Goal: Task Accomplishment & Management: Complete application form

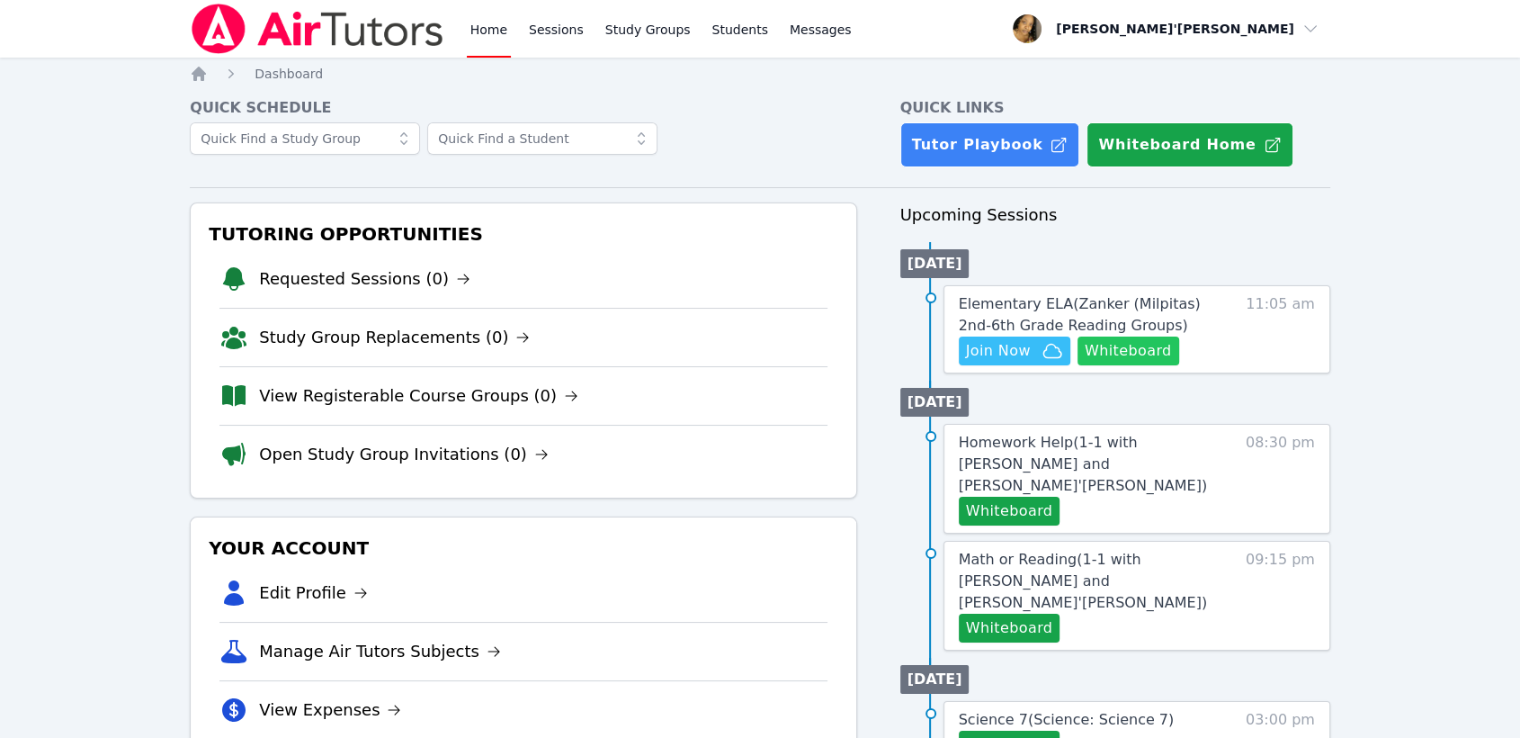
click at [1106, 354] on button "Whiteboard" at bounding box center [1129, 350] width 102 height 29
click at [1079, 310] on span "Elementary ELA ( Zanker (Milpitas) 2nd-6th Grade Reading Groups )" at bounding box center [1080, 314] width 242 height 39
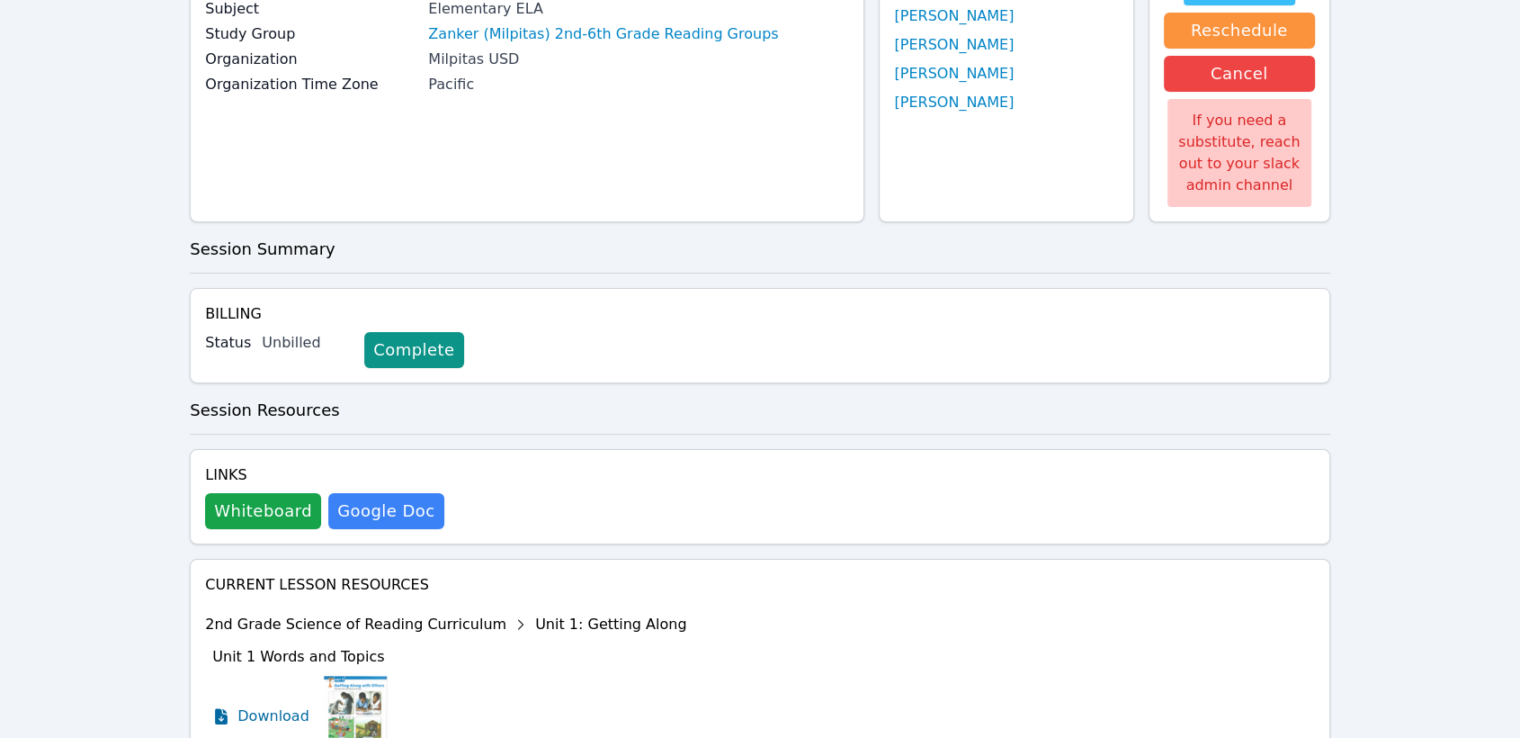
scroll to position [56, 0]
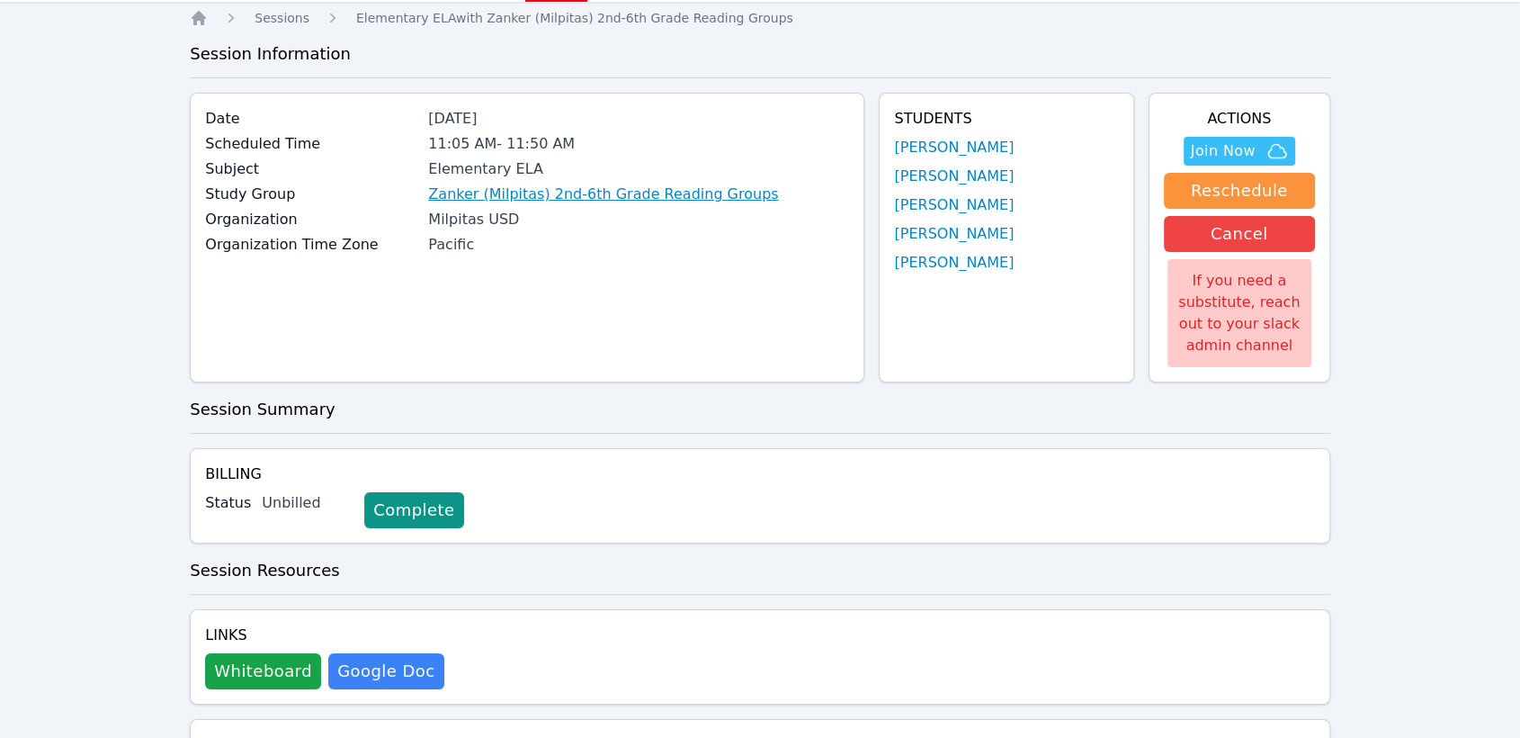
click at [568, 196] on link "Zanker (Milpitas) 2nd-6th Grade Reading Groups" at bounding box center [603, 194] width 350 height 22
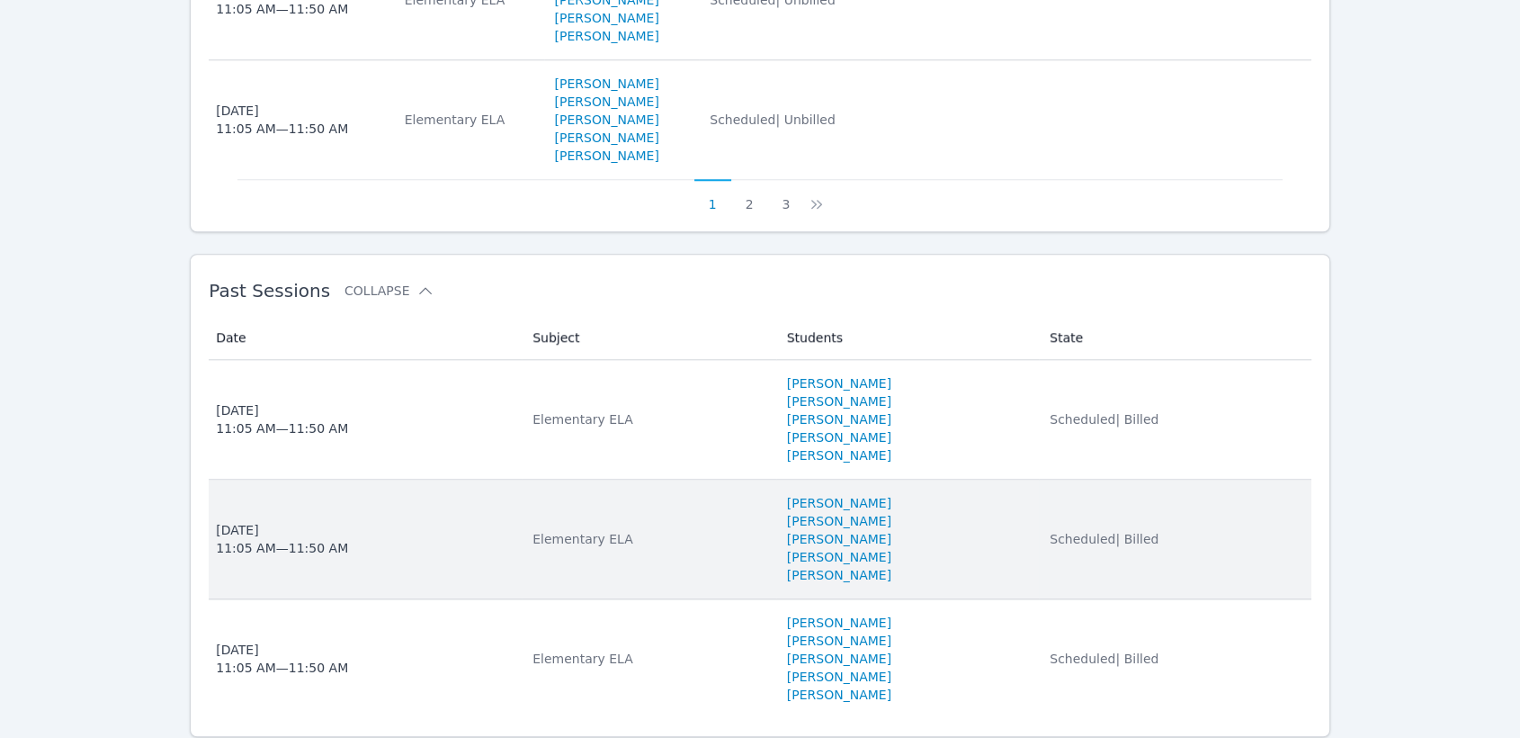
scroll to position [1666, 0]
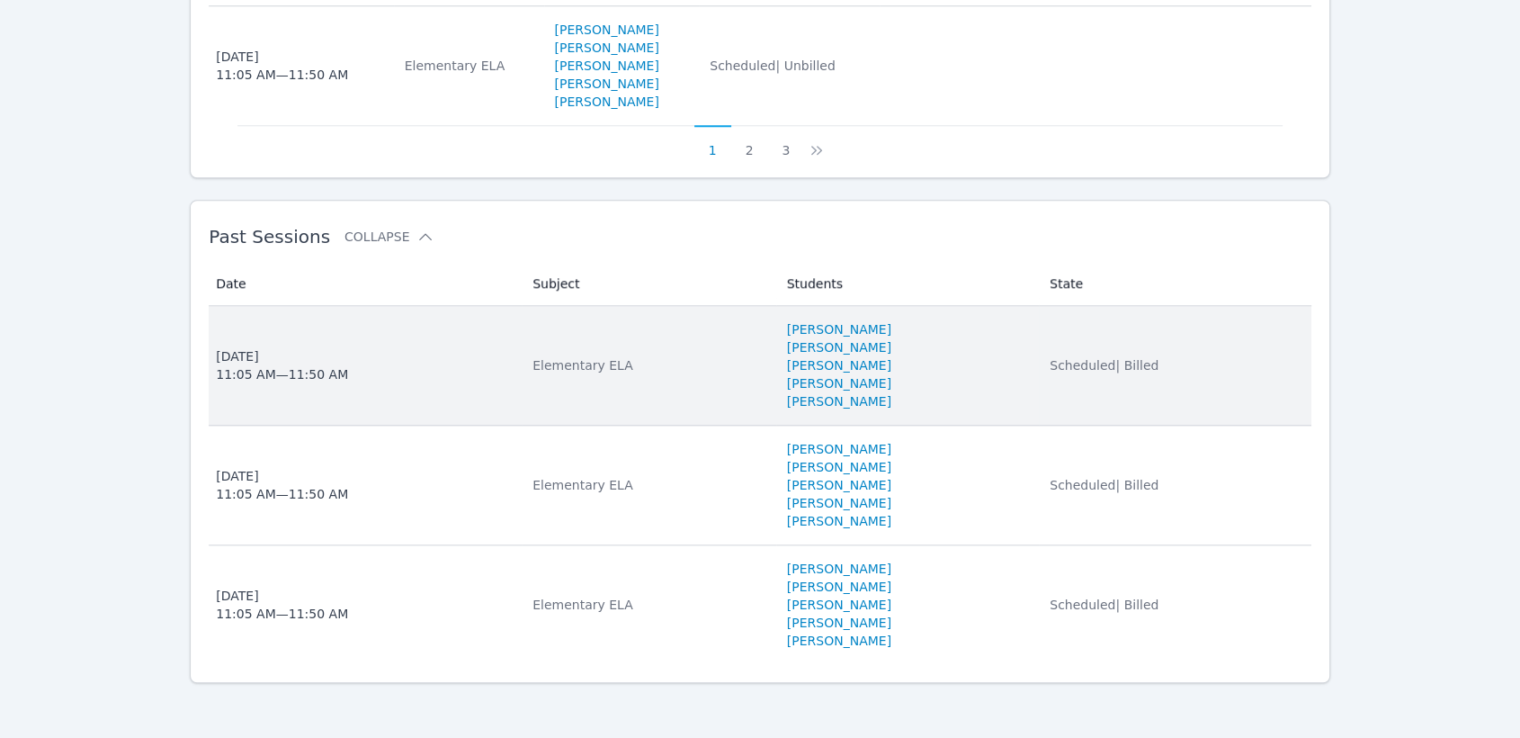
click at [906, 357] on li "Rahil Sayedi" at bounding box center [907, 365] width 241 height 18
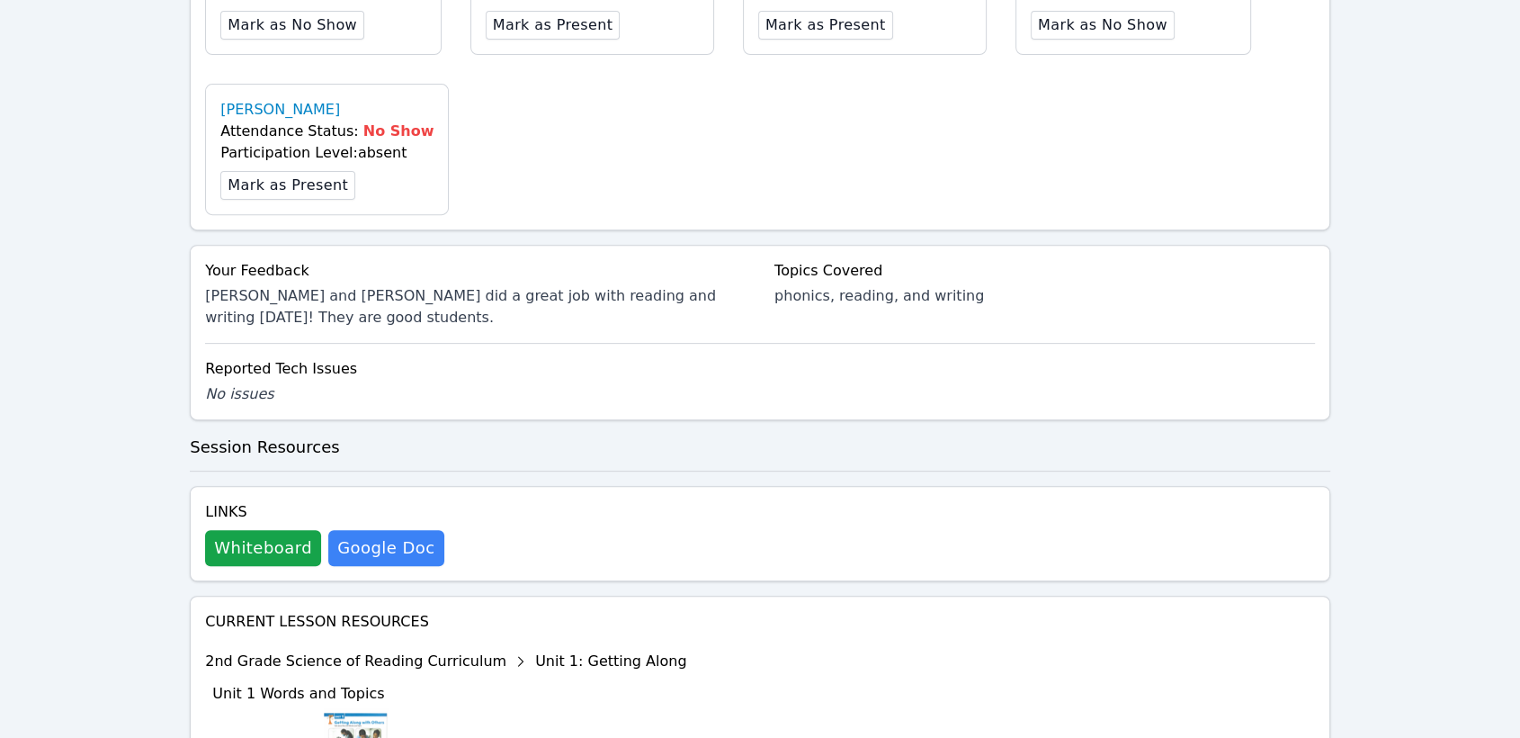
scroll to position [899, 0]
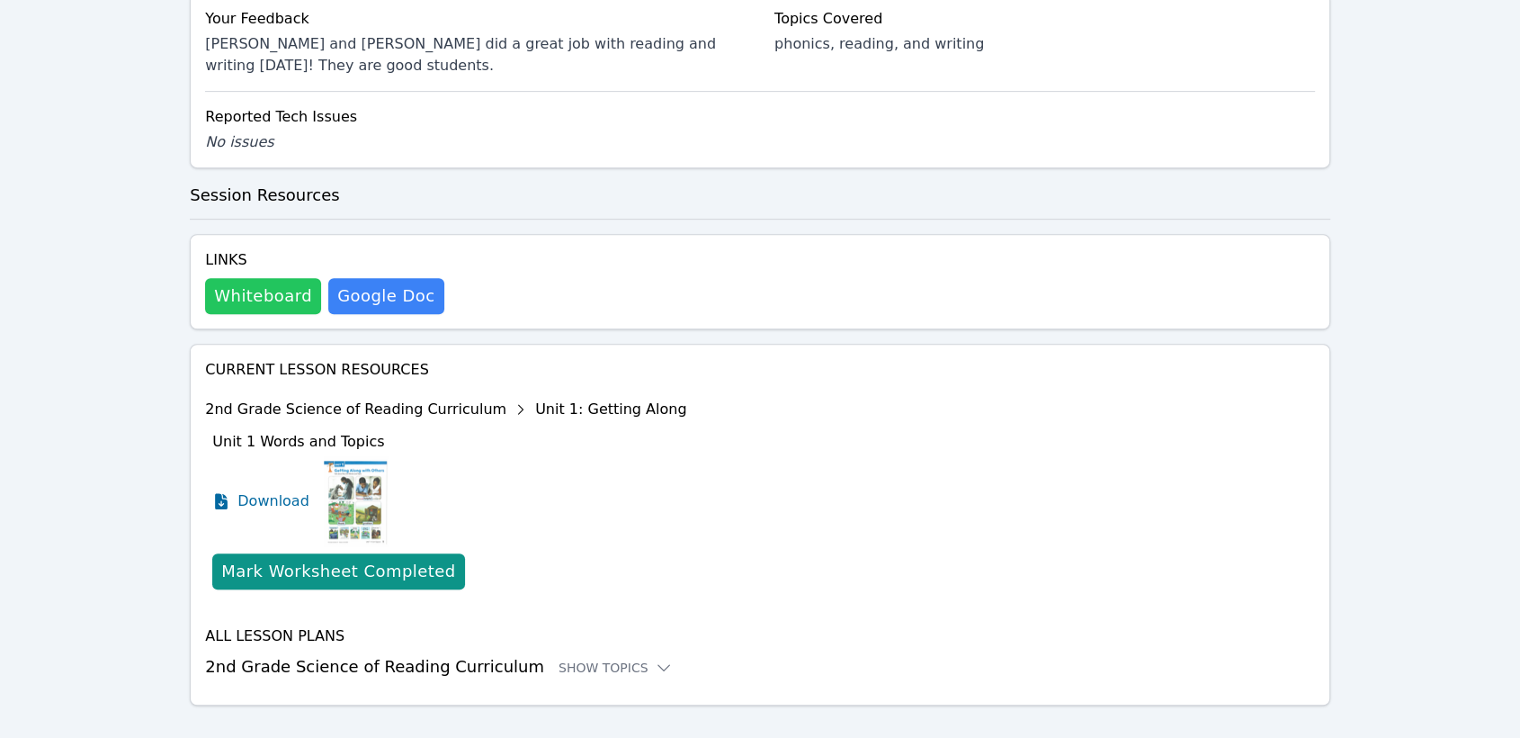
click at [228, 282] on button "Whiteboard" at bounding box center [263, 296] width 116 height 36
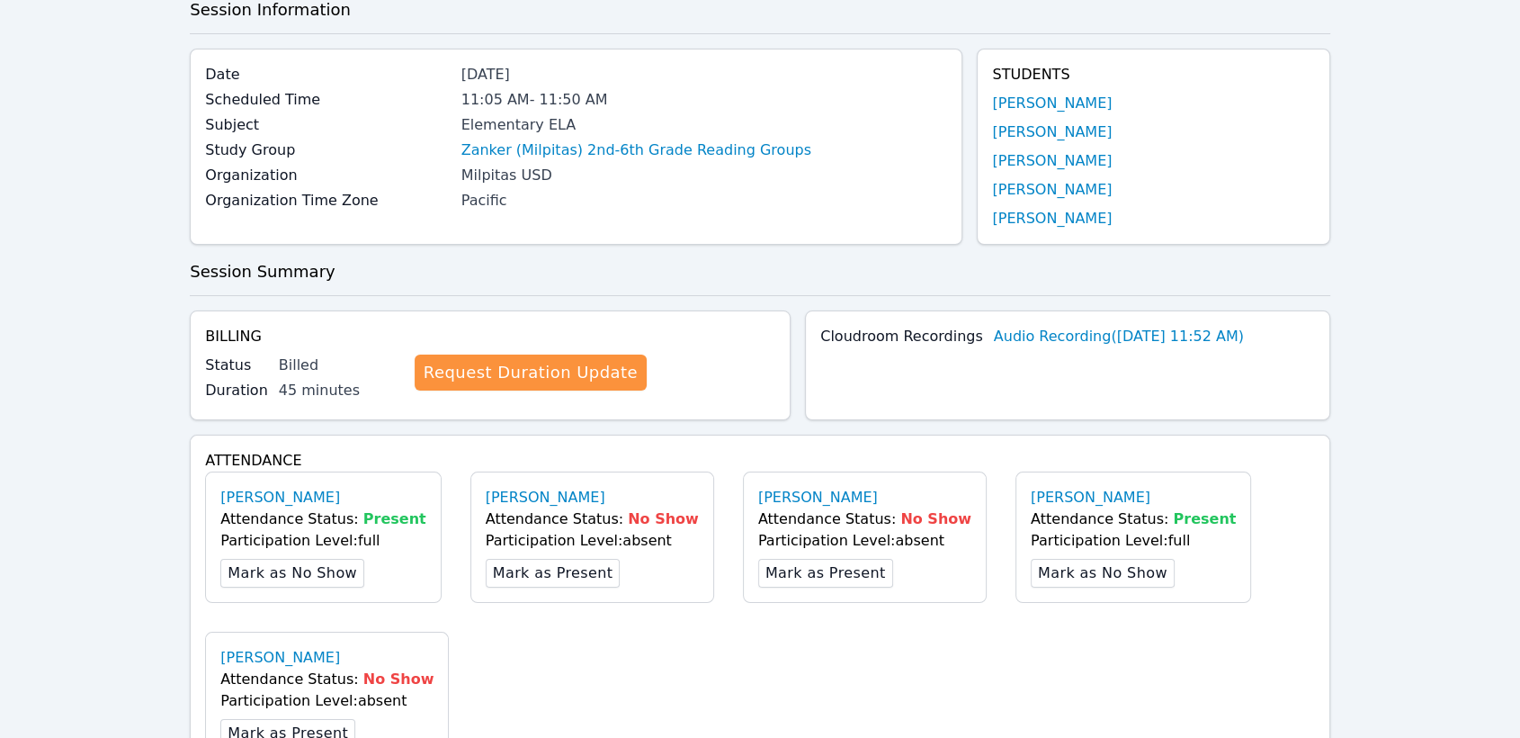
scroll to position [0, 0]
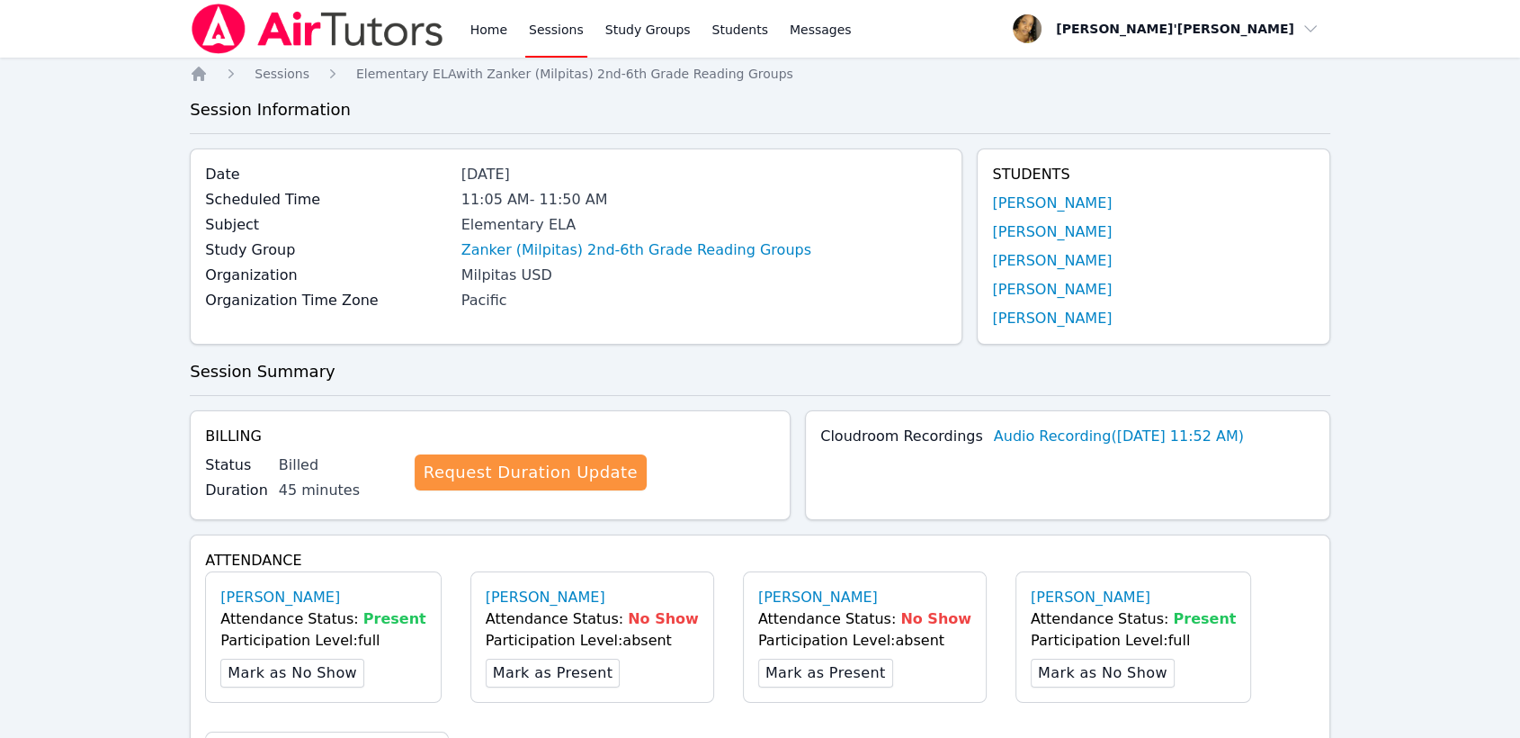
click at [558, 25] on link "Sessions" at bounding box center [556, 29] width 62 height 58
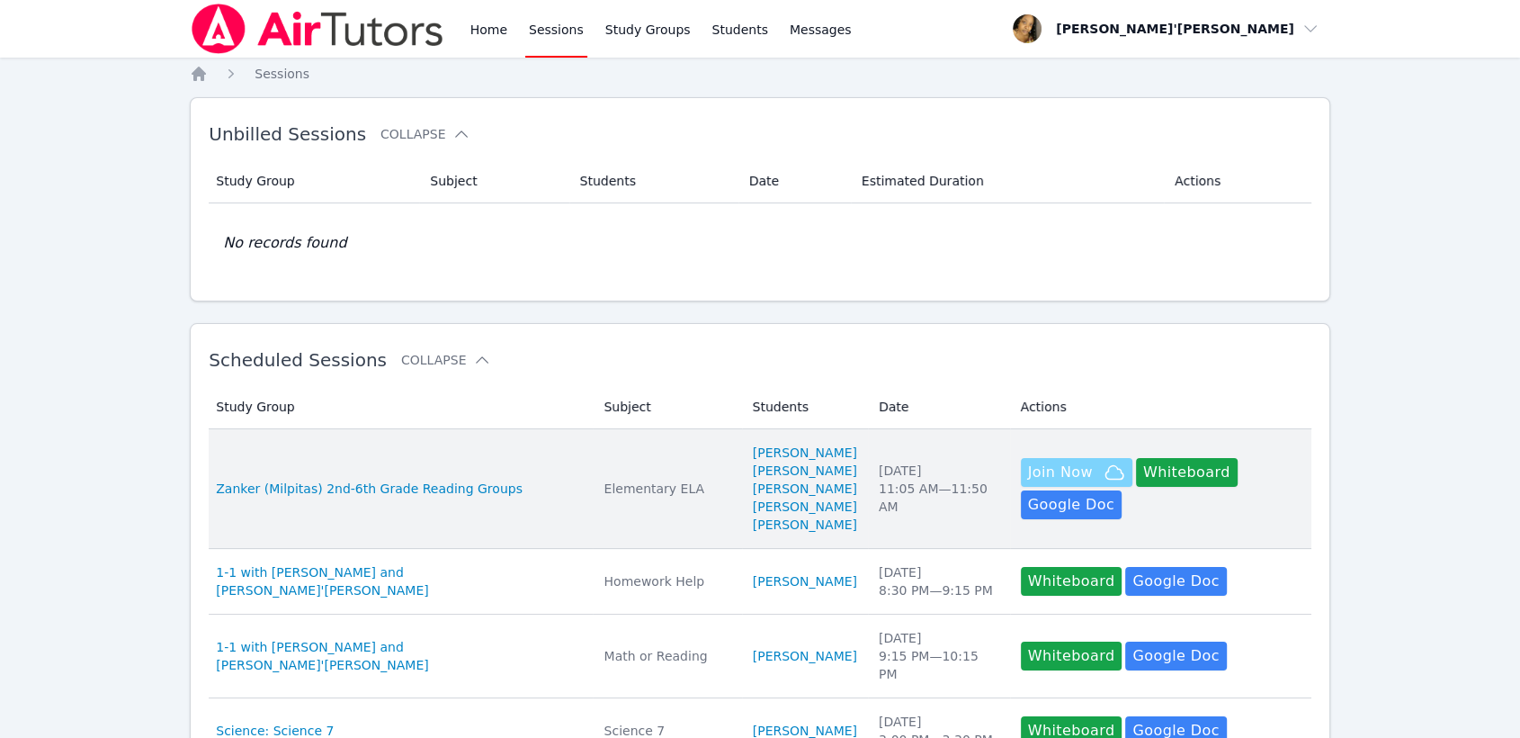
click at [1021, 487] on button "Join Now" at bounding box center [1077, 472] width 112 height 29
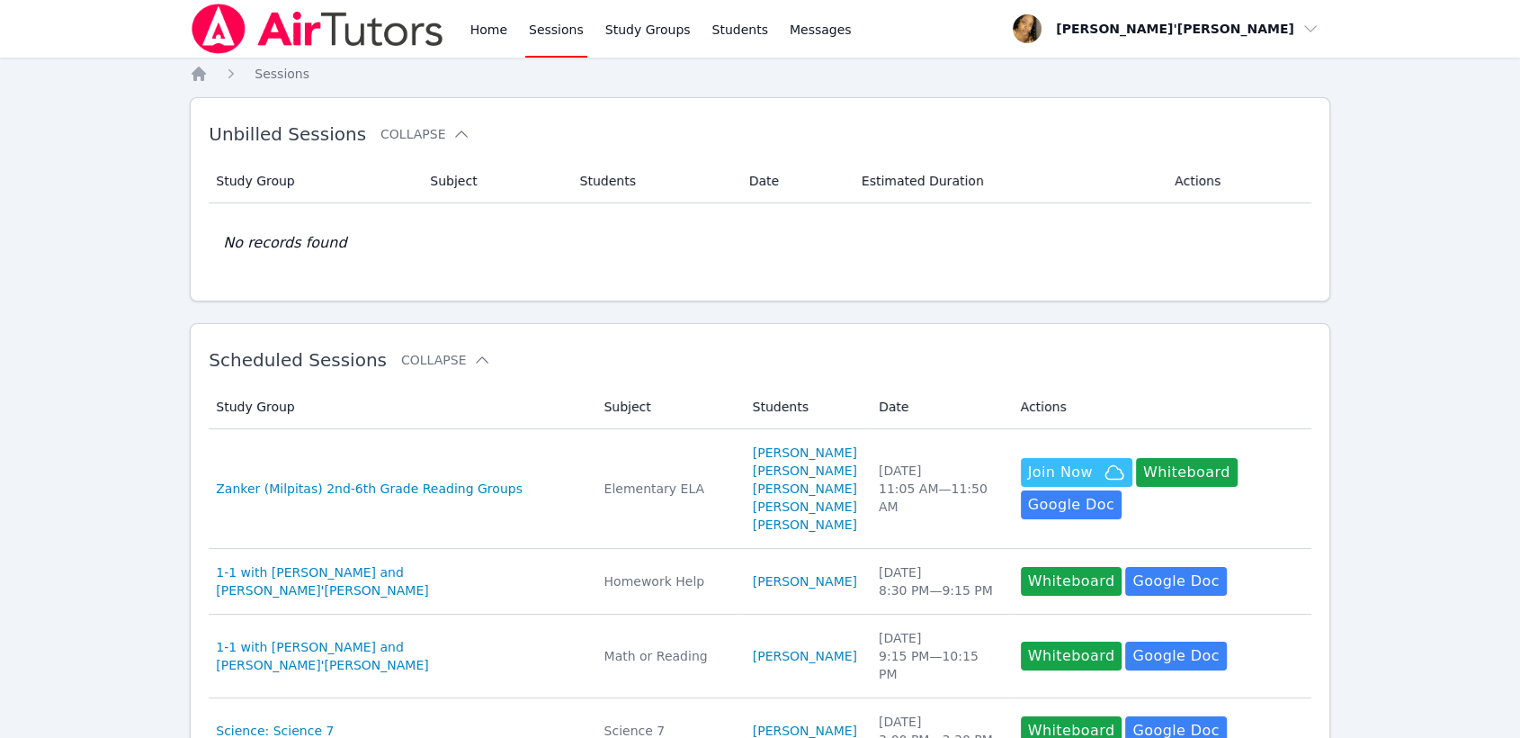
click at [550, 7] on link "Sessions" at bounding box center [556, 29] width 62 height 58
click at [475, 34] on link "Home" at bounding box center [489, 29] width 44 height 58
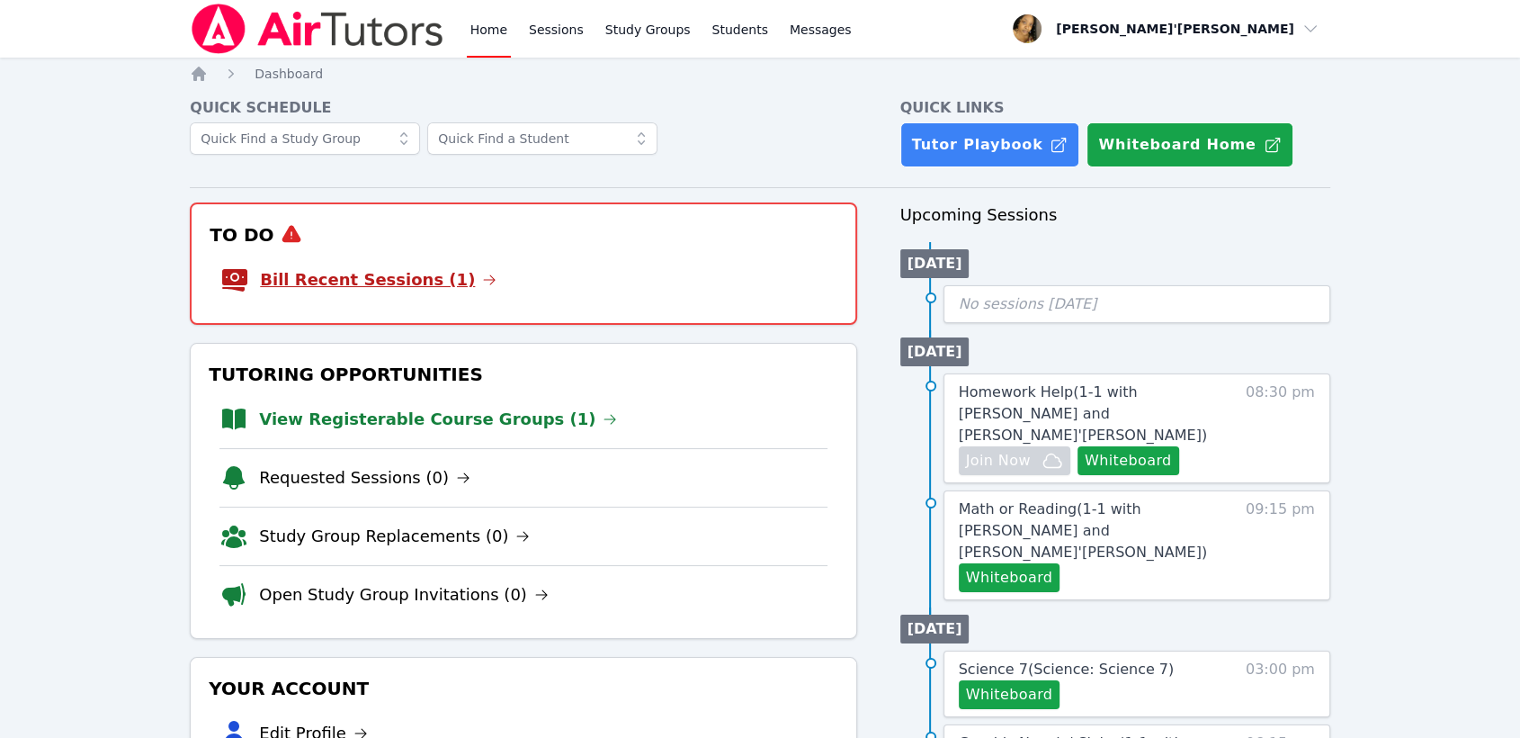
click at [386, 273] on link "Bill Recent Sessions (1)" at bounding box center [378, 279] width 237 height 25
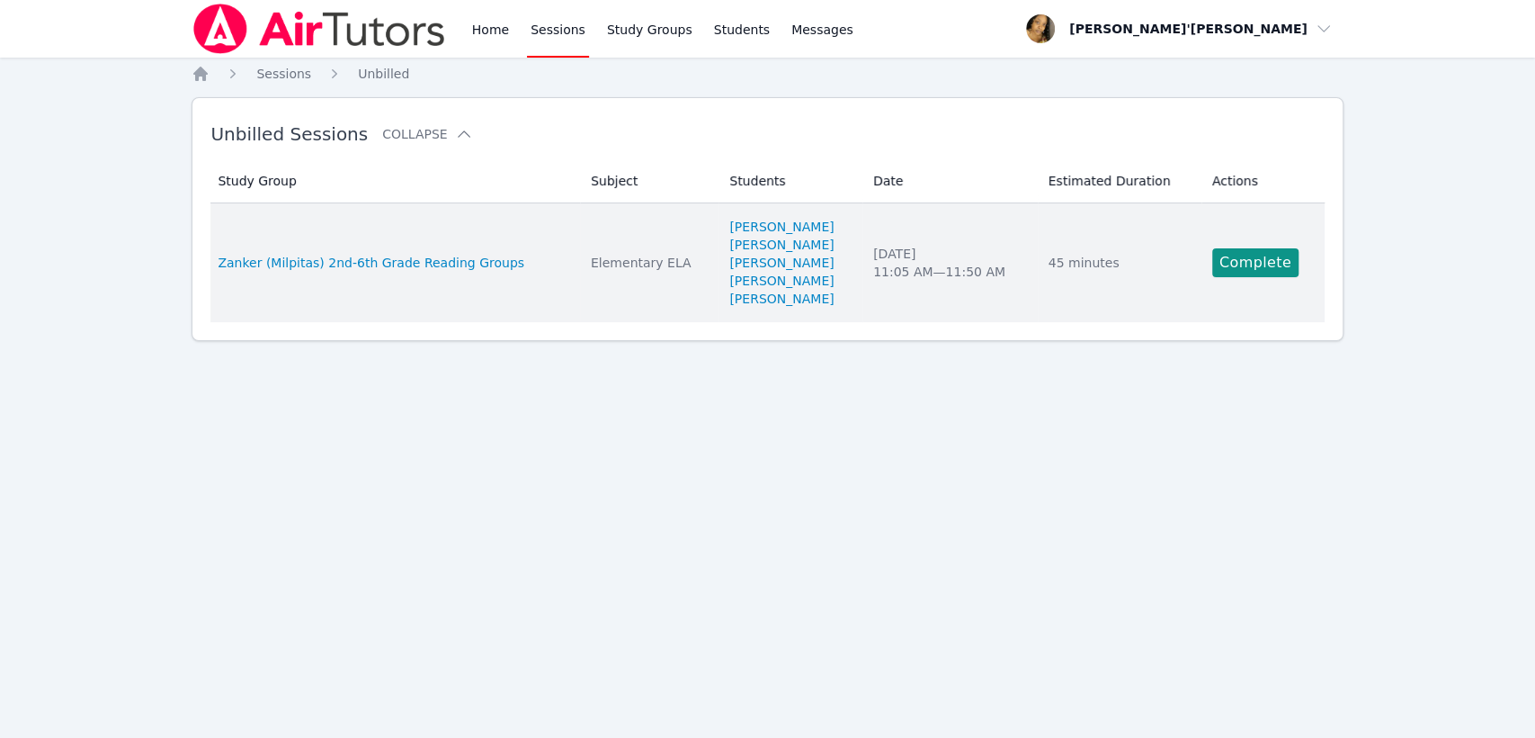
click at [1208, 268] on td "Actions Complete" at bounding box center [1263, 262] width 123 height 119
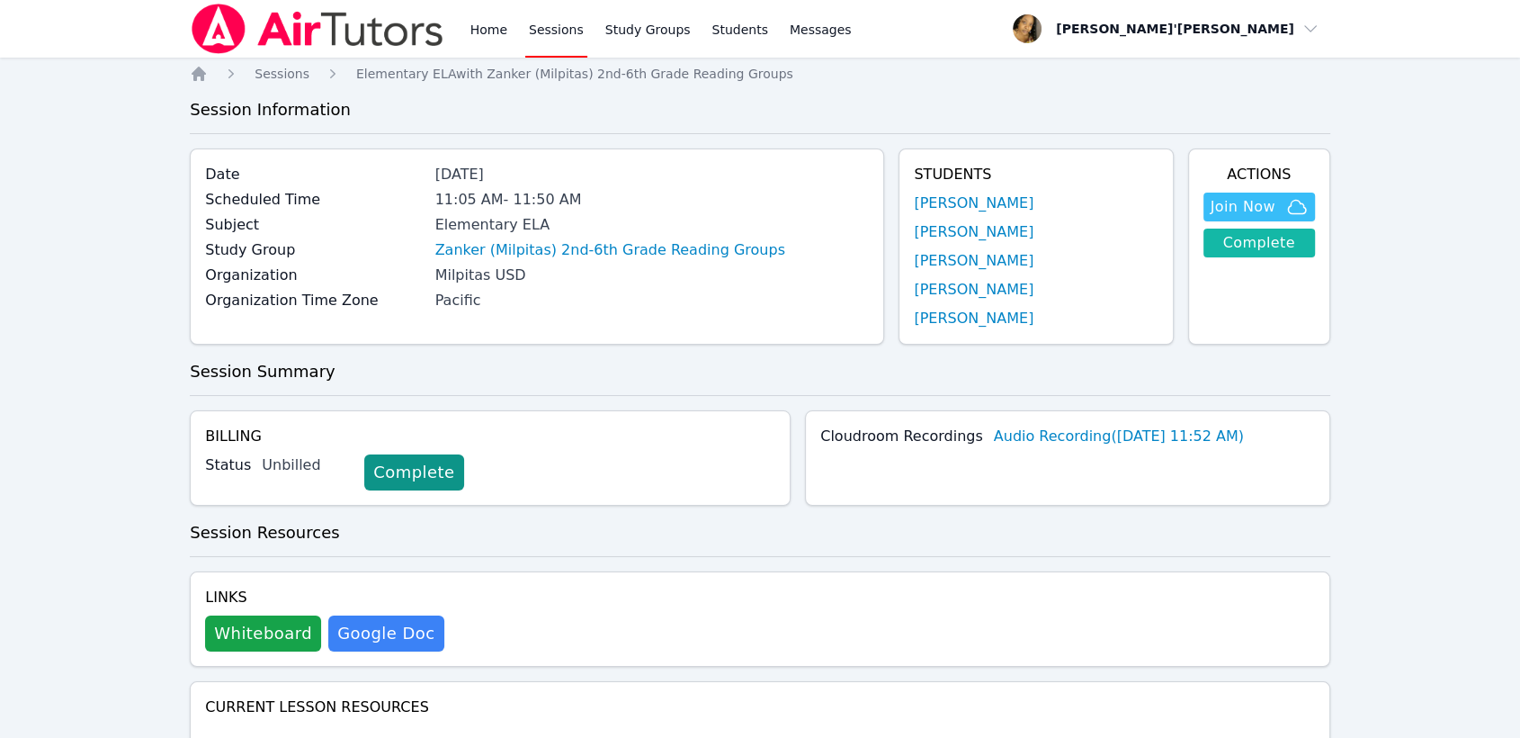
click at [1264, 248] on link "Complete" at bounding box center [1259, 242] width 112 height 29
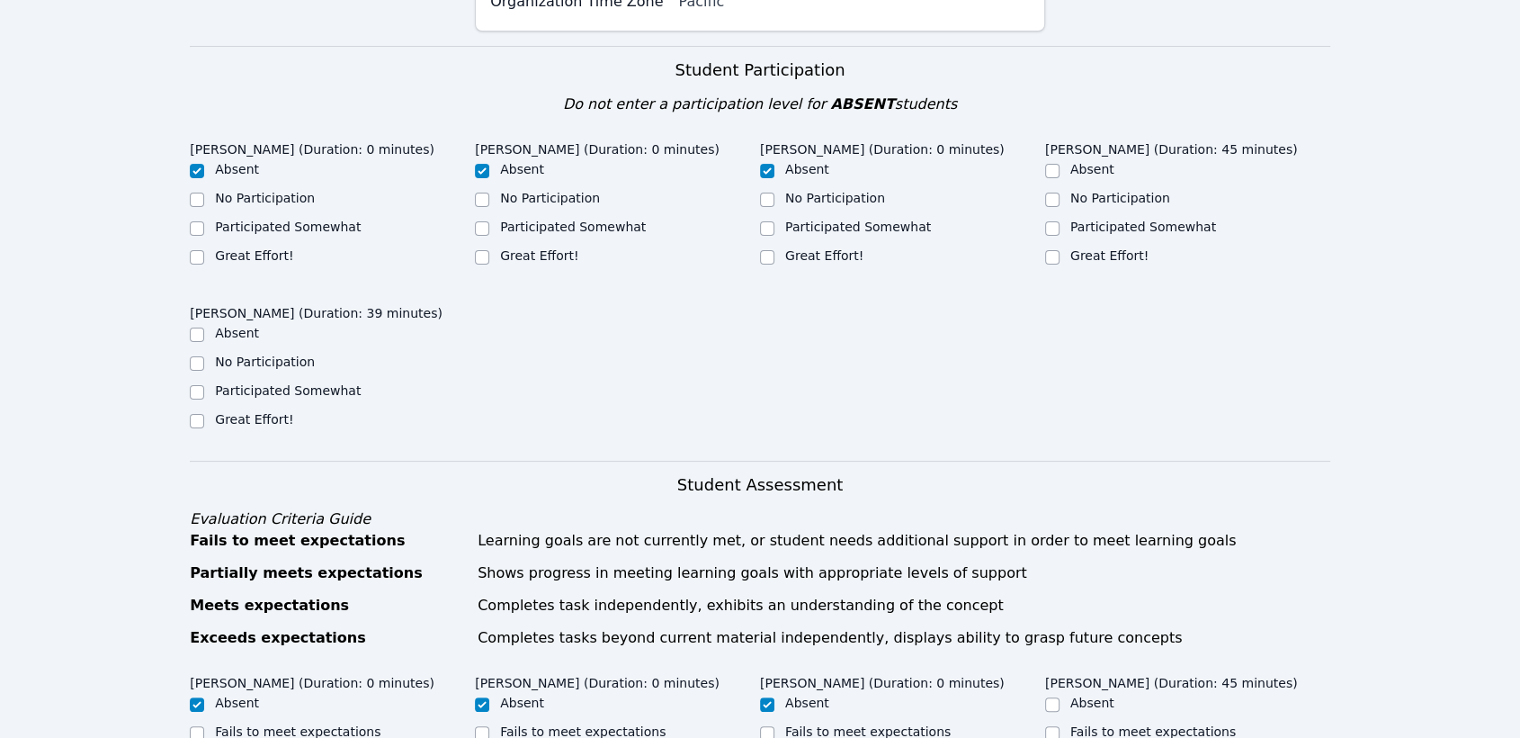
scroll to position [350, 0]
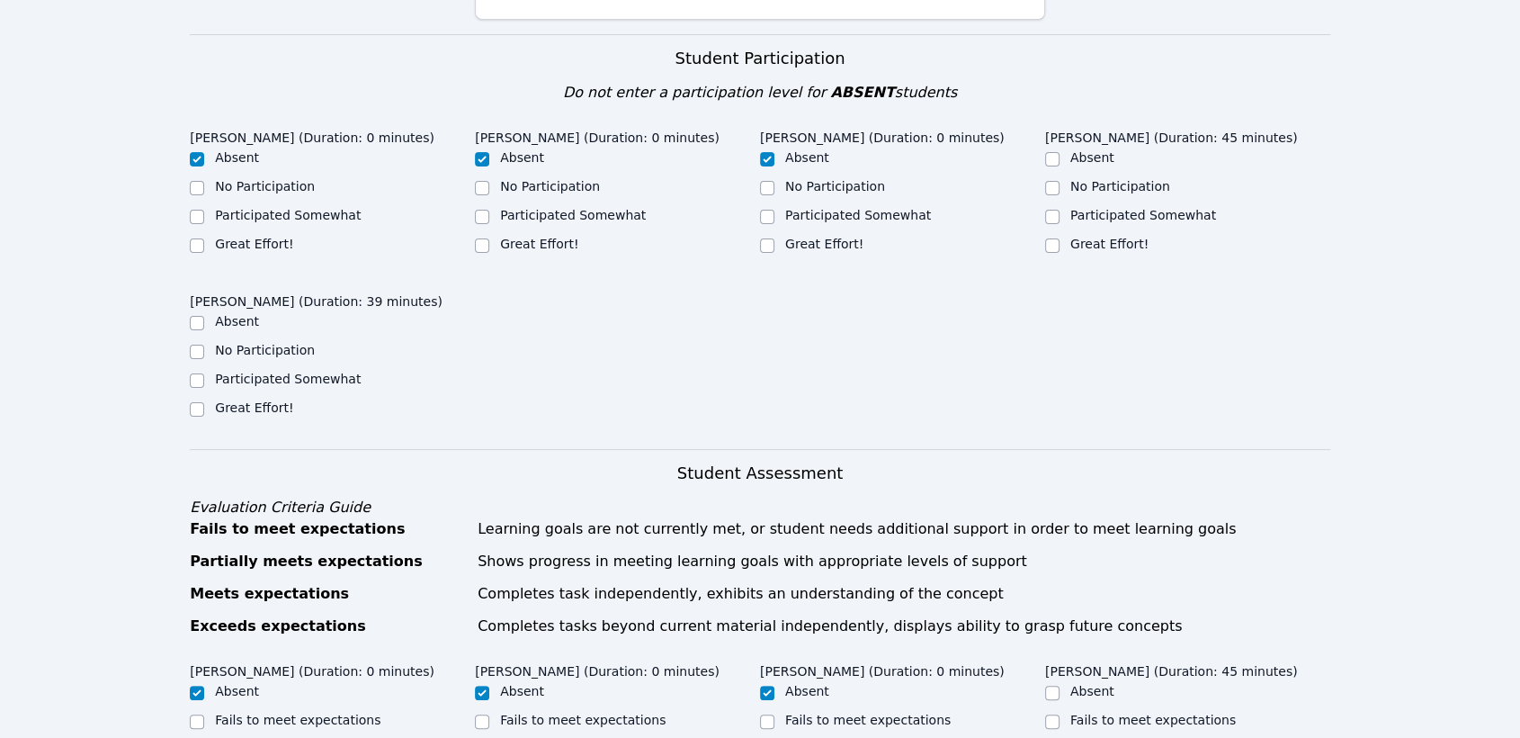
click at [1119, 242] on label "Great Effort!" at bounding box center [1109, 244] width 78 height 14
click at [1060, 242] on input "Great Effort!" at bounding box center [1052, 245] width 14 height 14
checkbox input "true"
click at [239, 405] on label "Great Effort!" at bounding box center [254, 407] width 78 height 14
click at [204, 405] on input "Great Effort!" at bounding box center [197, 409] width 14 height 14
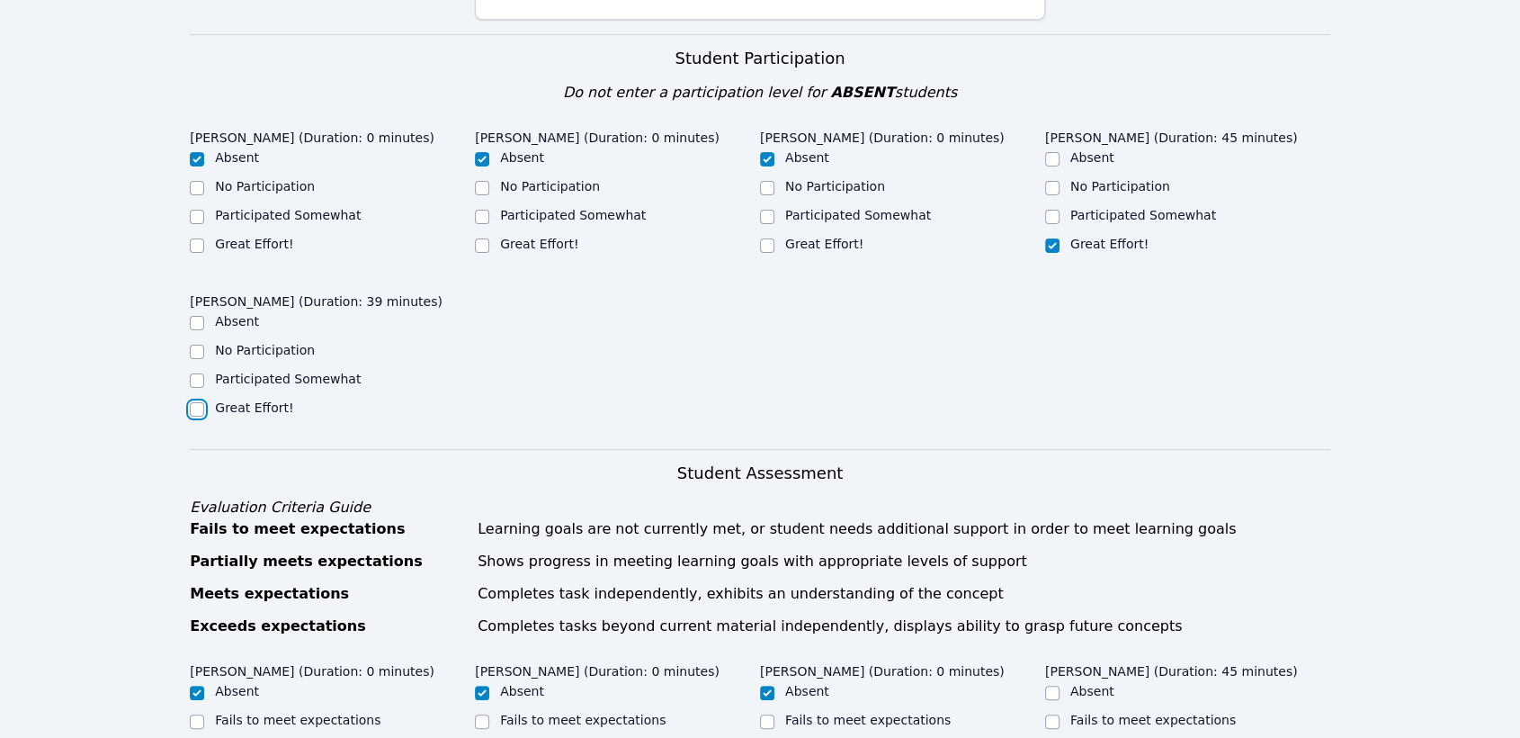
checkbox input "true"
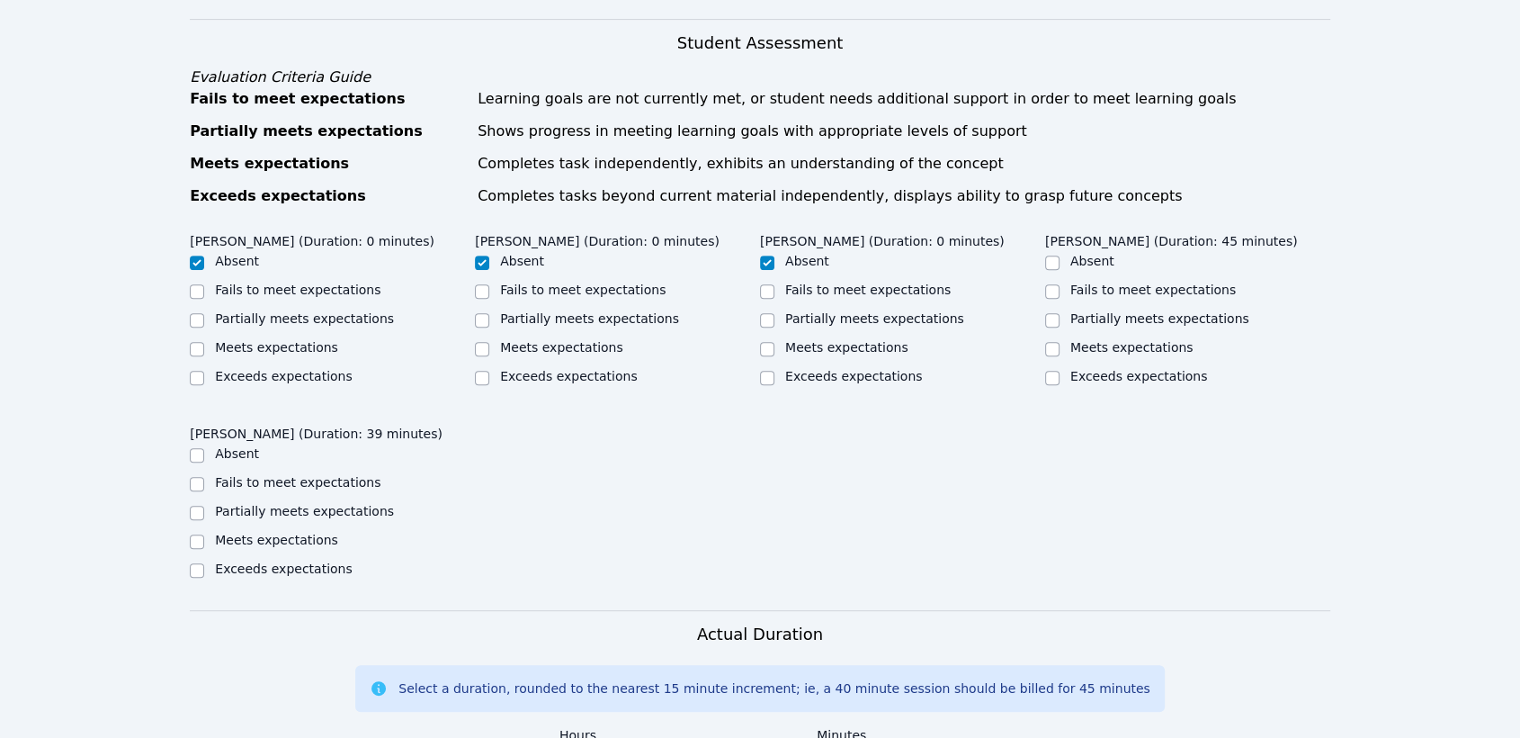
scroll to position [1007, 0]
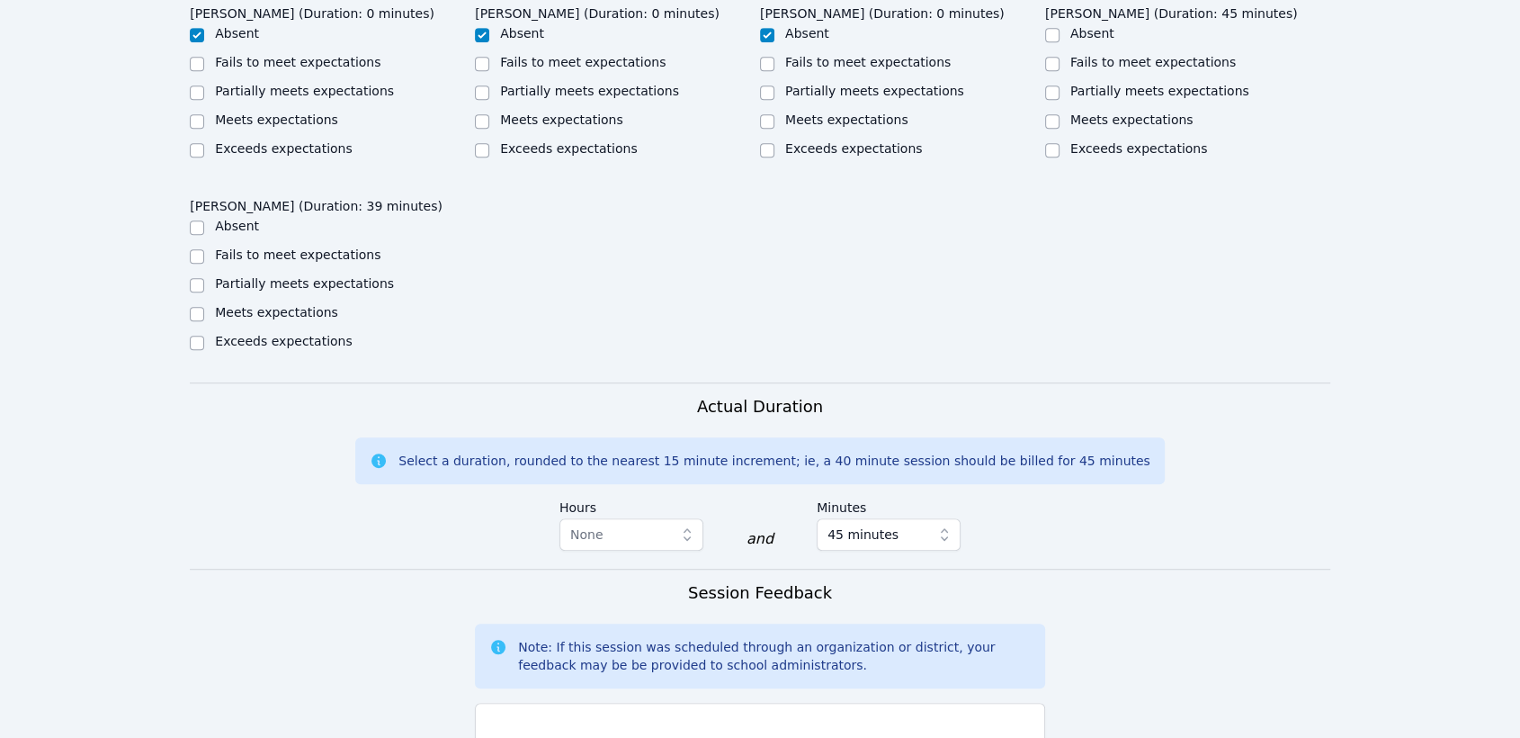
click at [1142, 129] on div "Meets expectations" at bounding box center [1187, 122] width 285 height 22
click at [1151, 121] on label "Meets expectations" at bounding box center [1131, 119] width 123 height 14
click at [1060, 121] on input "Meets expectations" at bounding box center [1052, 121] width 14 height 14
checkbox input "true"
click at [268, 312] on label "Meets expectations" at bounding box center [276, 312] width 123 height 14
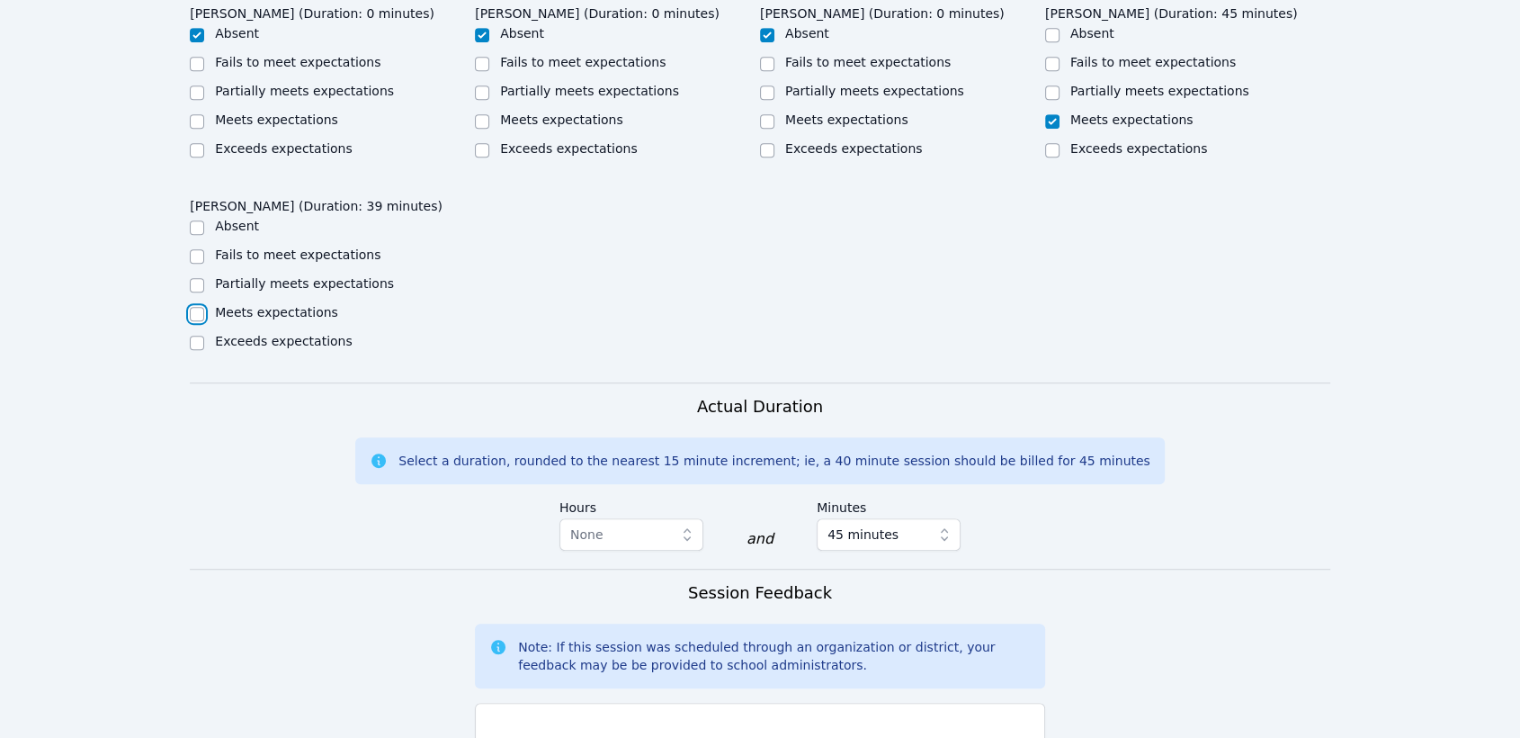
click at [204, 312] on input "Meets expectations" at bounding box center [197, 314] width 14 height 14
checkbox input "true"
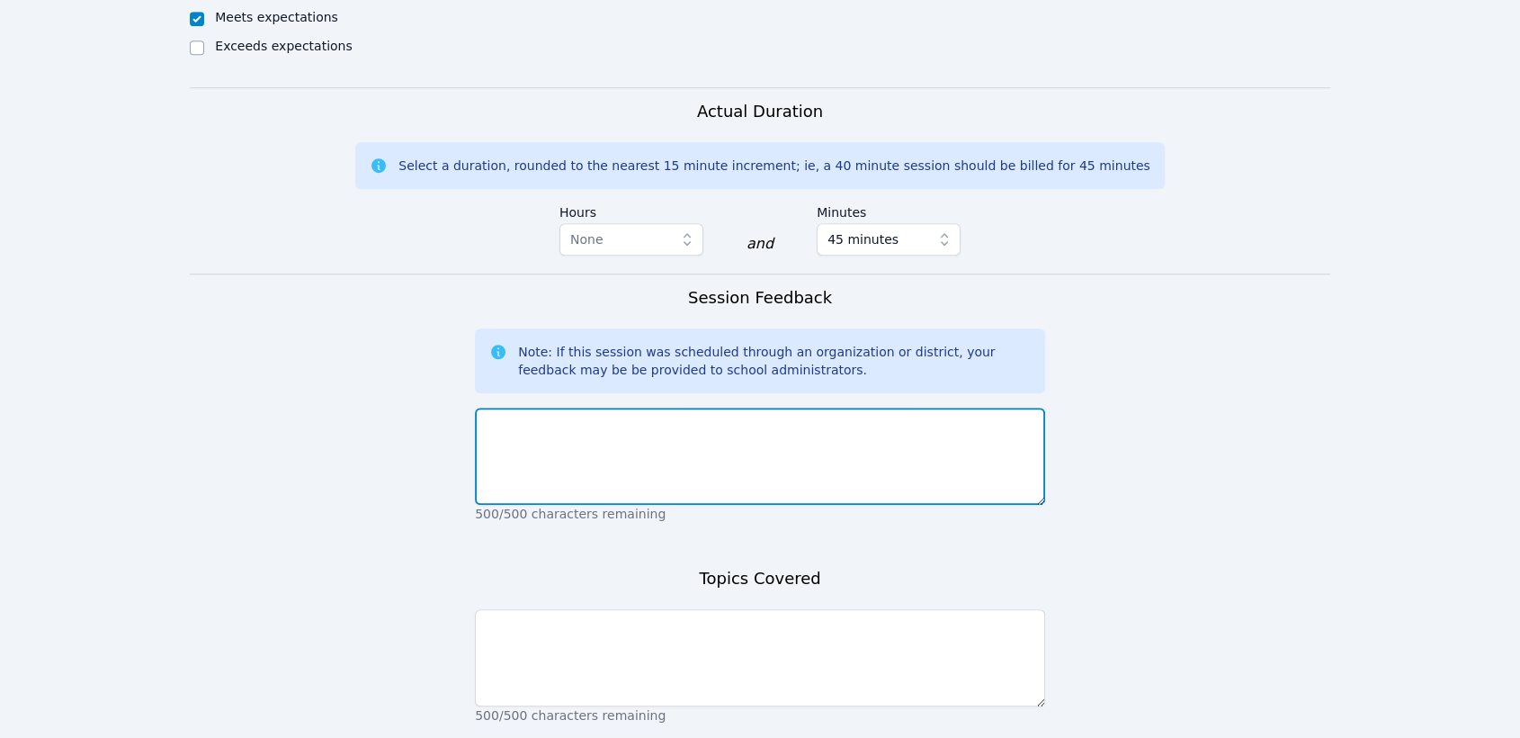
click at [988, 452] on textarea at bounding box center [760, 455] width 570 height 97
type textarea "The kid did great."
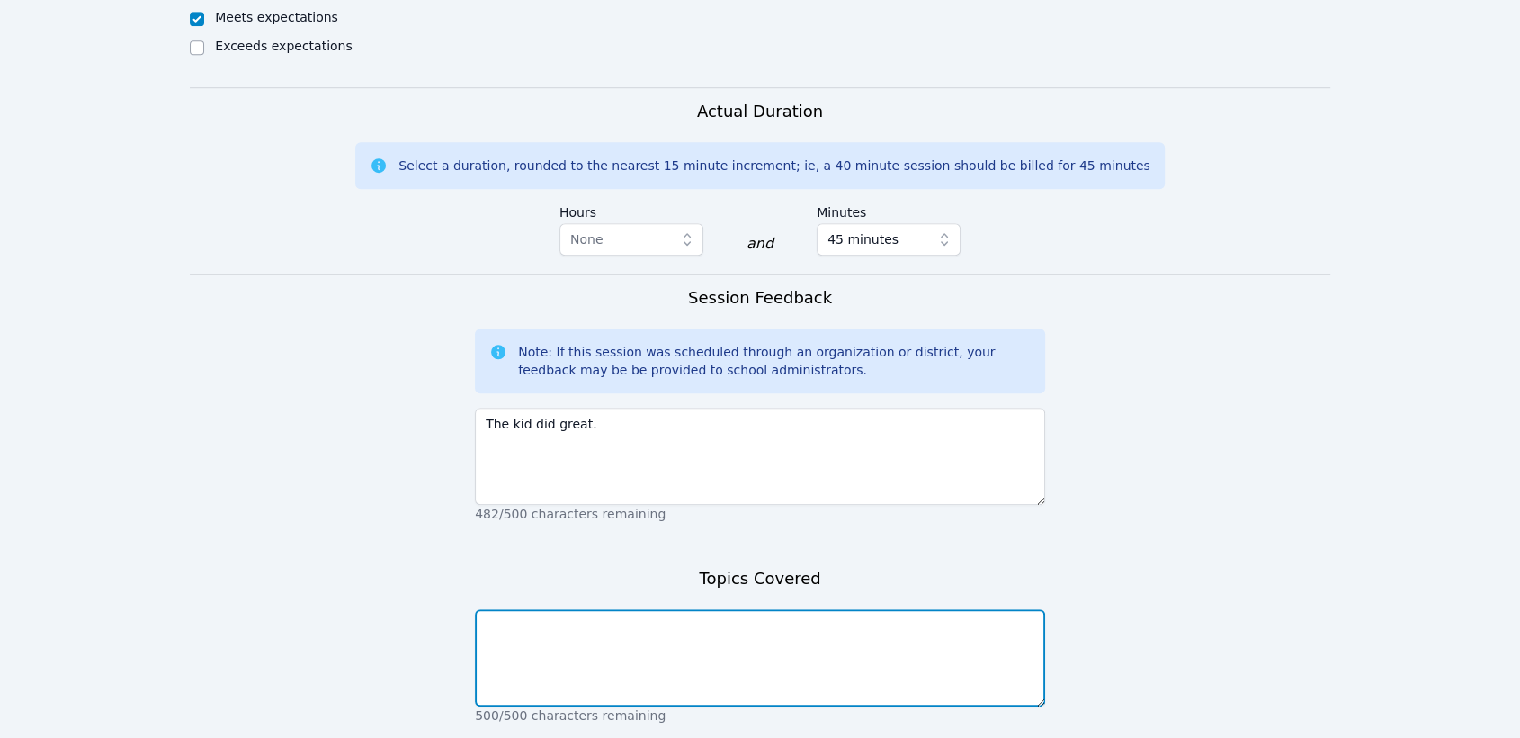
click at [799, 665] on textarea at bounding box center [760, 657] width 570 height 97
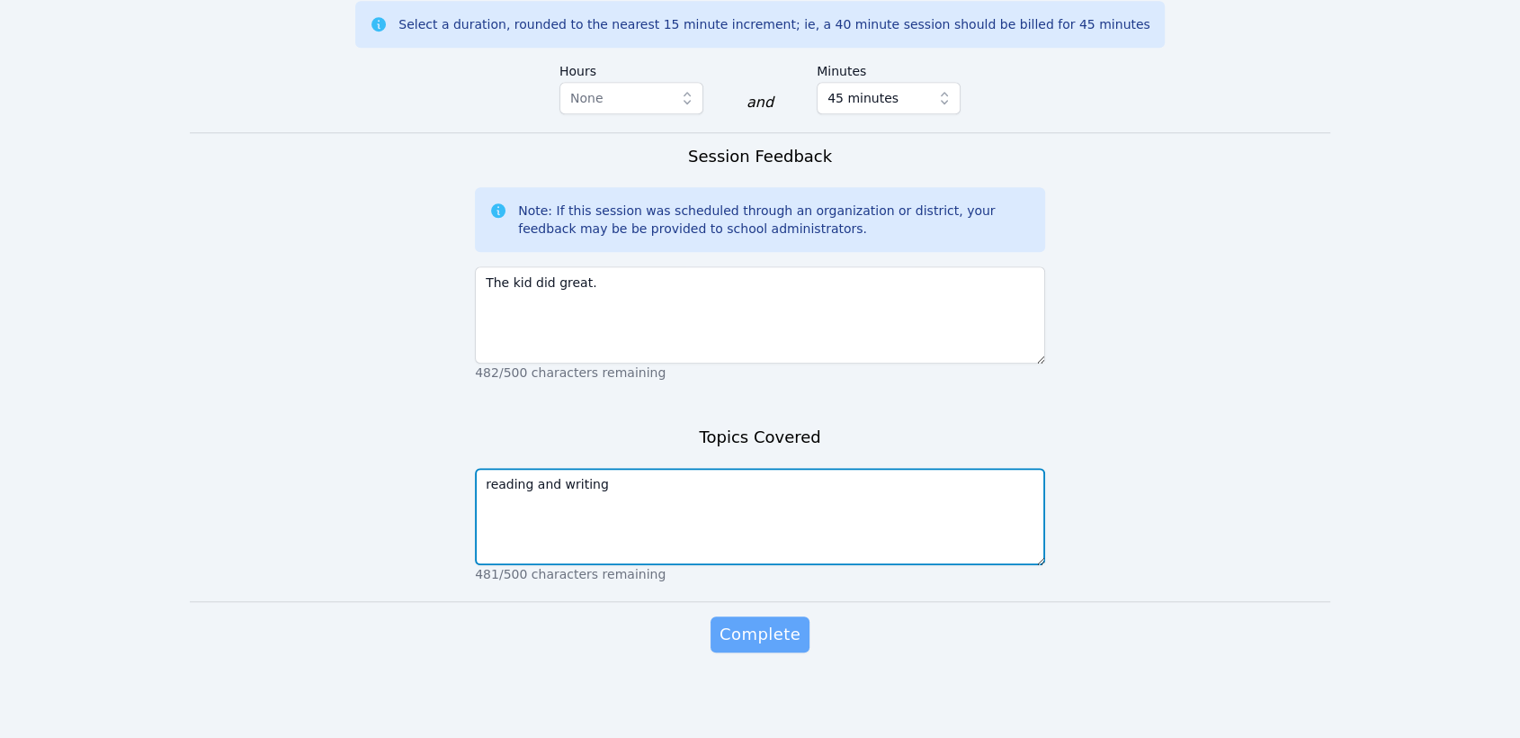
type textarea "reading and writing"
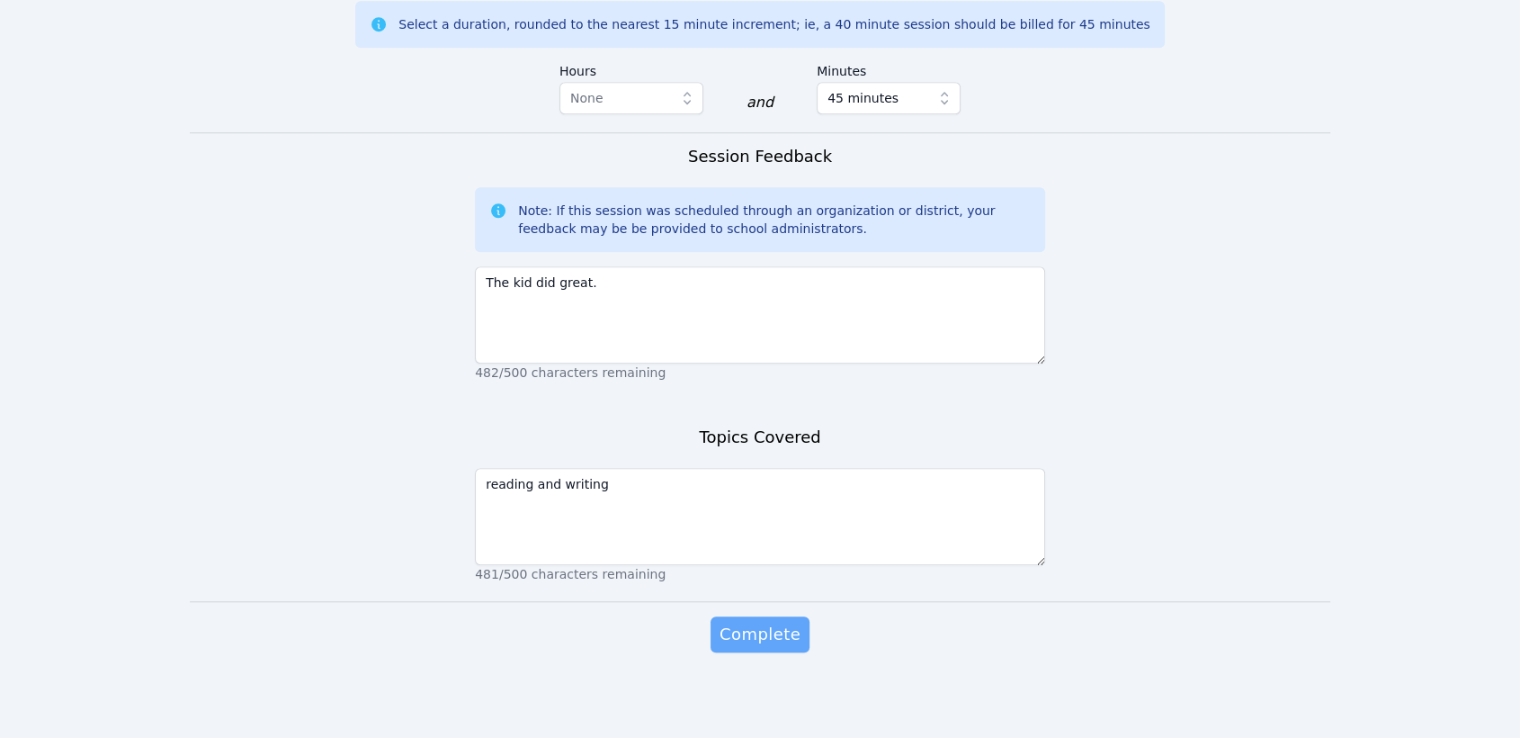
click at [755, 628] on span "Complete" at bounding box center [760, 634] width 81 height 25
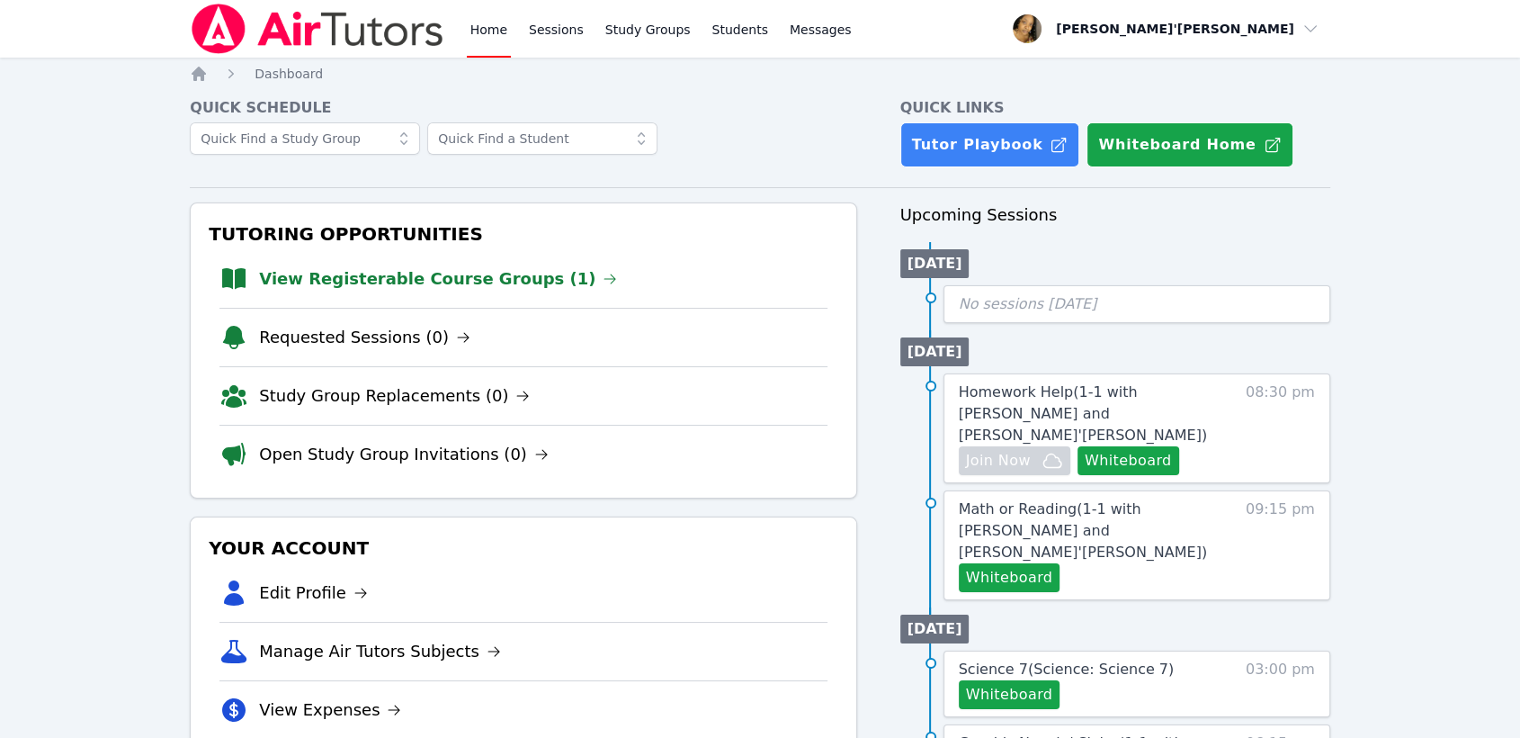
click at [511, 275] on link "View Registerable Course Groups (1)" at bounding box center [438, 278] width 358 height 25
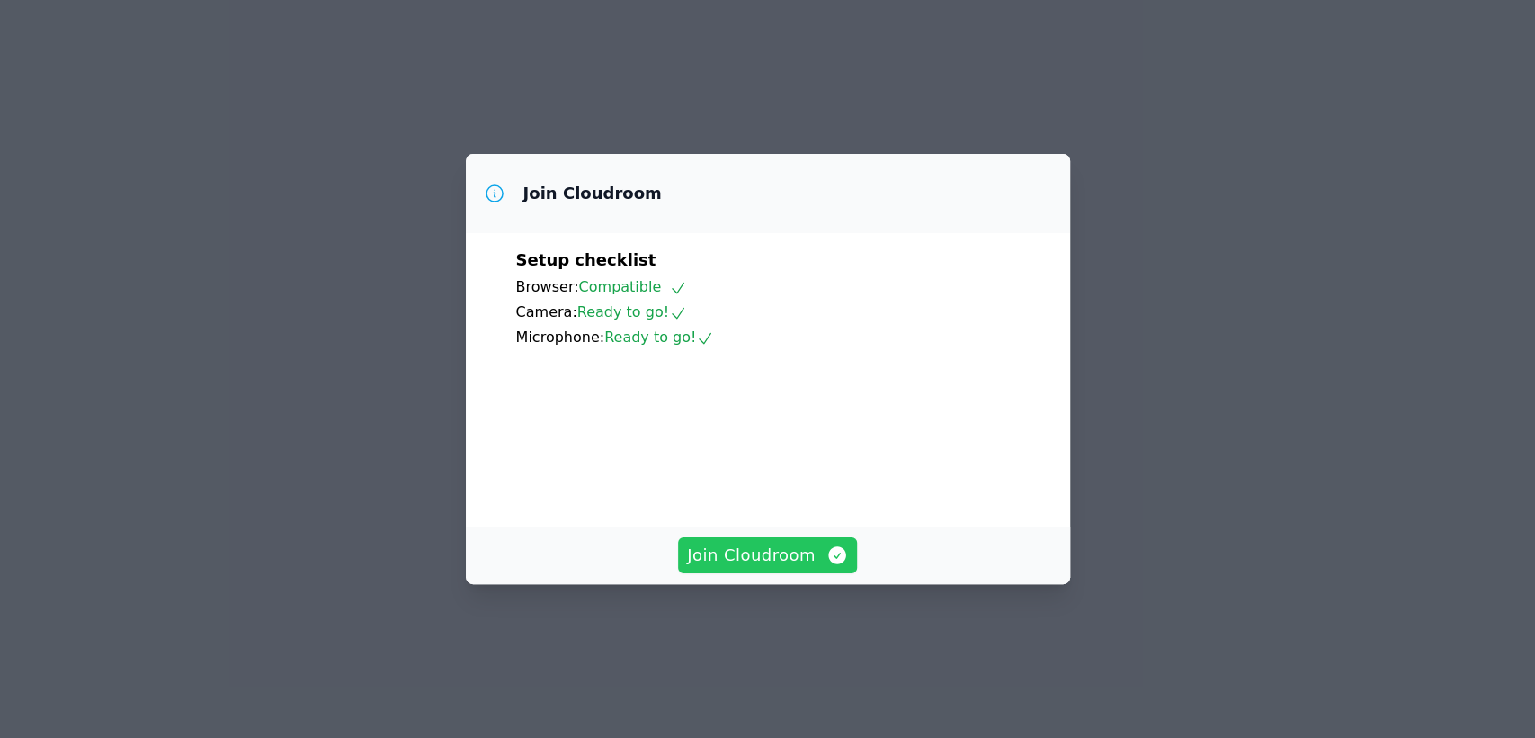
click at [730, 568] on span "Join Cloudroom" at bounding box center [767, 554] width 161 height 25
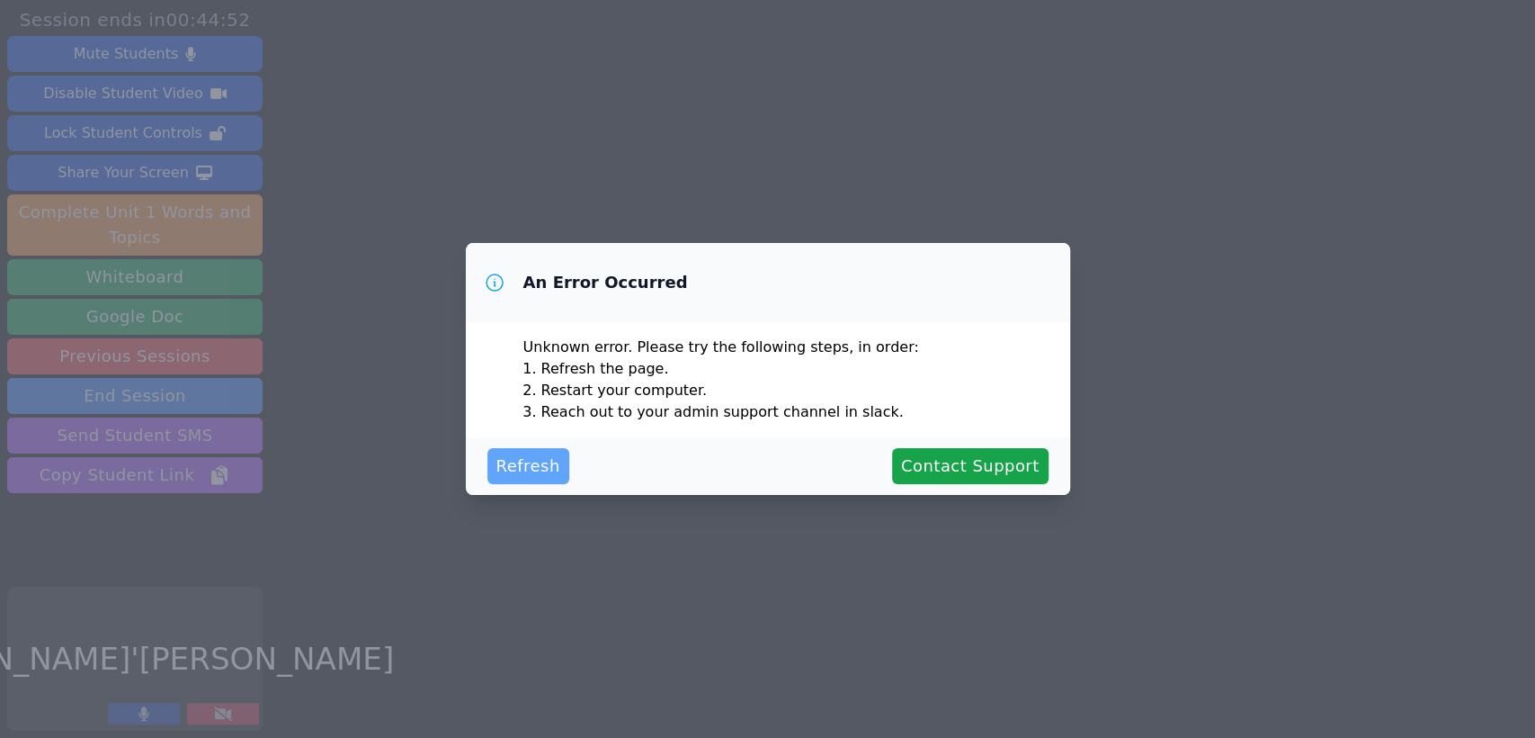
click at [540, 480] on button "Refresh" at bounding box center [529, 466] width 82 height 36
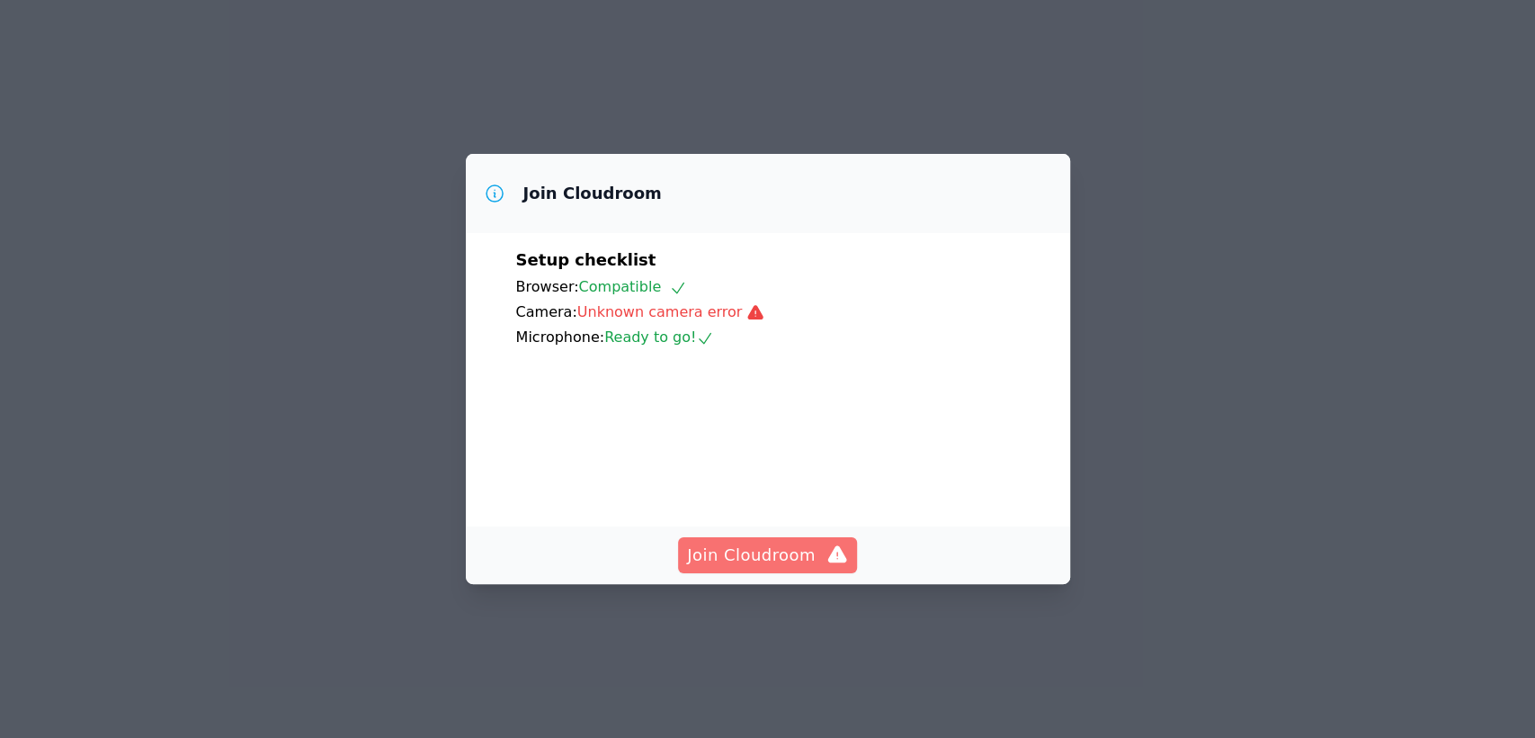
click at [747, 568] on span "Join Cloudroom" at bounding box center [767, 554] width 161 height 25
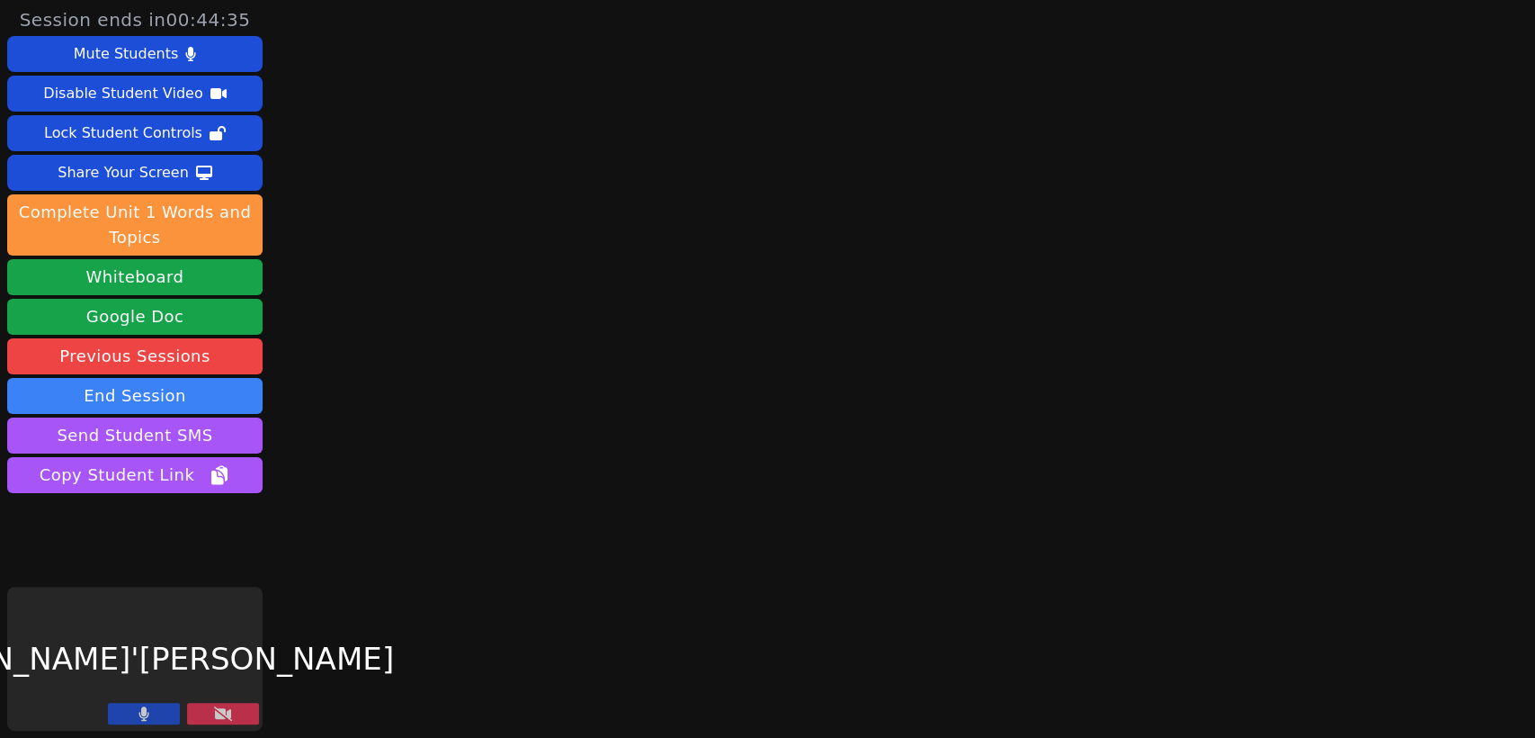
click at [223, 717] on icon at bounding box center [223, 713] width 18 height 14
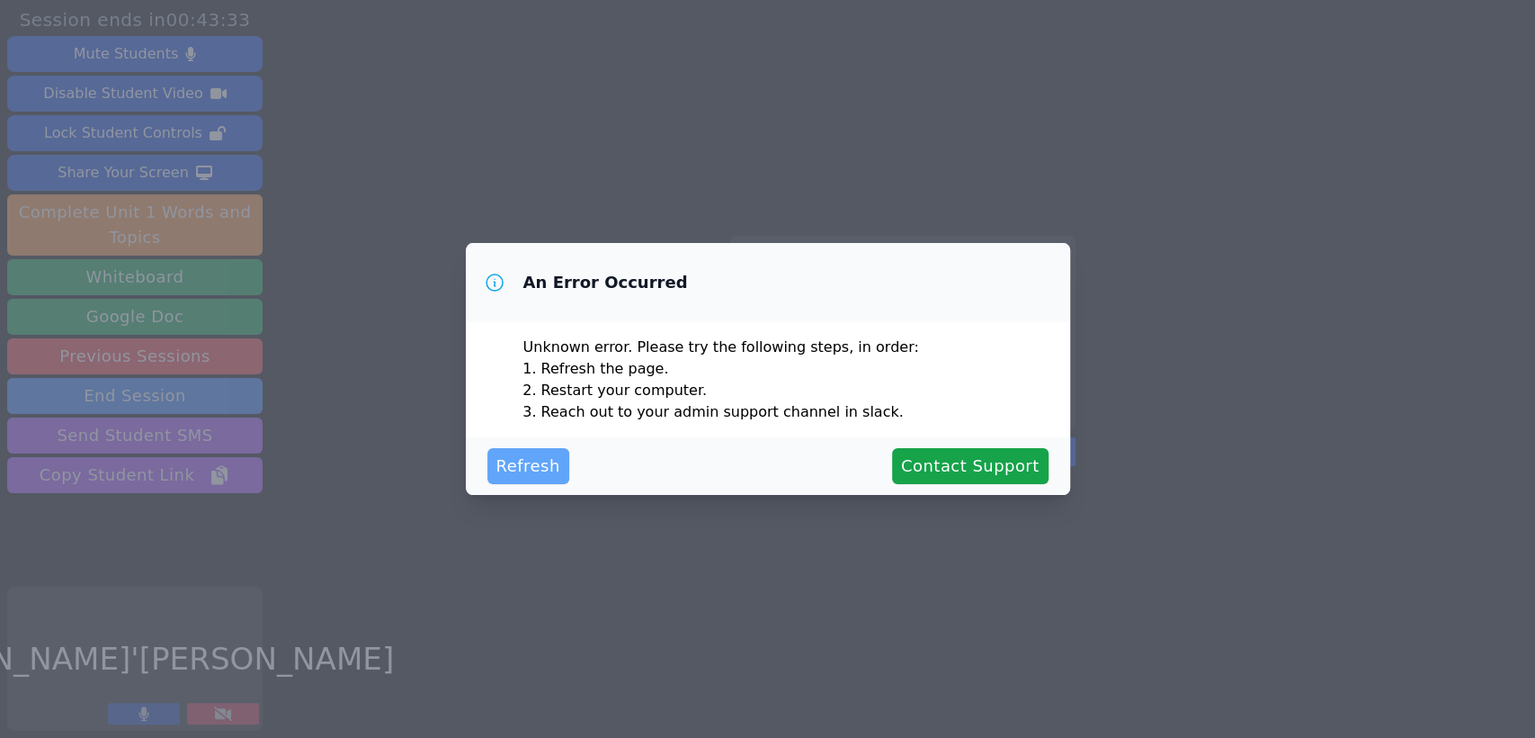
click at [522, 479] on button "Refresh" at bounding box center [529, 466] width 82 height 36
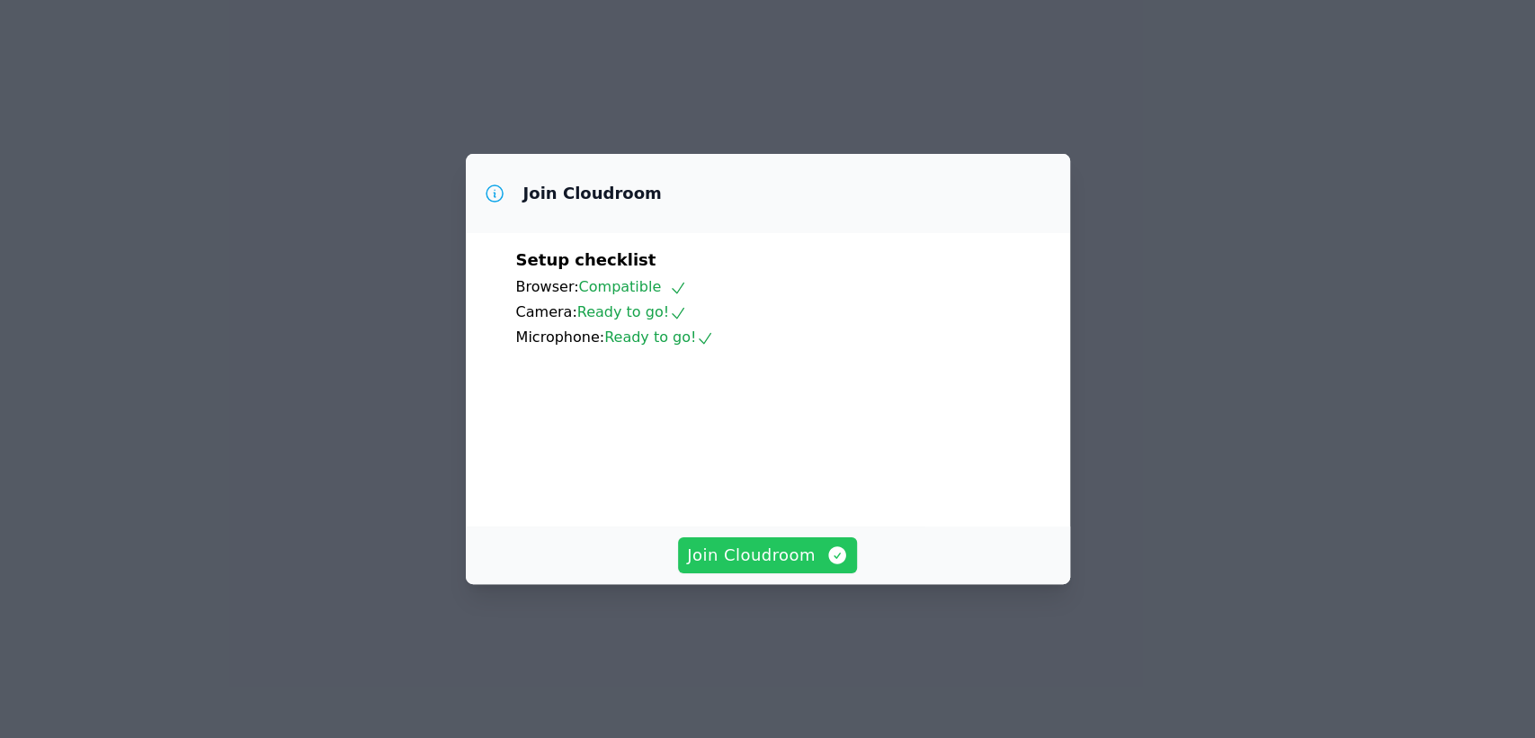
click at [741, 568] on span "Join Cloudroom" at bounding box center [767, 554] width 161 height 25
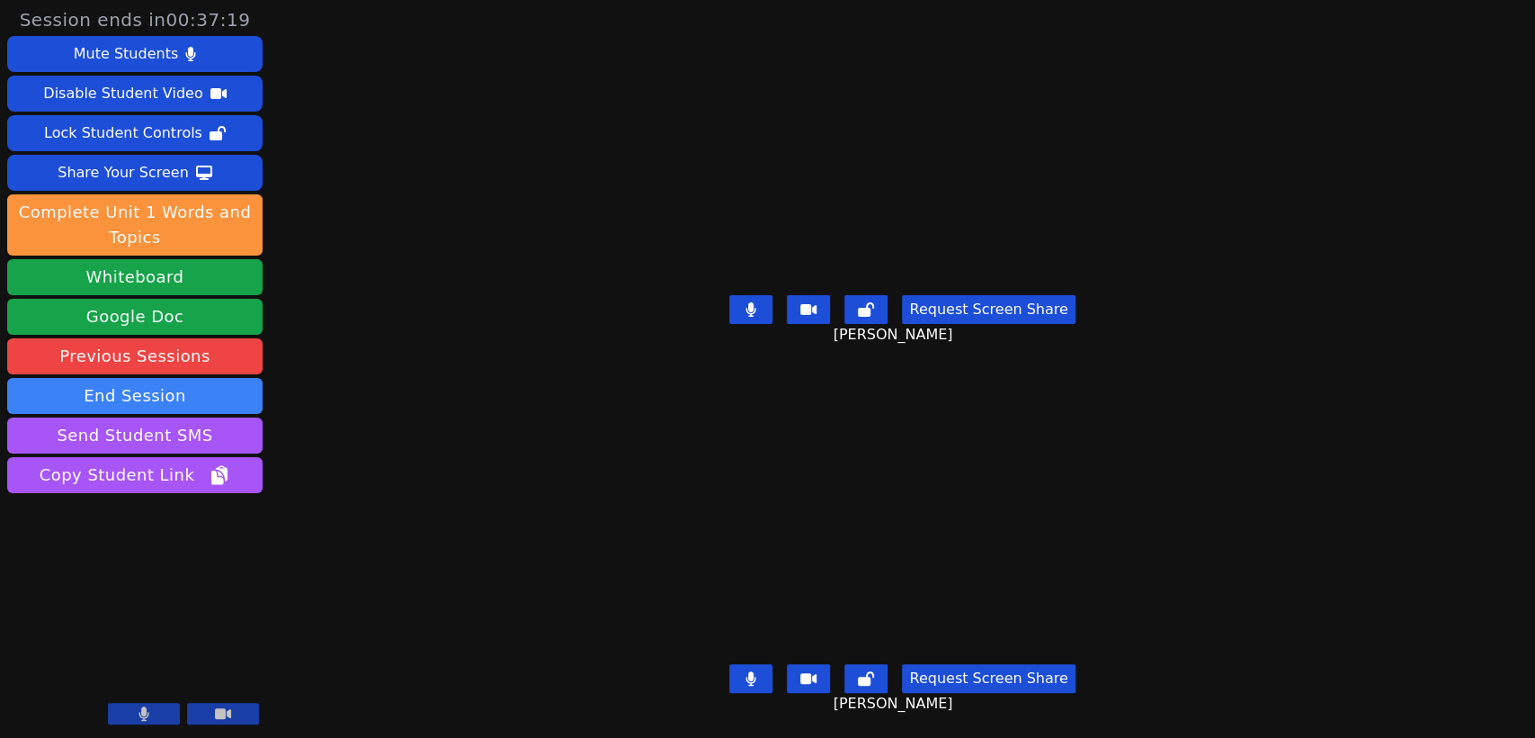
drag, startPoint x: 112, startPoint y: 702, endPoint x: 126, endPoint y: 702, distance: 13.5
click at [114, 702] on button at bounding box center [144, 713] width 72 height 22
click at [141, 702] on button at bounding box center [144, 713] width 72 height 22
click at [123, 716] on button at bounding box center [144, 713] width 72 height 22
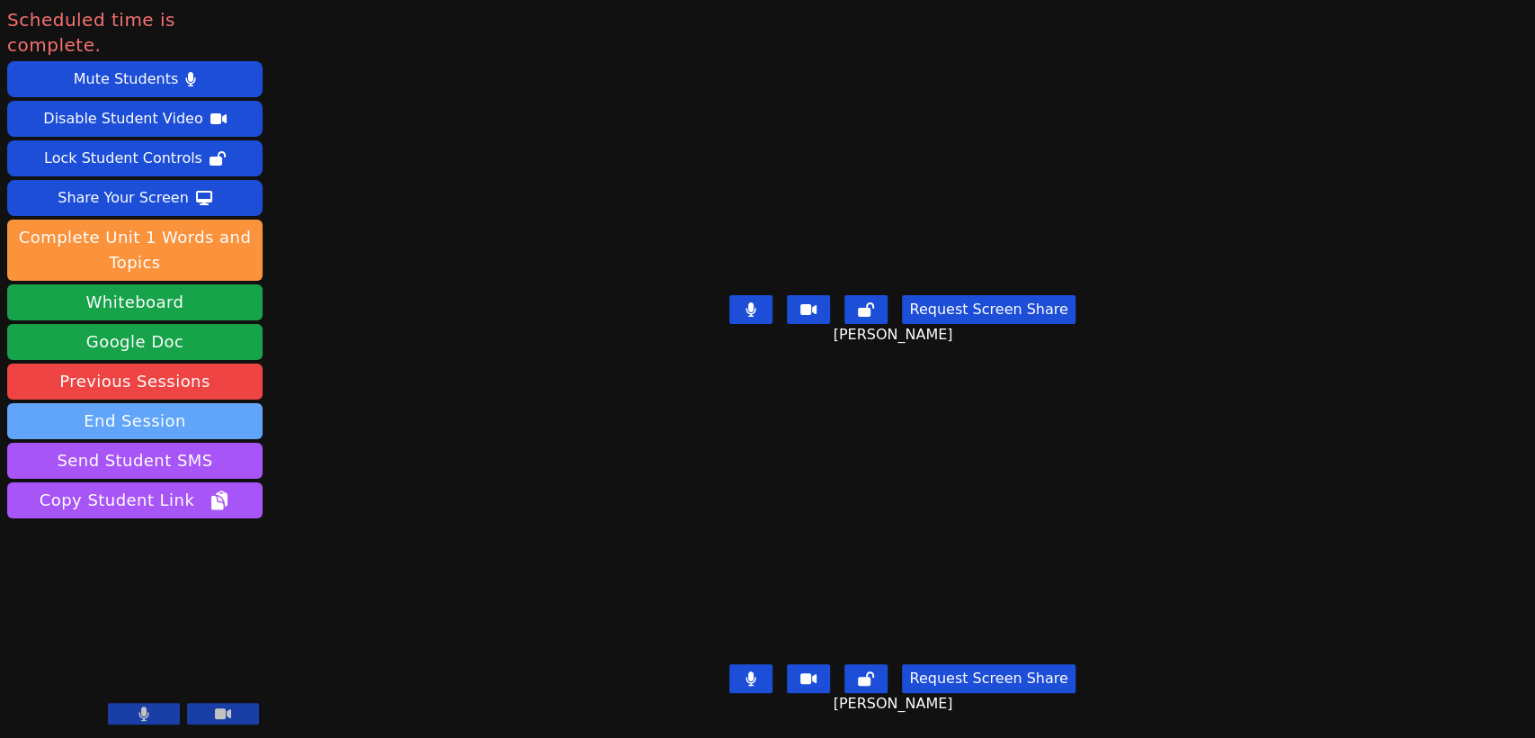
click at [218, 403] on button "End Session" at bounding box center [134, 421] width 255 height 36
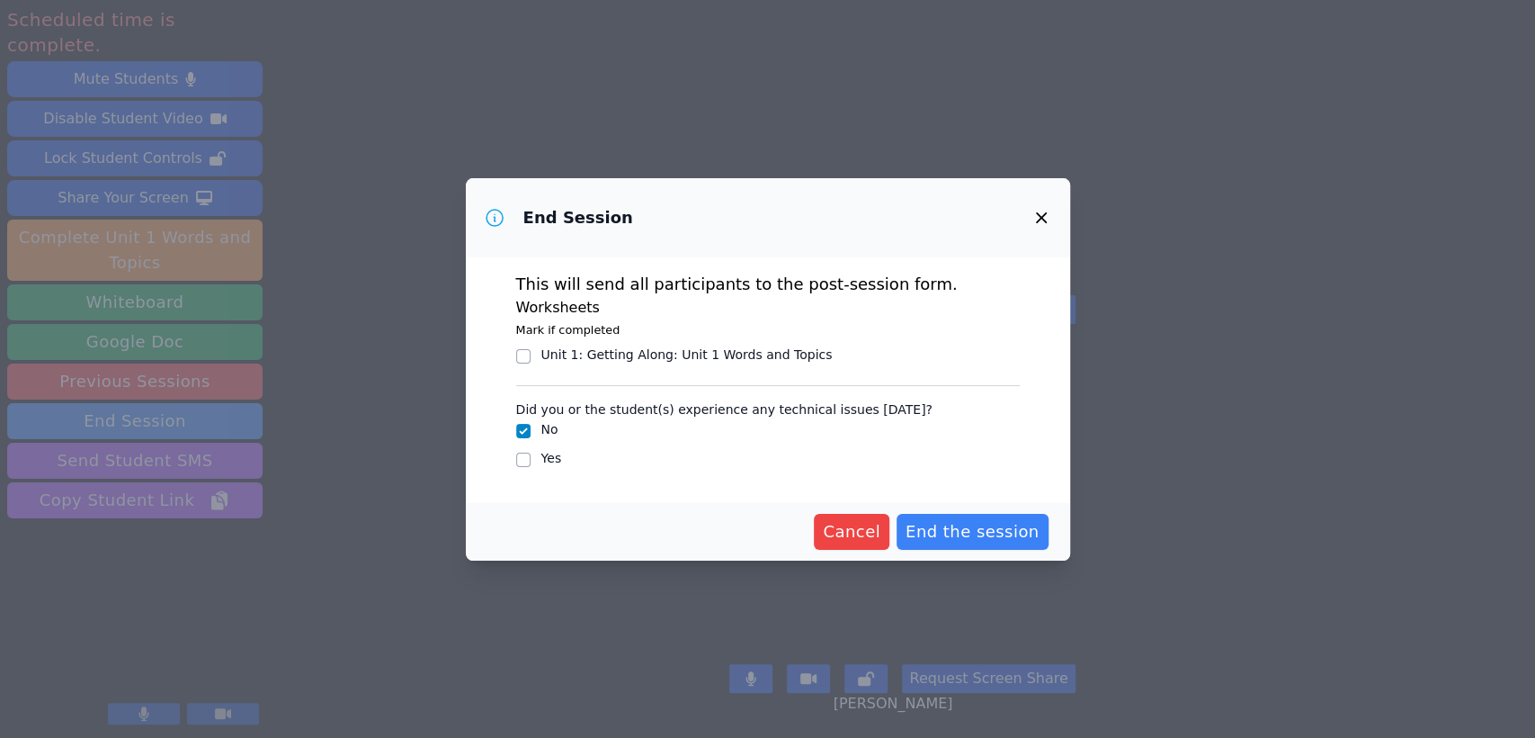
click at [760, 358] on div "Unit 1: Getting Along : Unit 1 Words and Topics" at bounding box center [686, 354] width 291 height 18
click at [531, 358] on input "Unit 1: Getting Along : Unit 1 Words and Topics" at bounding box center [523, 356] width 14 height 14
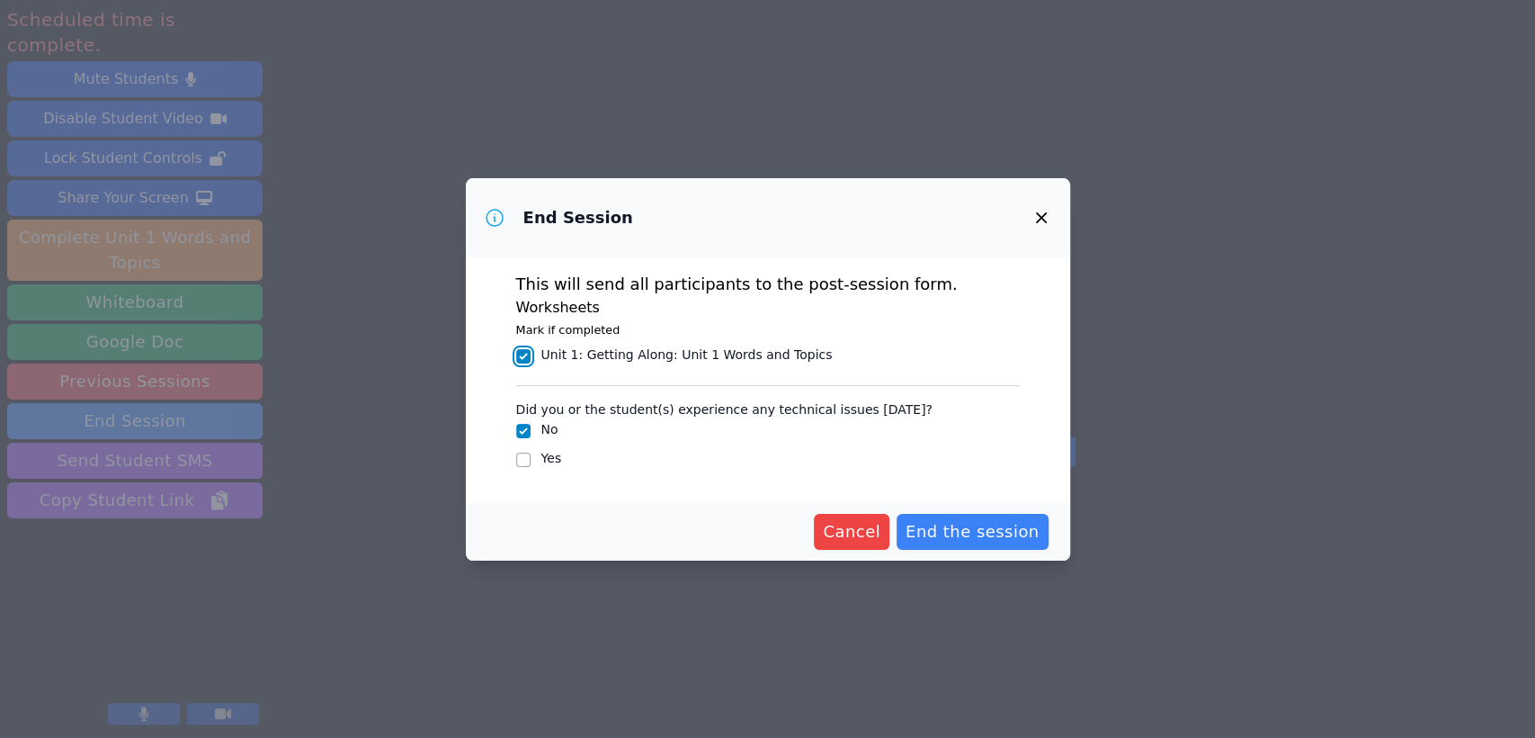
click at [518, 353] on input "Unit 1: Getting Along : Unit 1 Words and Topics" at bounding box center [523, 356] width 14 height 14
checkbox input "false"
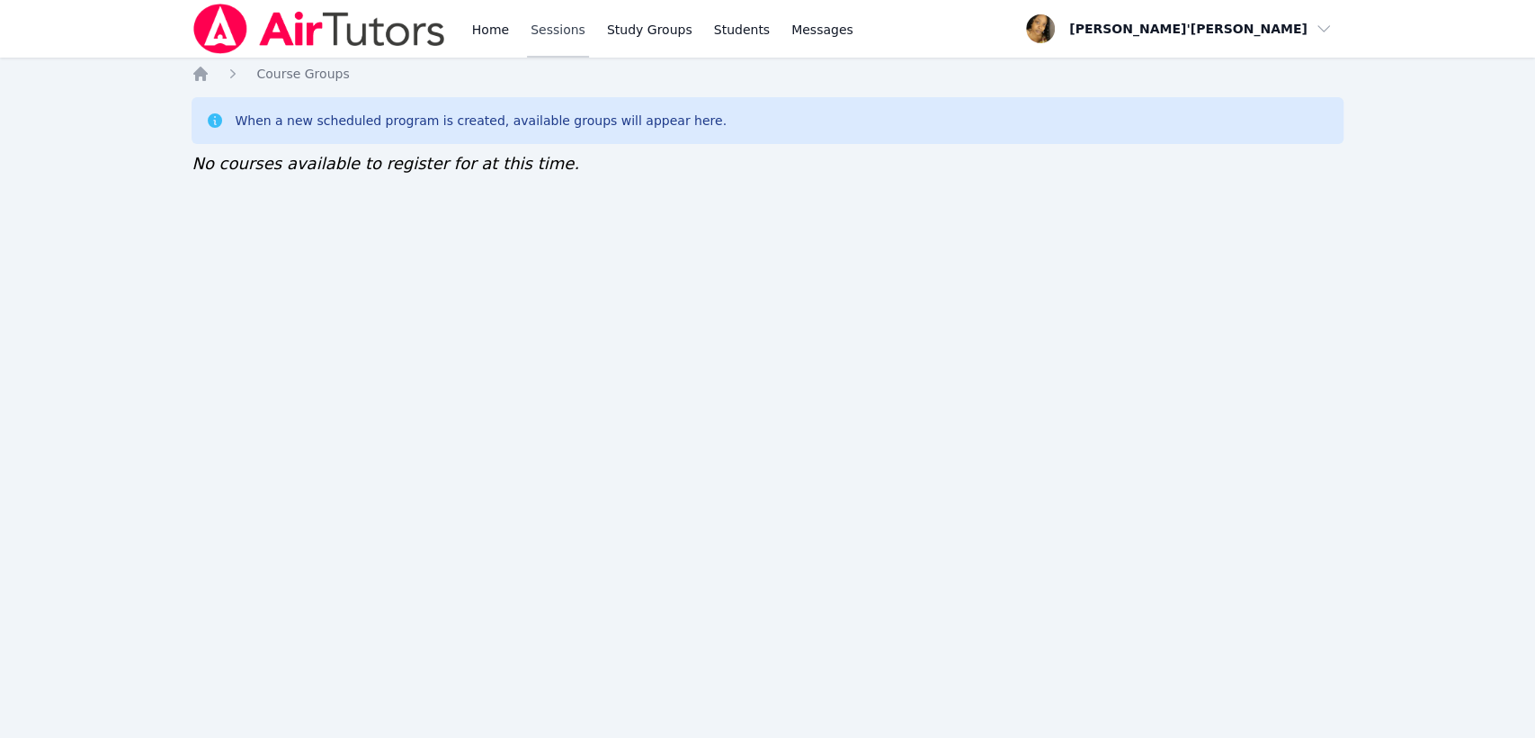
click at [543, 25] on link "Sessions" at bounding box center [558, 29] width 62 height 58
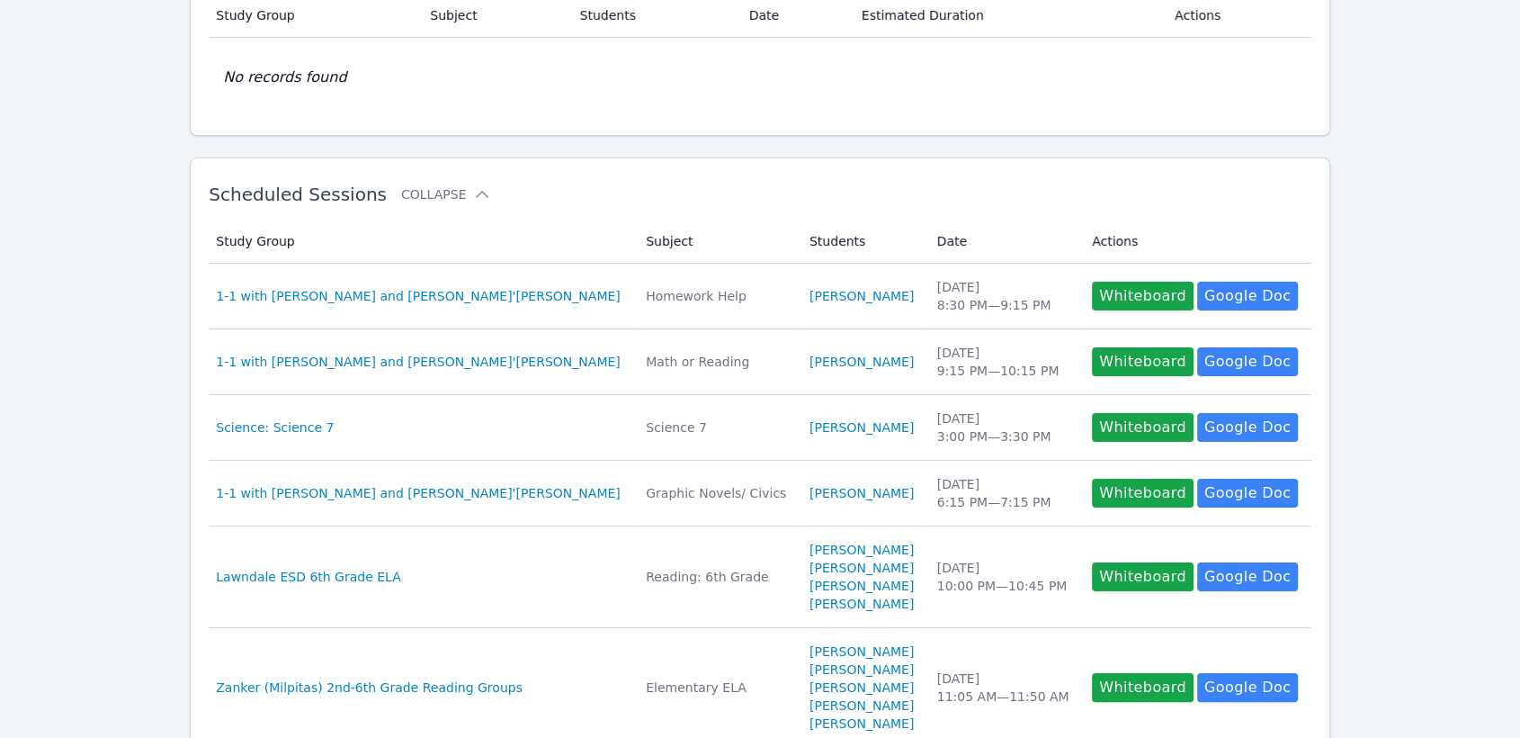
scroll to position [200, 0]
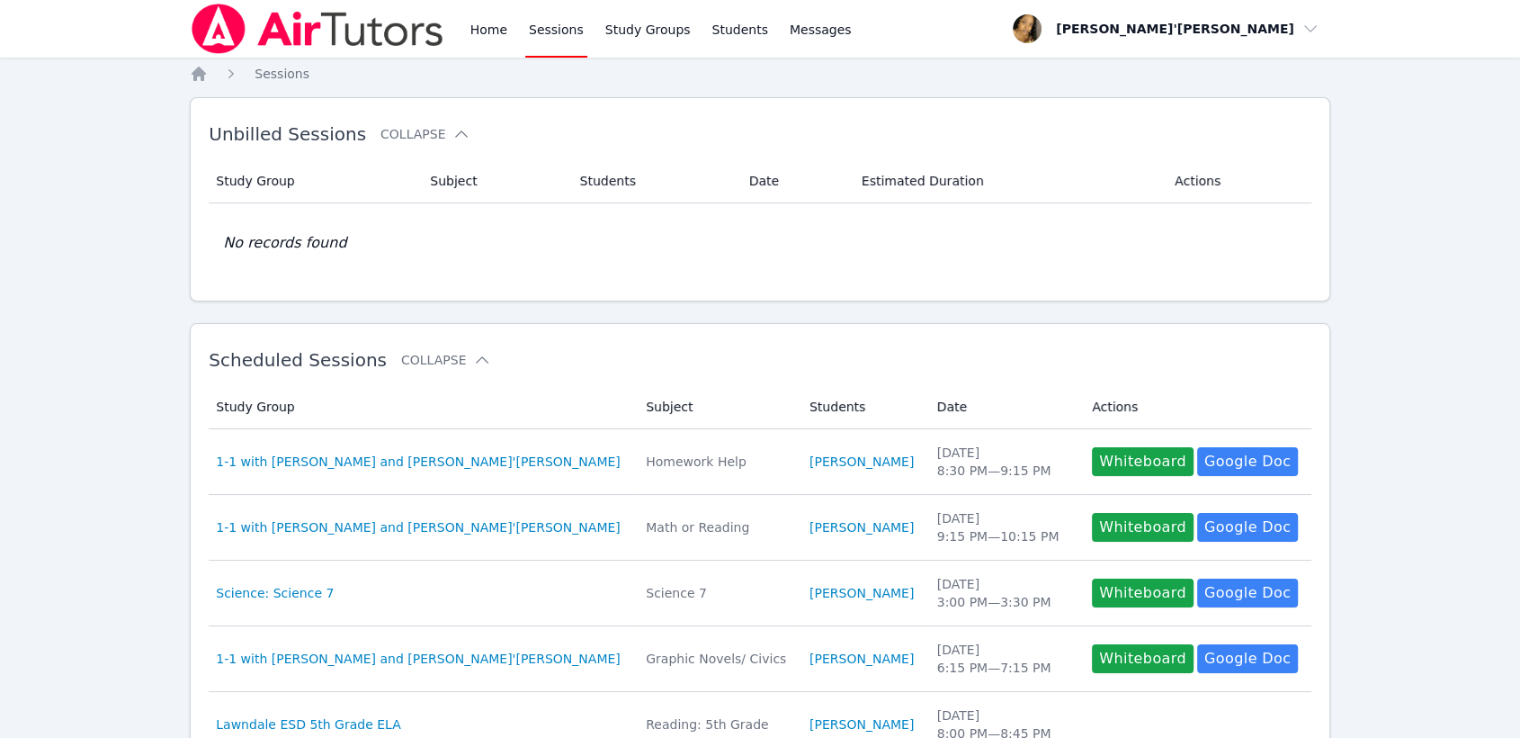
click at [513, 19] on div "Home Sessions Study Groups Students Messages" at bounding box center [661, 29] width 389 height 58
click at [475, 31] on link "Home" at bounding box center [489, 29] width 44 height 58
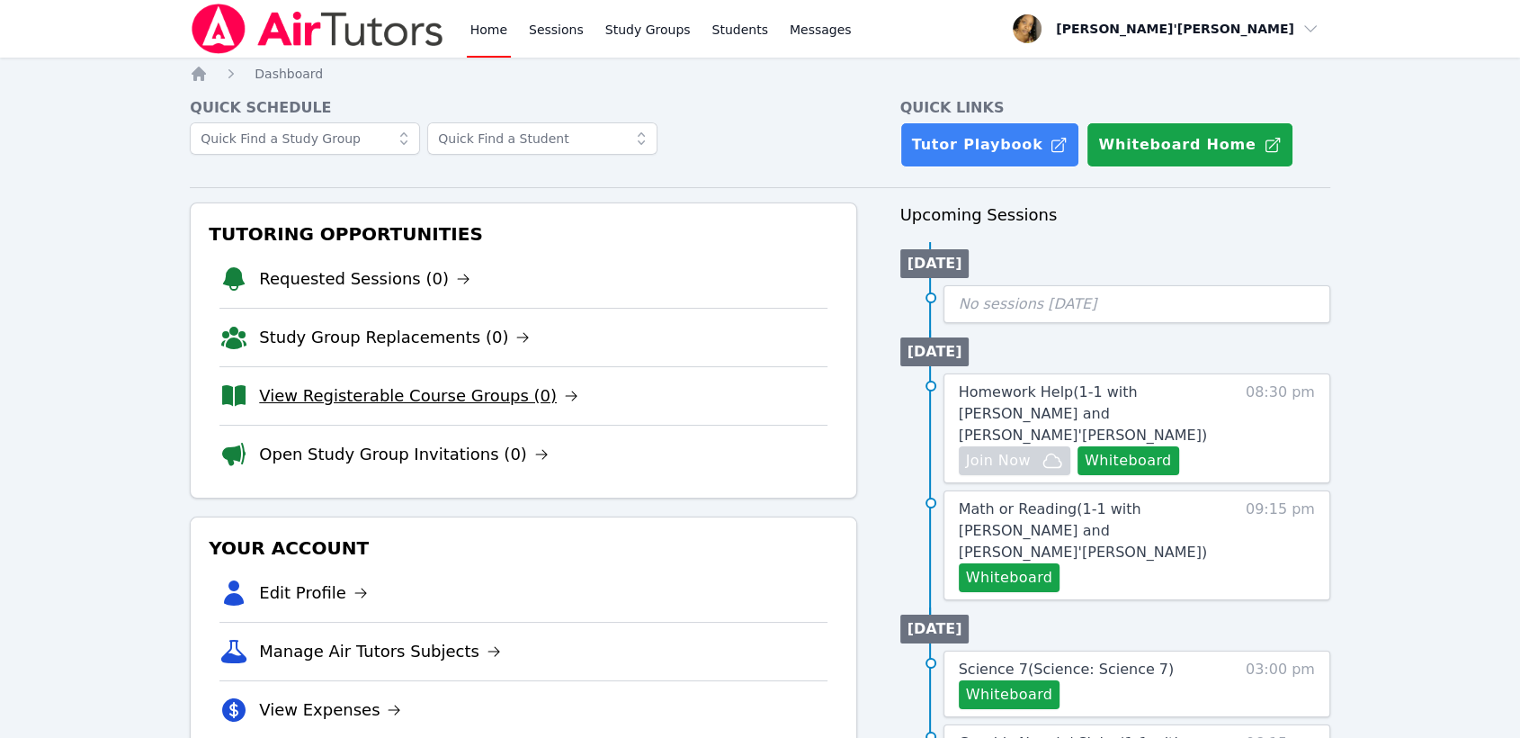
click at [326, 398] on link "View Registerable Course Groups (0)" at bounding box center [418, 395] width 319 height 25
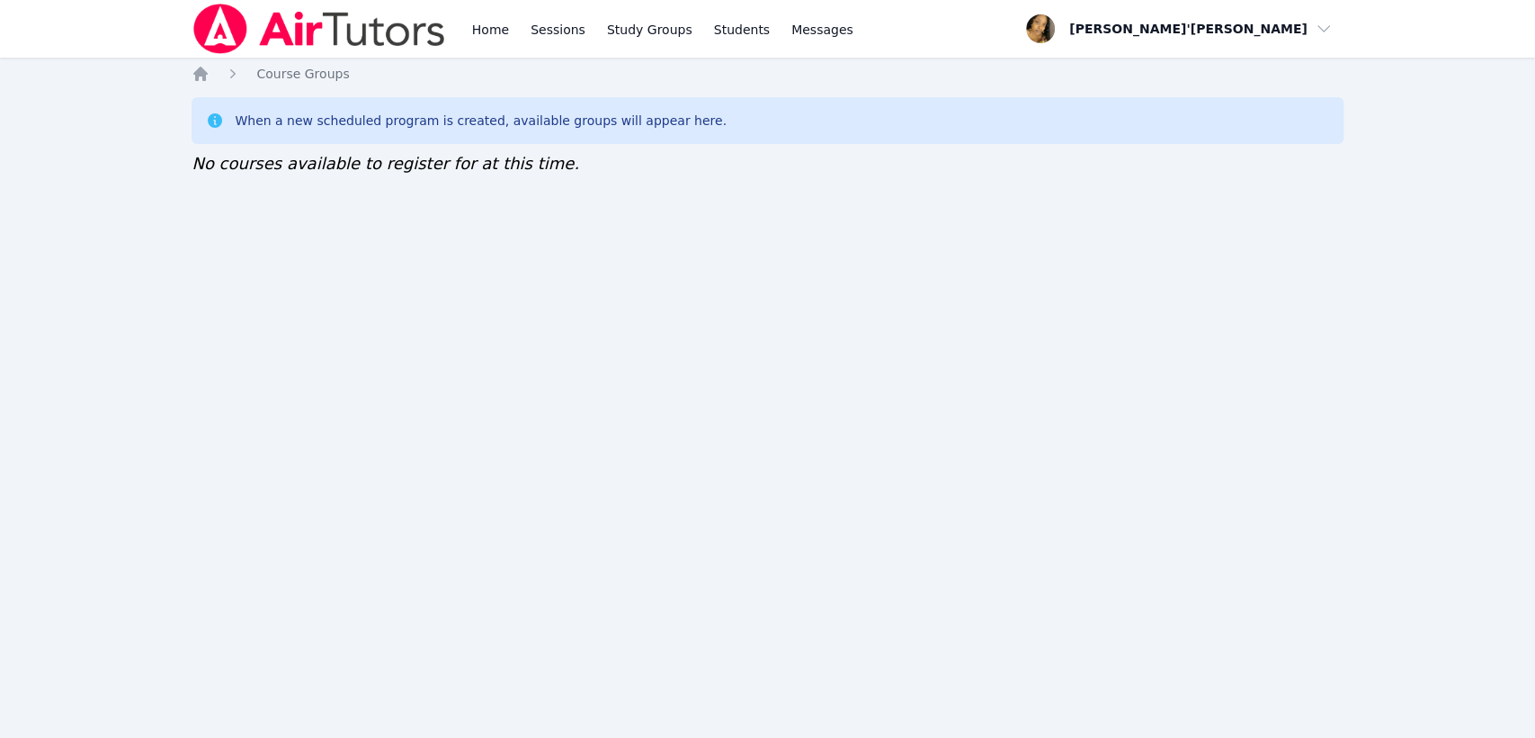
click at [247, 426] on div "Home Sessions Study Groups Students Messages Open user menu Lee'Tayna Hostick O…" at bounding box center [767, 369] width 1535 height 738
click at [545, 36] on link "Sessions" at bounding box center [558, 29] width 62 height 58
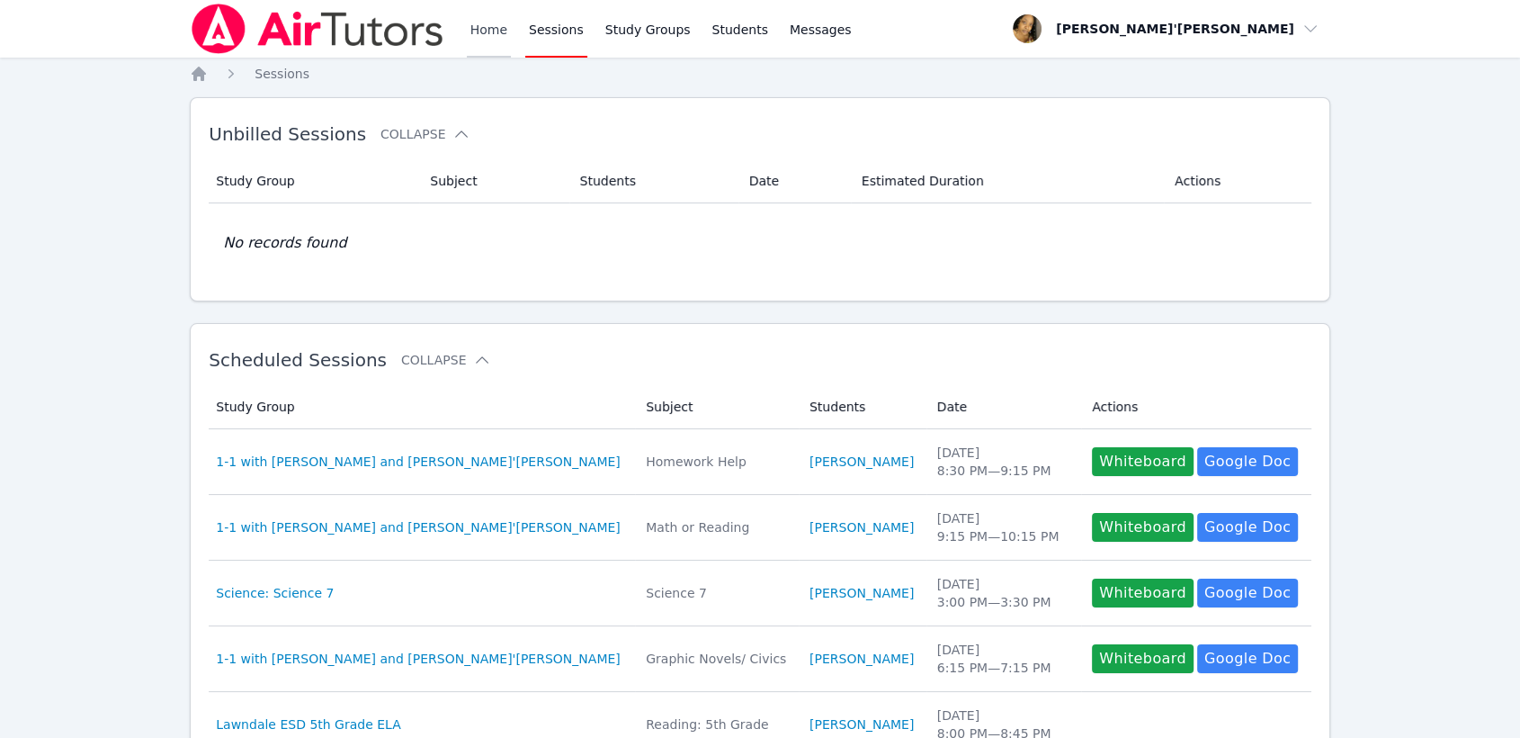
click at [482, 30] on link "Home" at bounding box center [489, 29] width 44 height 58
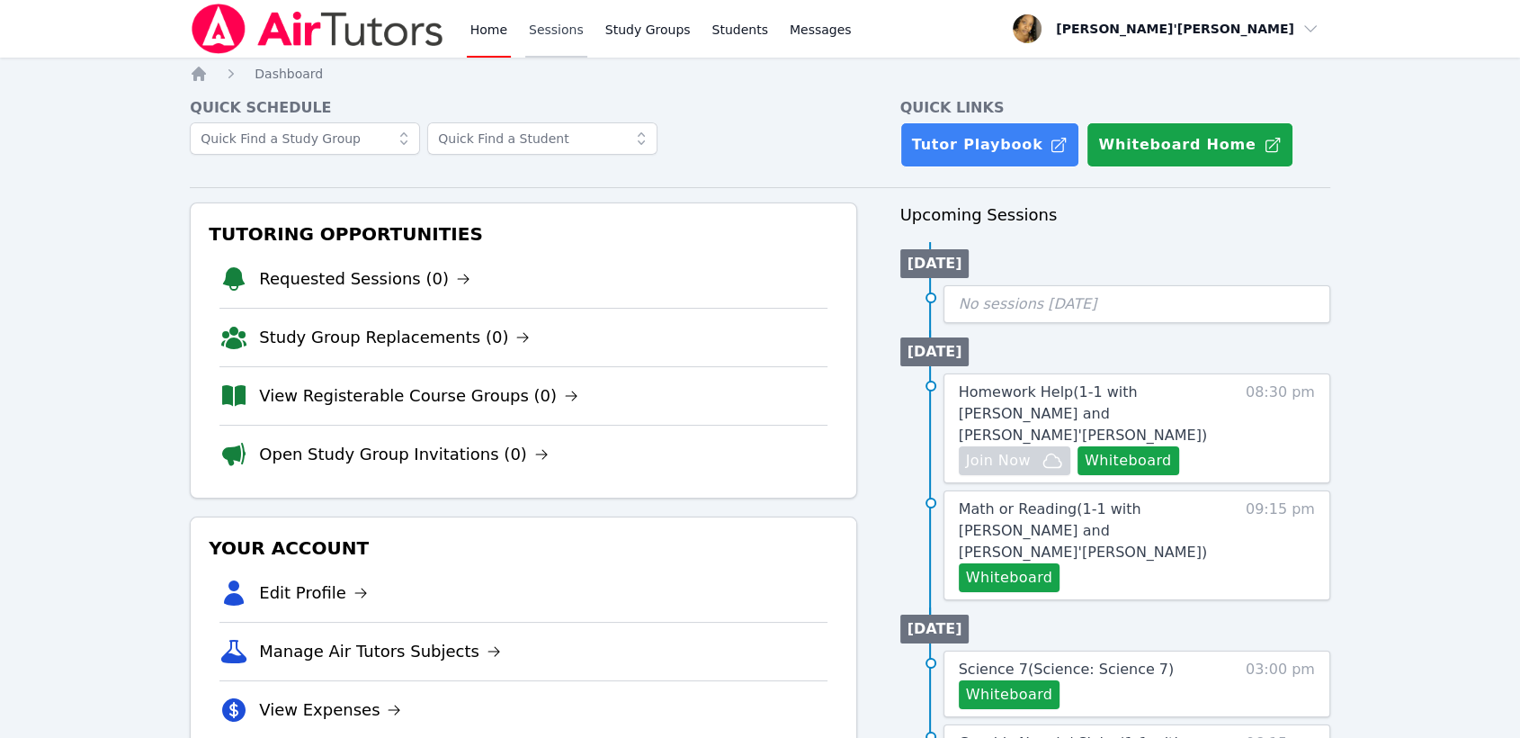
click at [544, 29] on link "Sessions" at bounding box center [556, 29] width 62 height 58
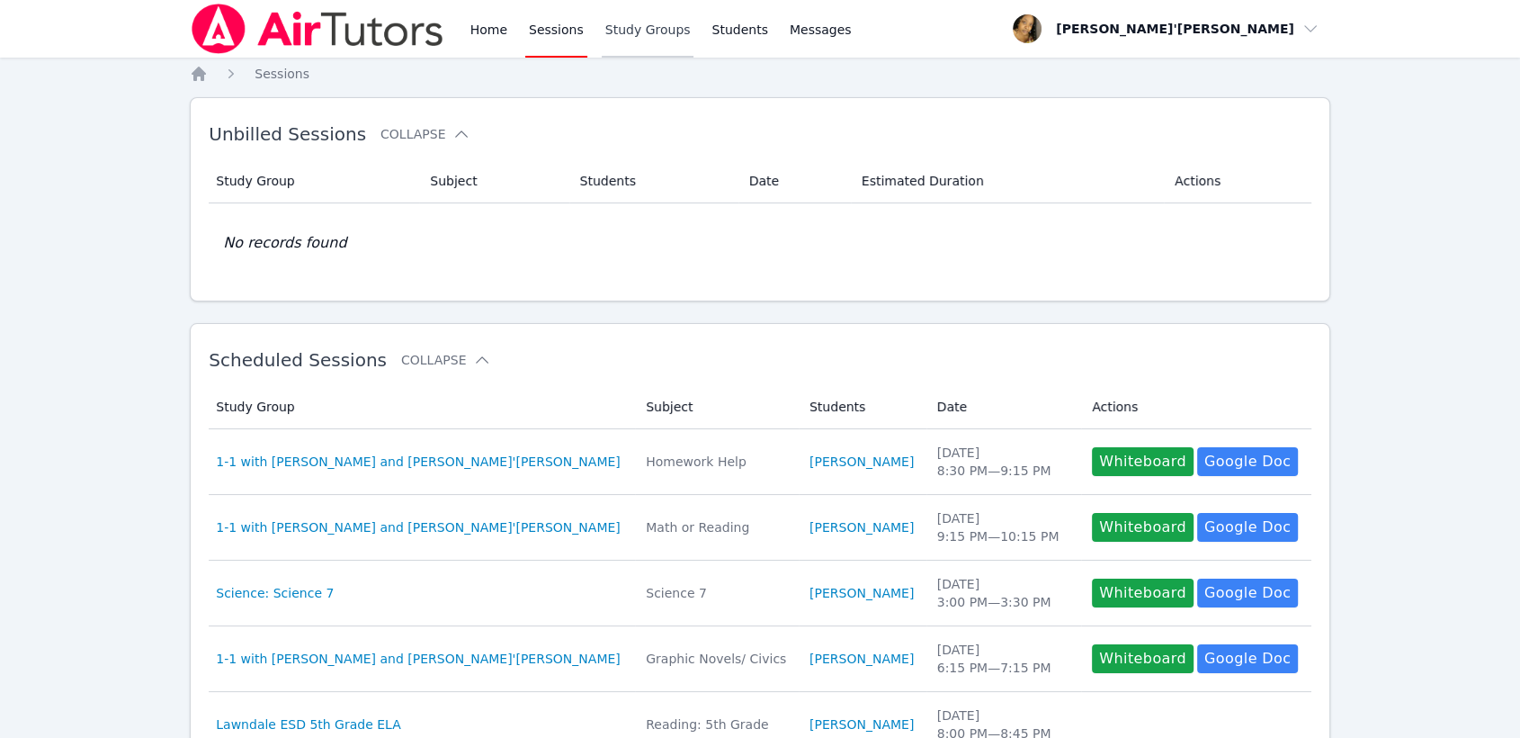
click at [653, 28] on link "Study Groups" at bounding box center [648, 29] width 93 height 58
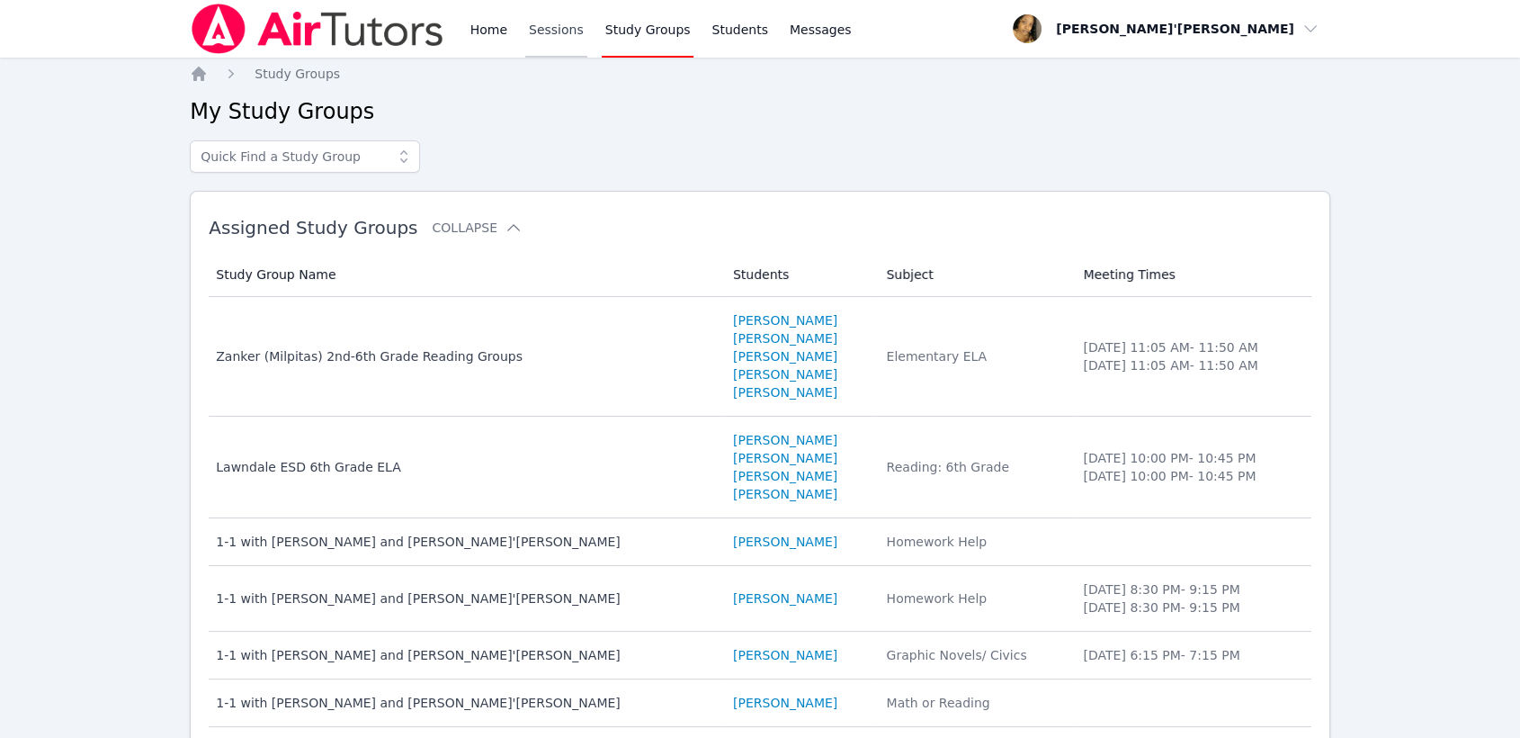
click at [558, 32] on link "Sessions" at bounding box center [556, 29] width 62 height 58
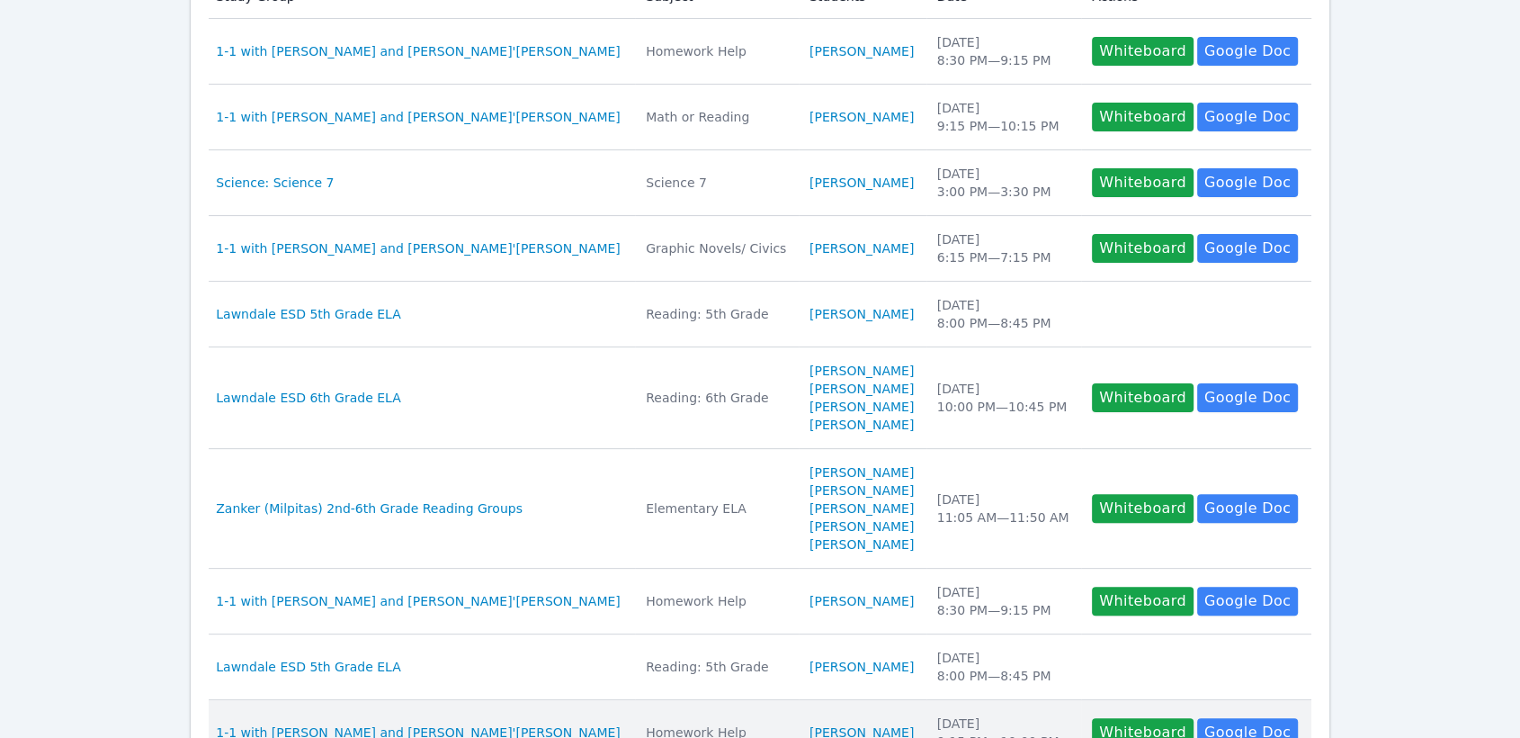
scroll to position [455, 0]
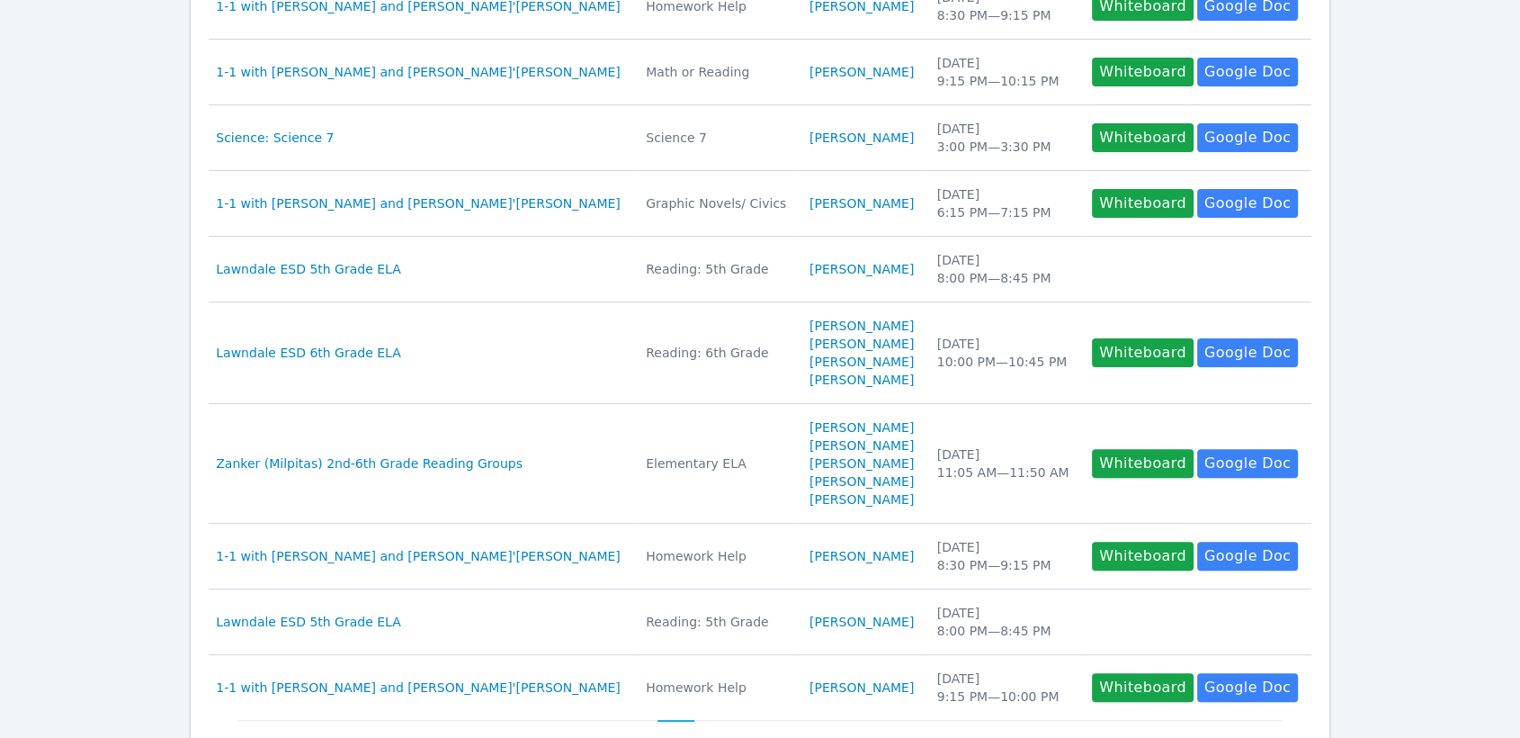
click at [1403, 418] on div "Home Sessions Study Groups Students Messages Open user menu Lee'Tayna Hostick O…" at bounding box center [760, 242] width 1520 height 1395
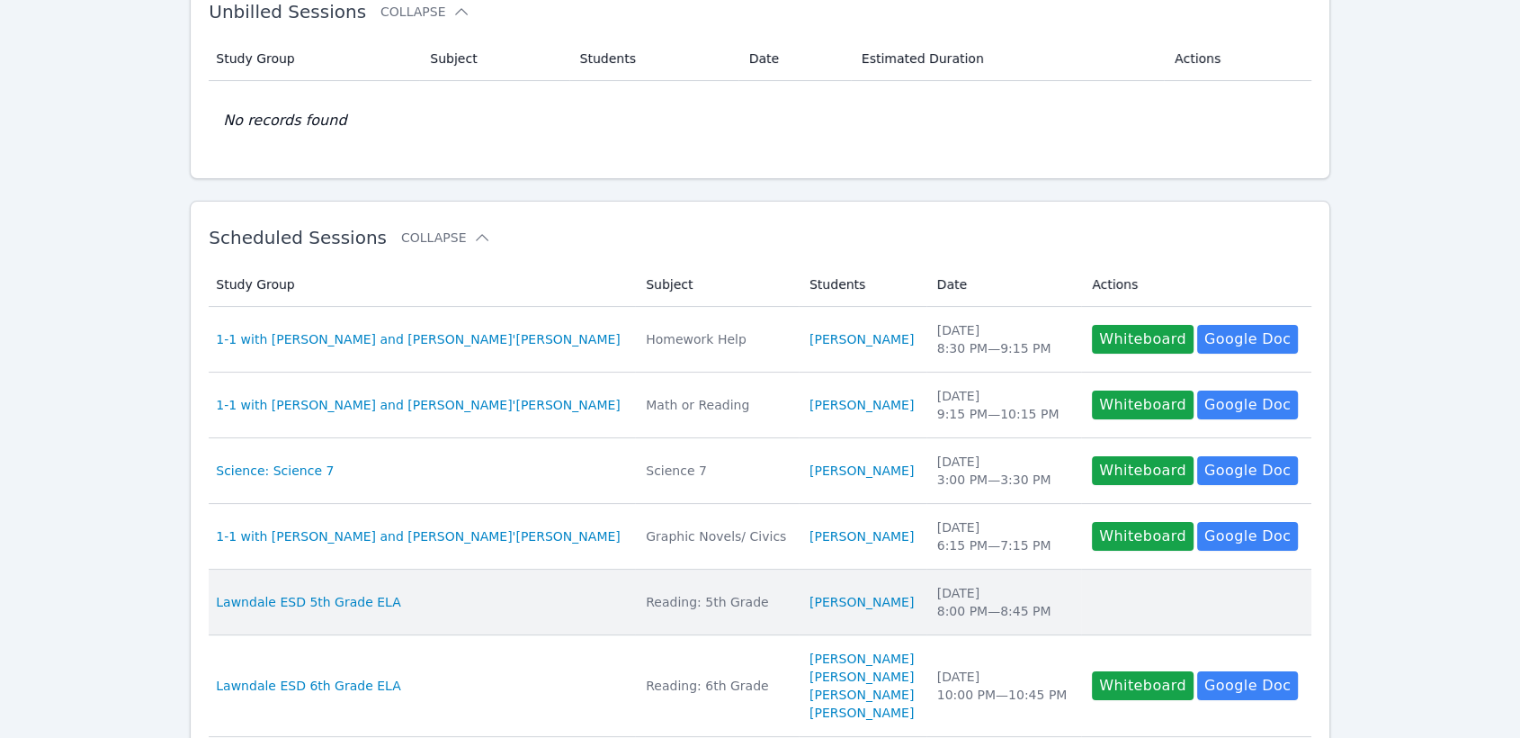
scroll to position [156, 0]
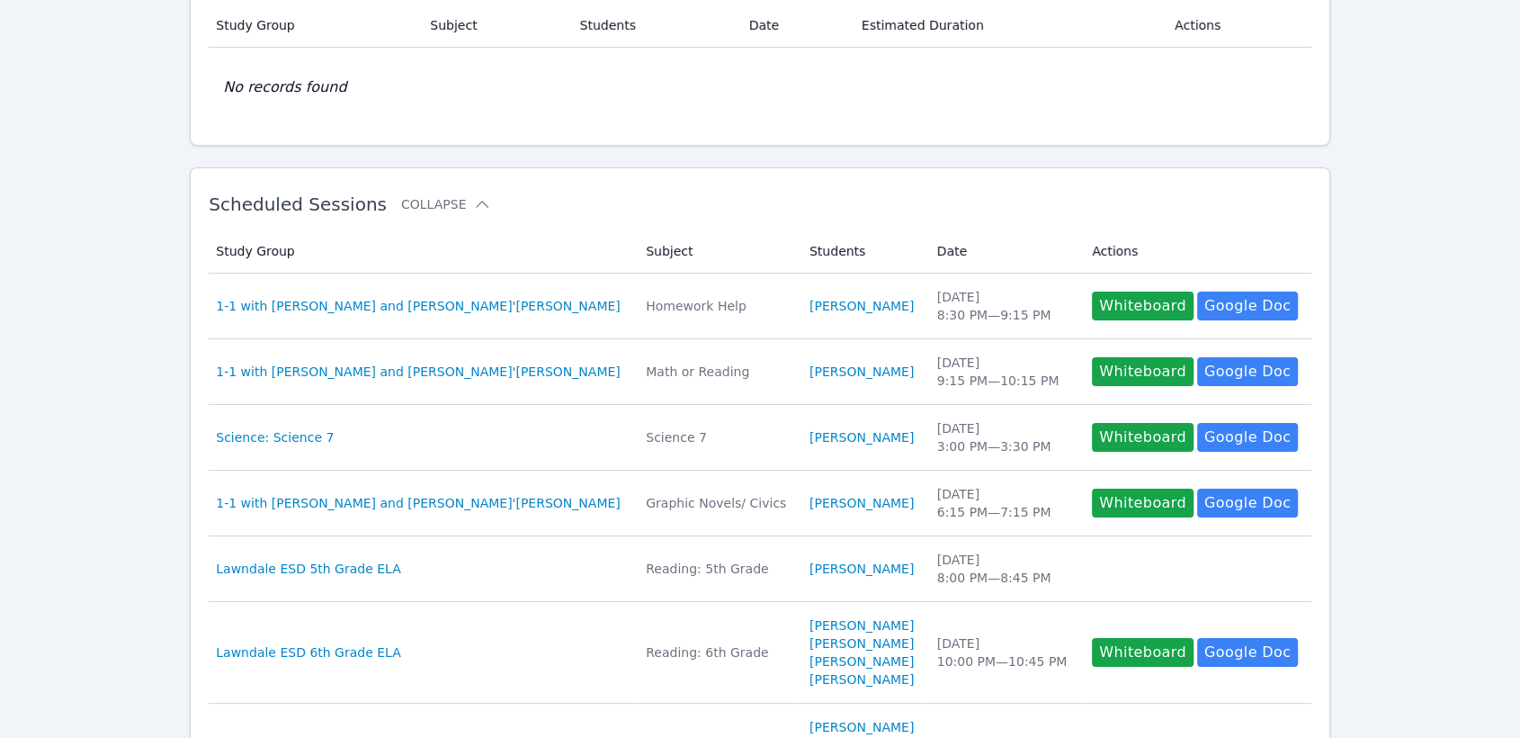
drag, startPoint x: 1253, startPoint y: 119, endPoint x: 1248, endPoint y: 33, distance: 85.6
click at [1253, 119] on td "No records found" at bounding box center [760, 87] width 1103 height 79
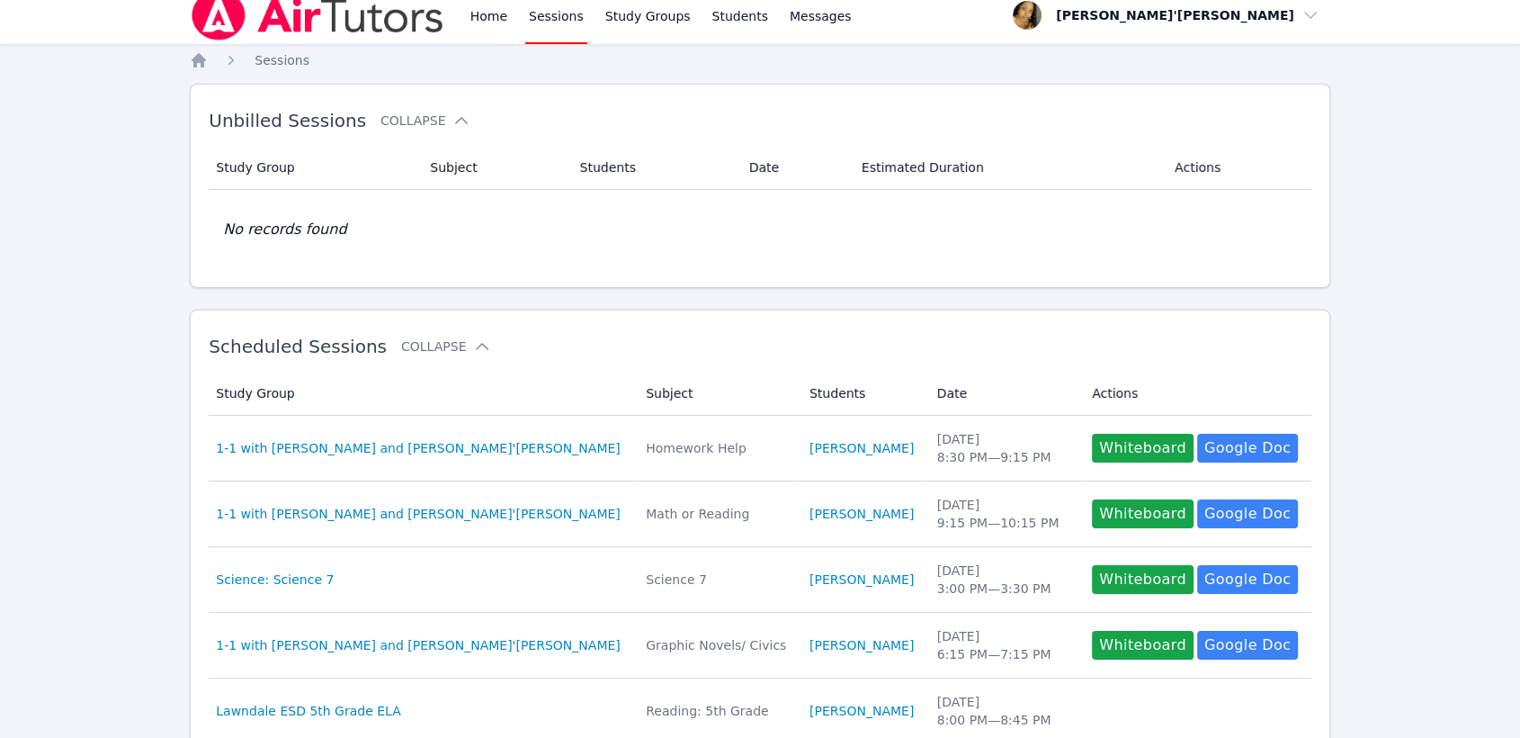
scroll to position [0, 0]
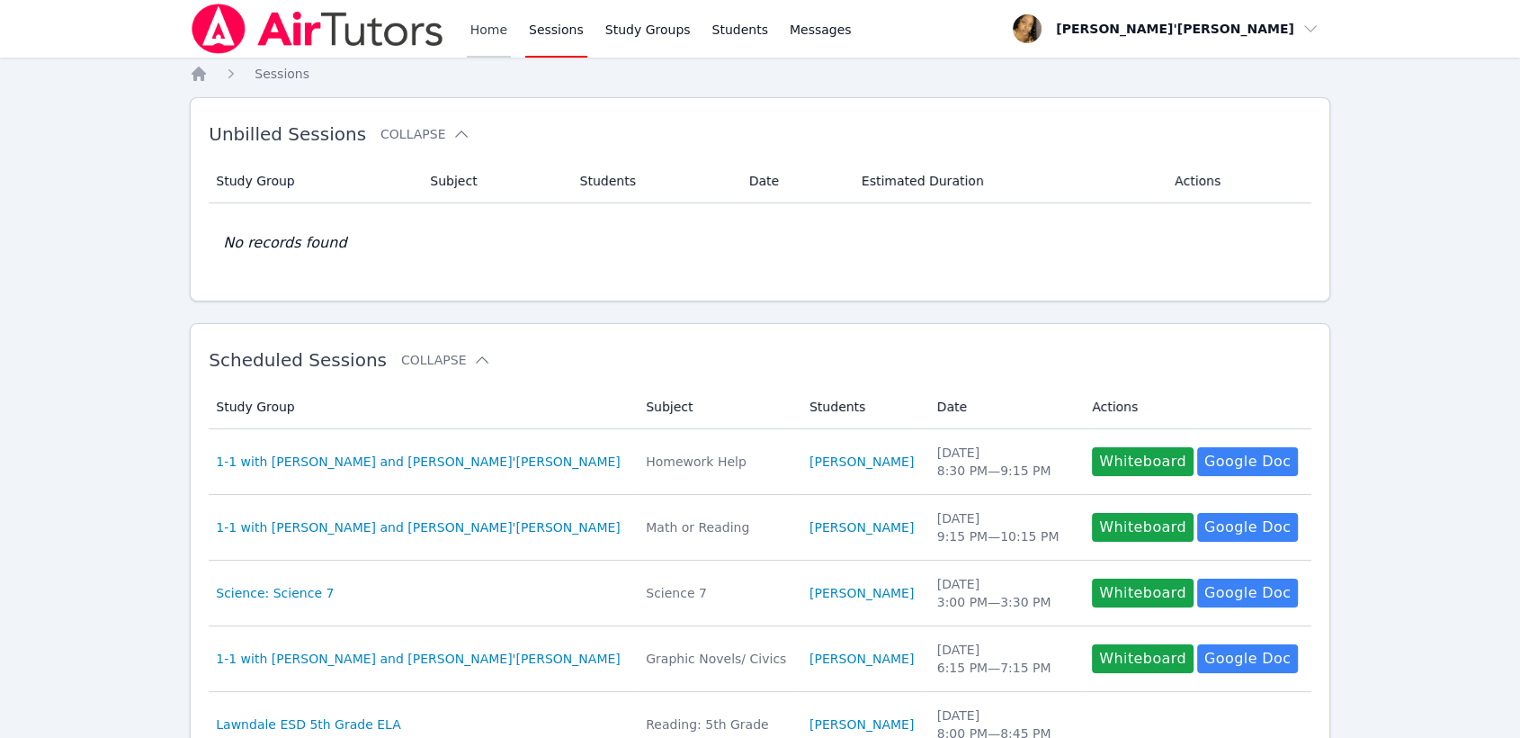
click at [475, 19] on link "Home" at bounding box center [489, 29] width 44 height 58
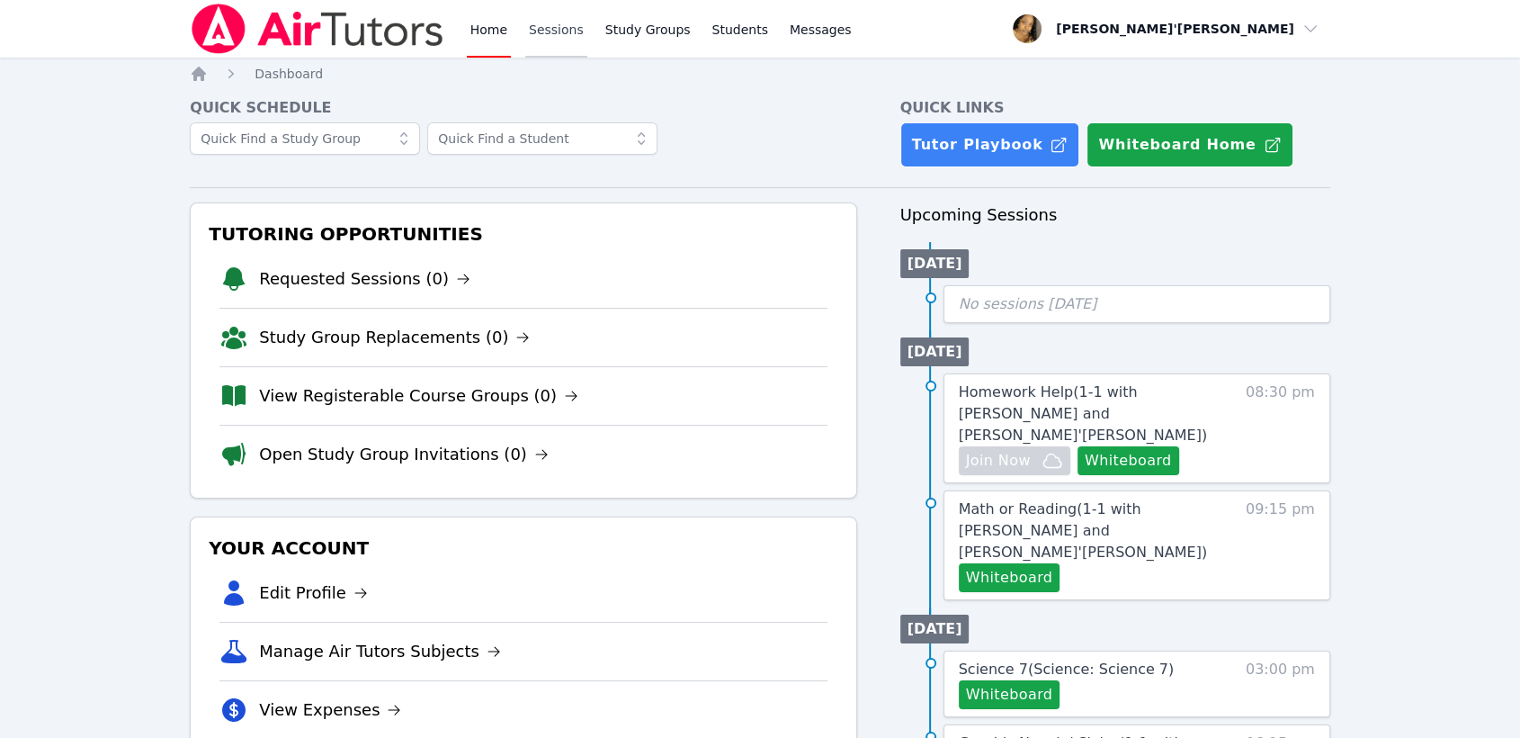
click at [559, 31] on link "Sessions" at bounding box center [556, 29] width 62 height 58
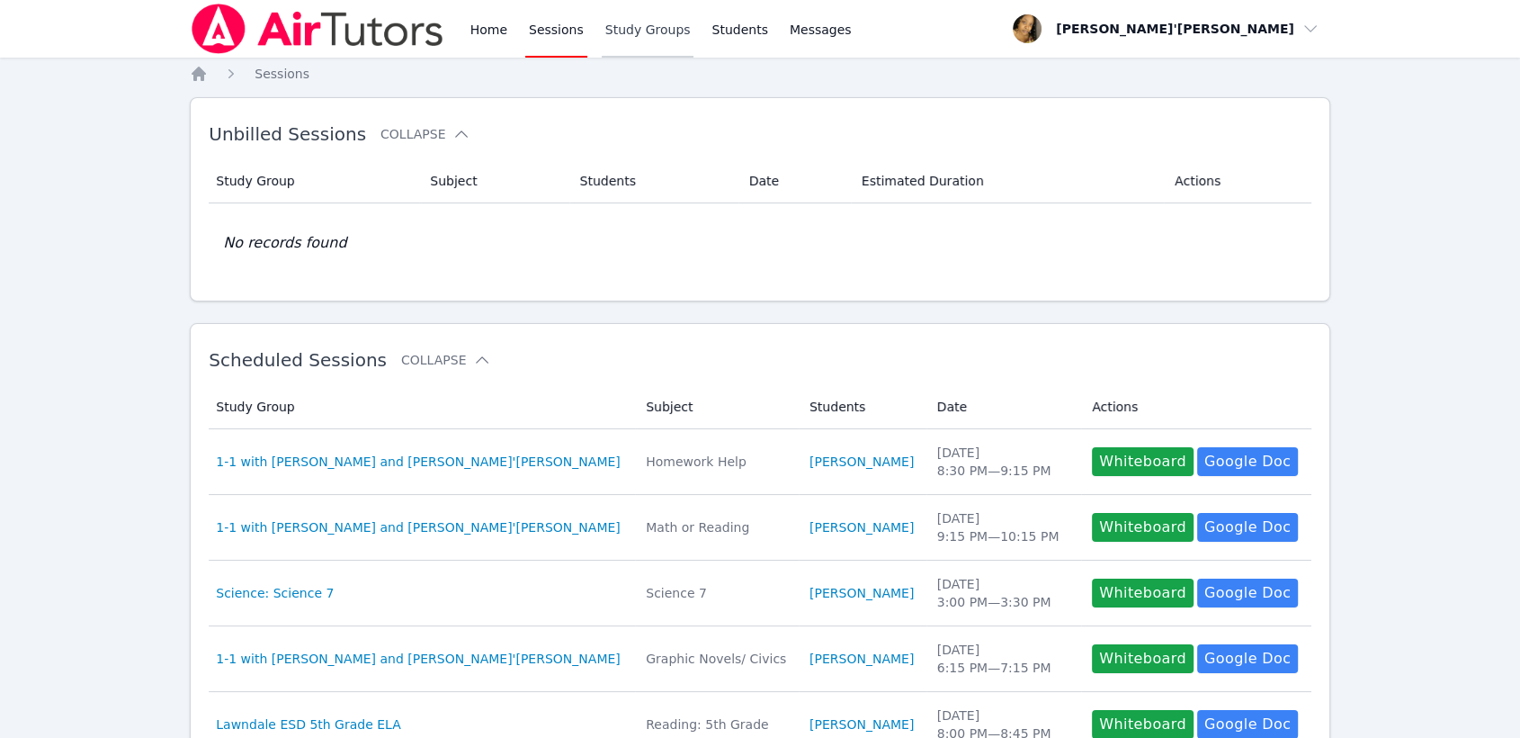
click at [651, 21] on link "Study Groups" at bounding box center [648, 29] width 93 height 58
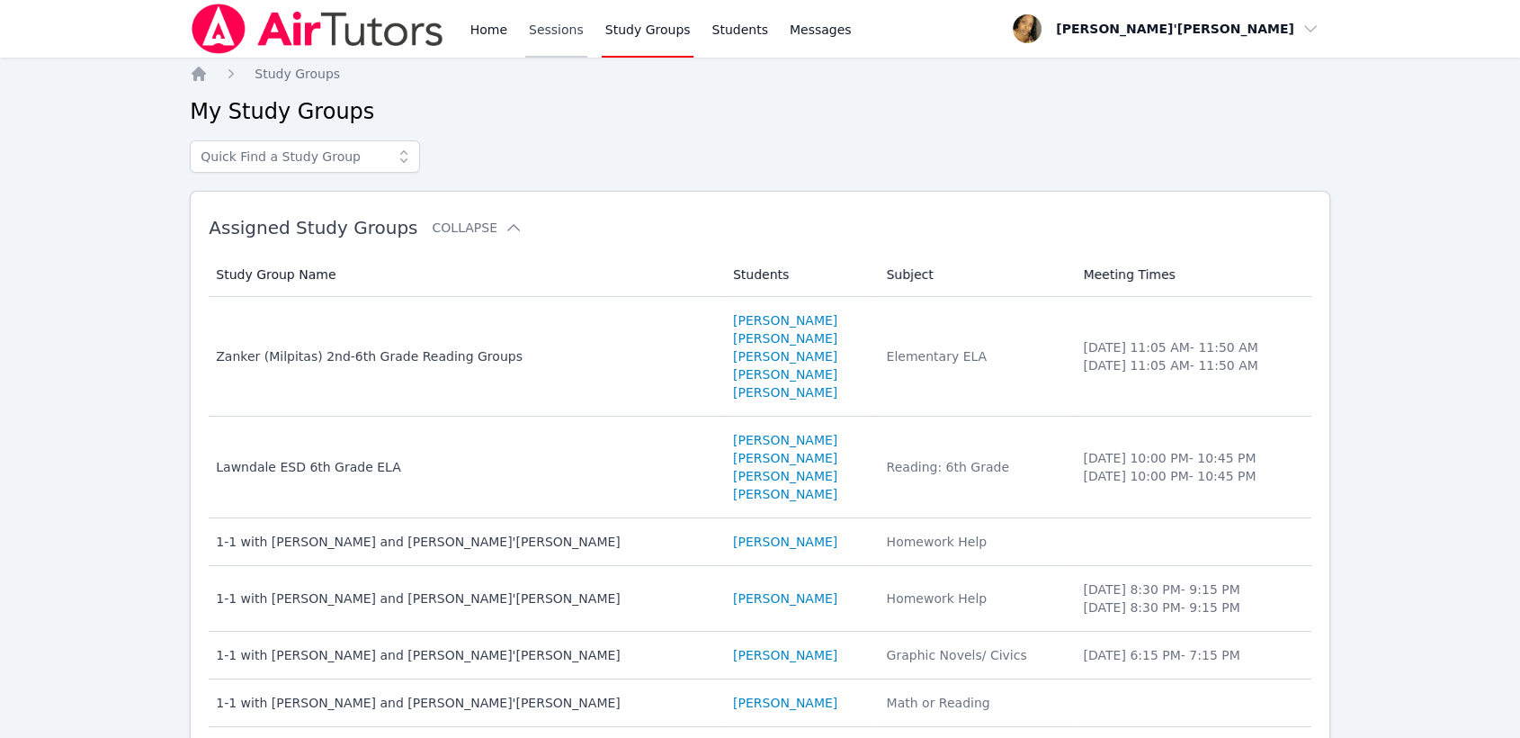
click at [572, 22] on link "Sessions" at bounding box center [556, 29] width 62 height 58
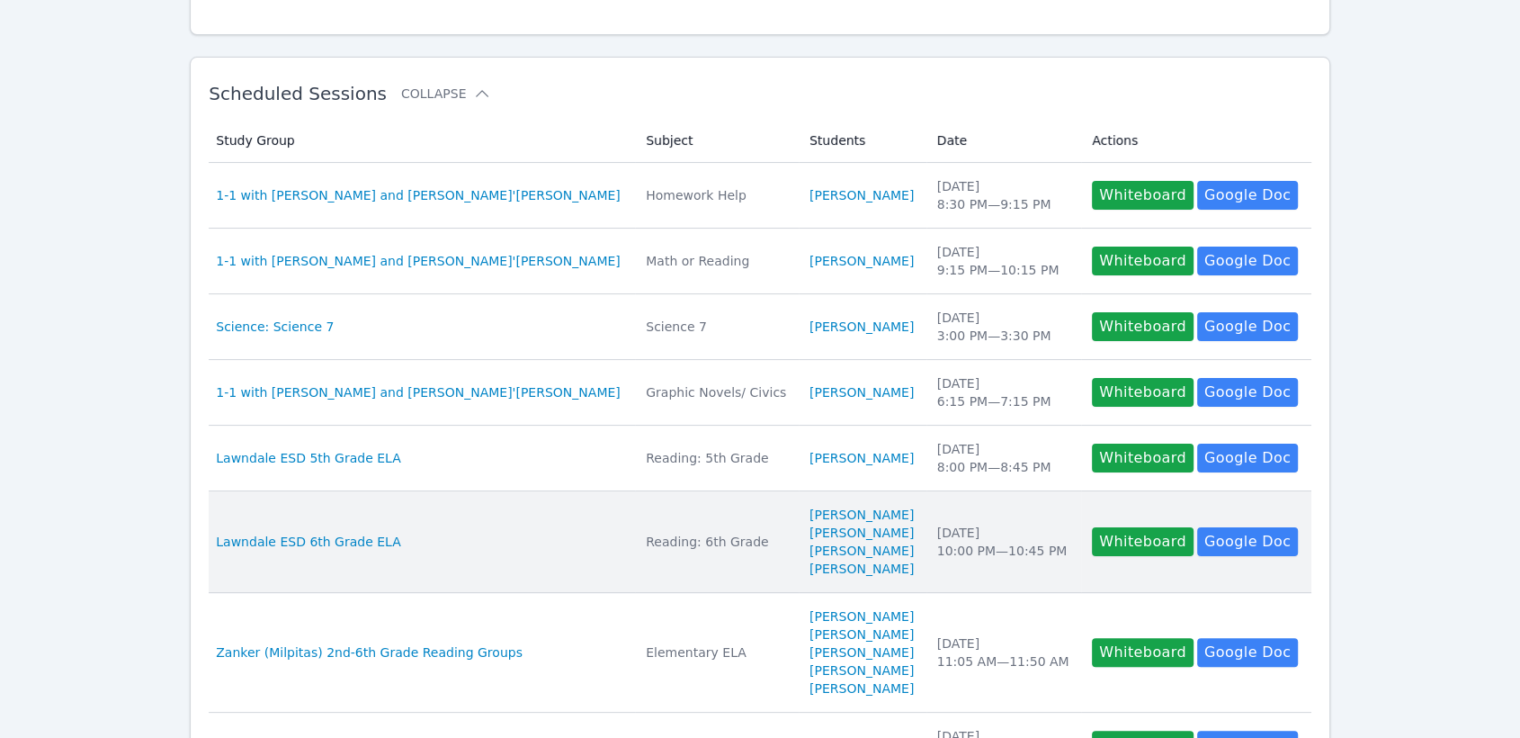
scroll to position [300, 0]
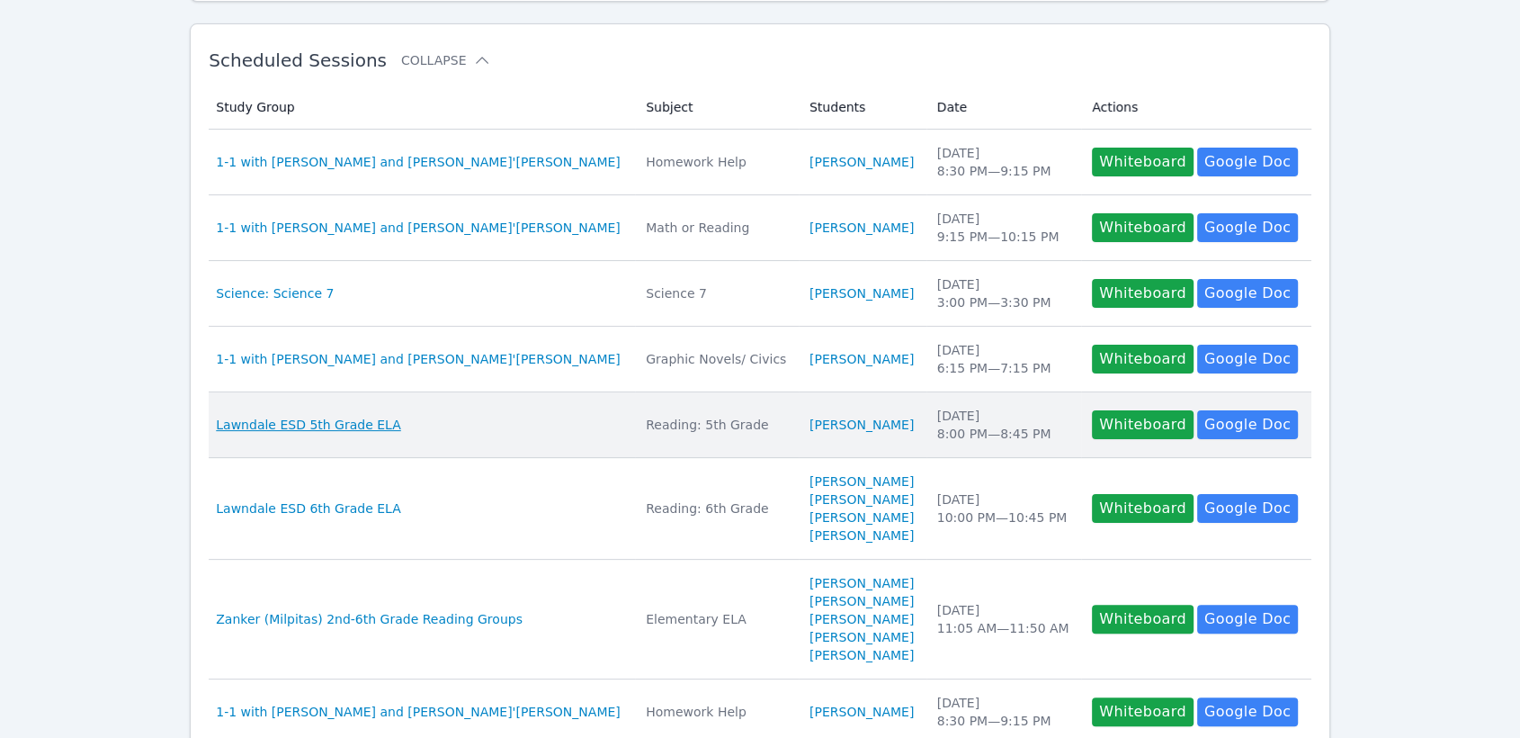
click at [350, 417] on span "Lawndale ESD 5th Grade ELA" at bounding box center [308, 425] width 184 height 18
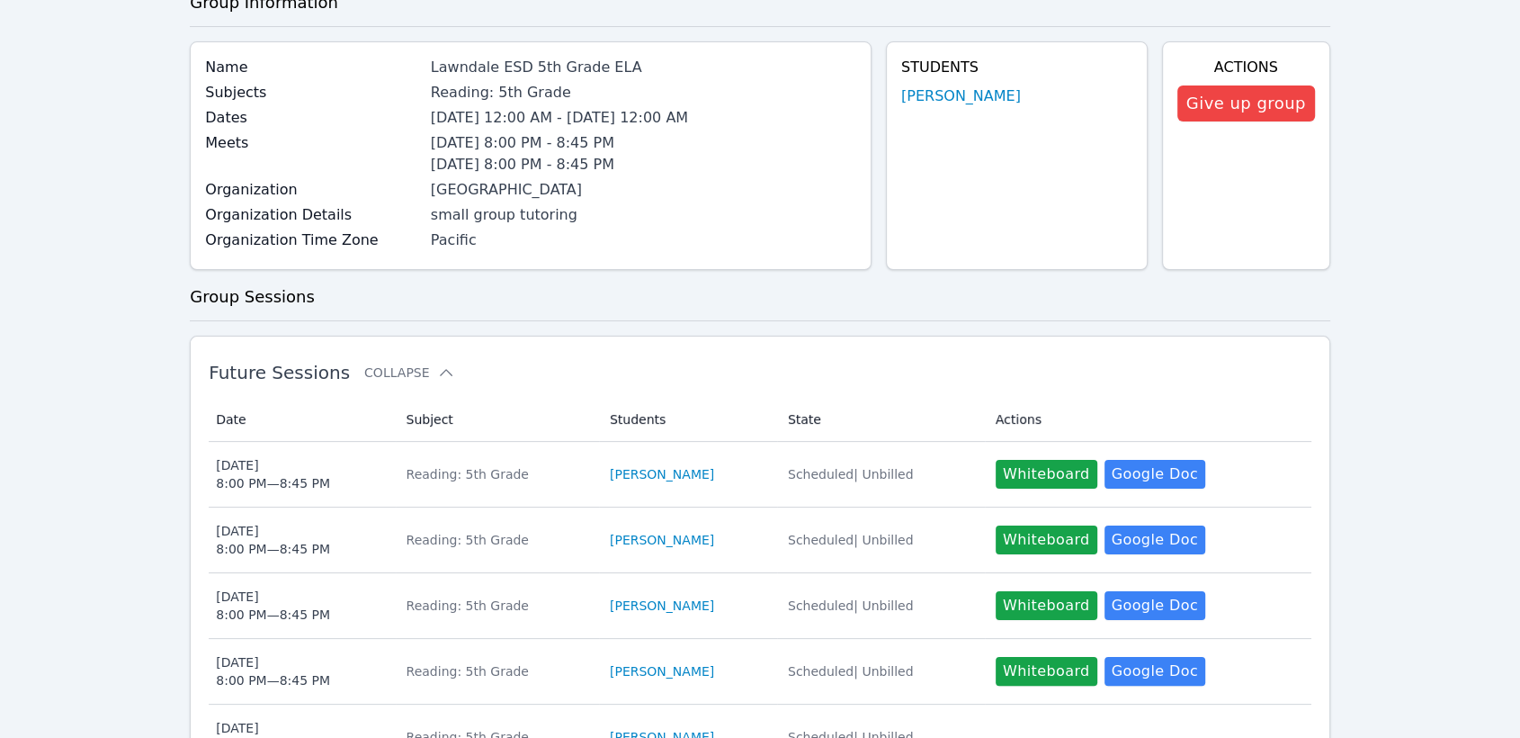
scroll to position [399, 0]
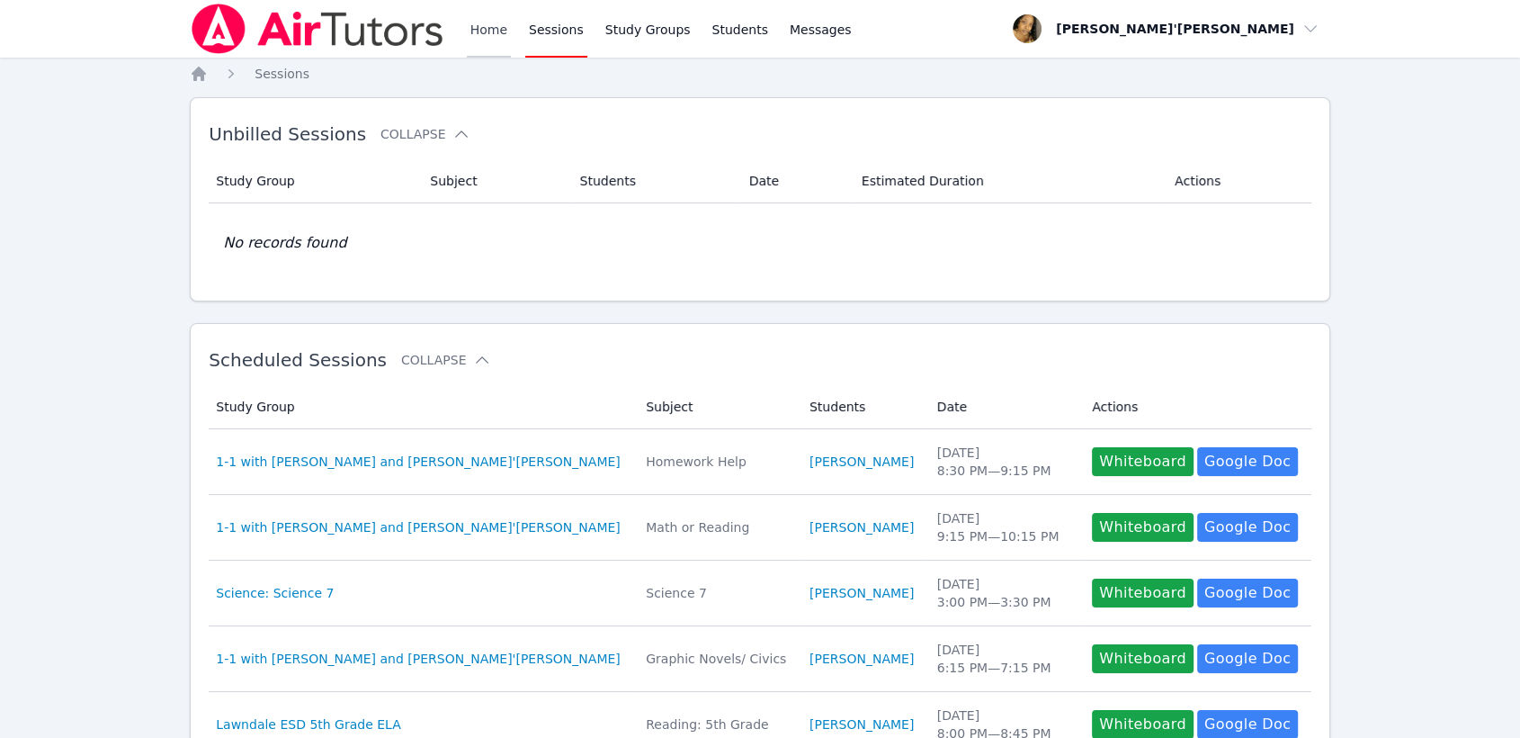
click at [488, 39] on link "Home" at bounding box center [489, 29] width 44 height 58
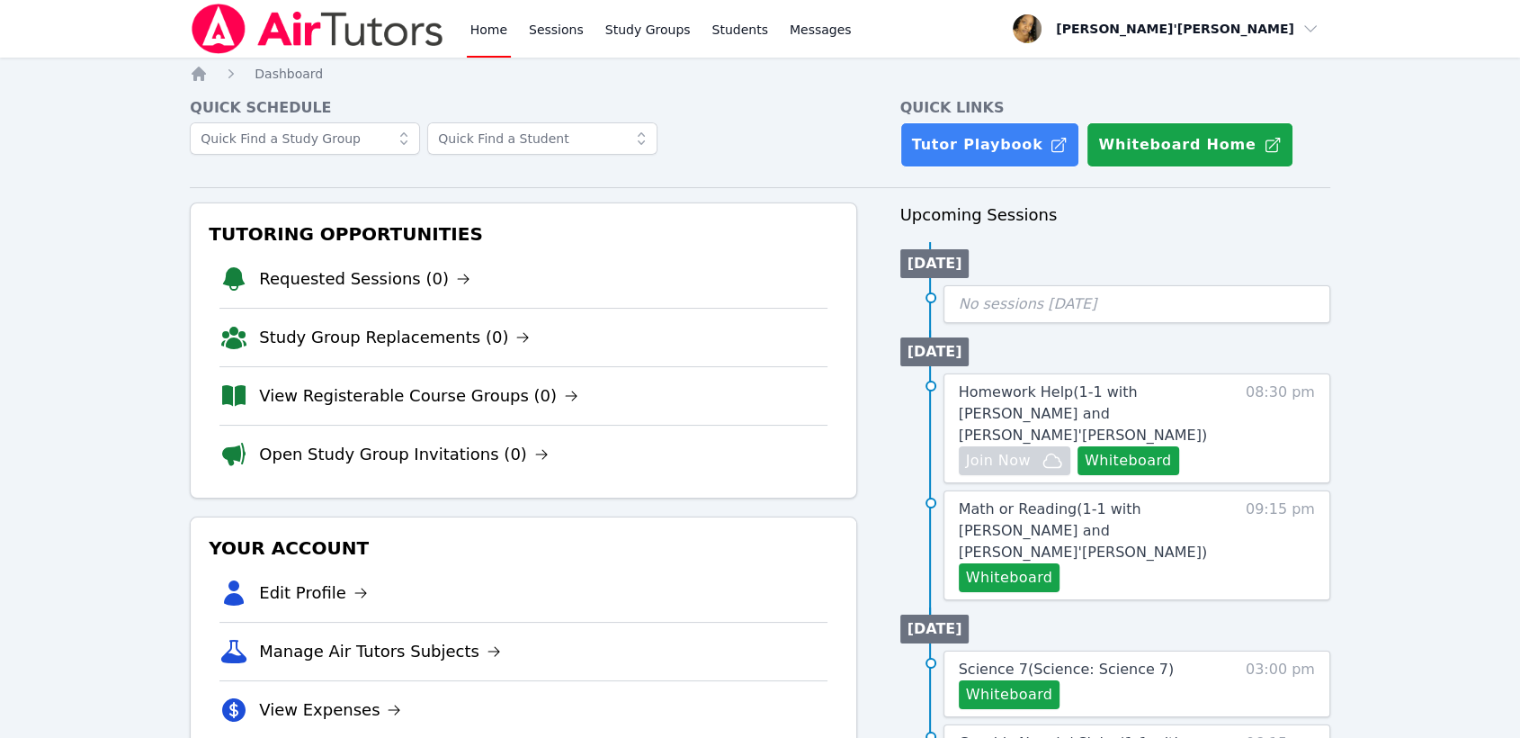
click at [361, 351] on li "Study Group Replacements (0)" at bounding box center [522, 337] width 607 height 58
click at [358, 333] on link "Study Group Replacements (0)" at bounding box center [394, 337] width 271 height 25
click at [374, 340] on link "Study Group Replacements (0)" at bounding box center [394, 337] width 271 height 25
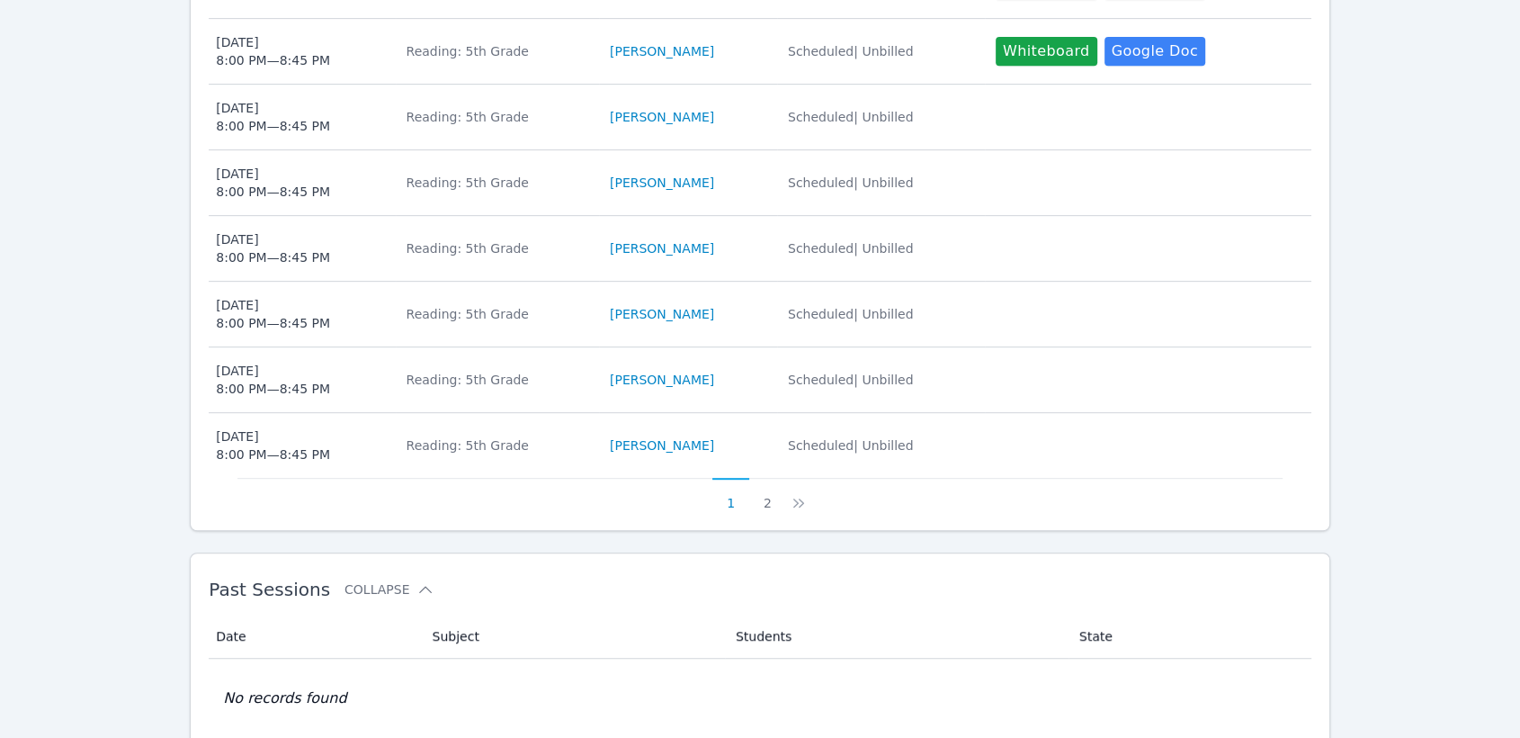
scroll to position [799, 0]
click at [770, 492] on button "2" at bounding box center [767, 495] width 37 height 34
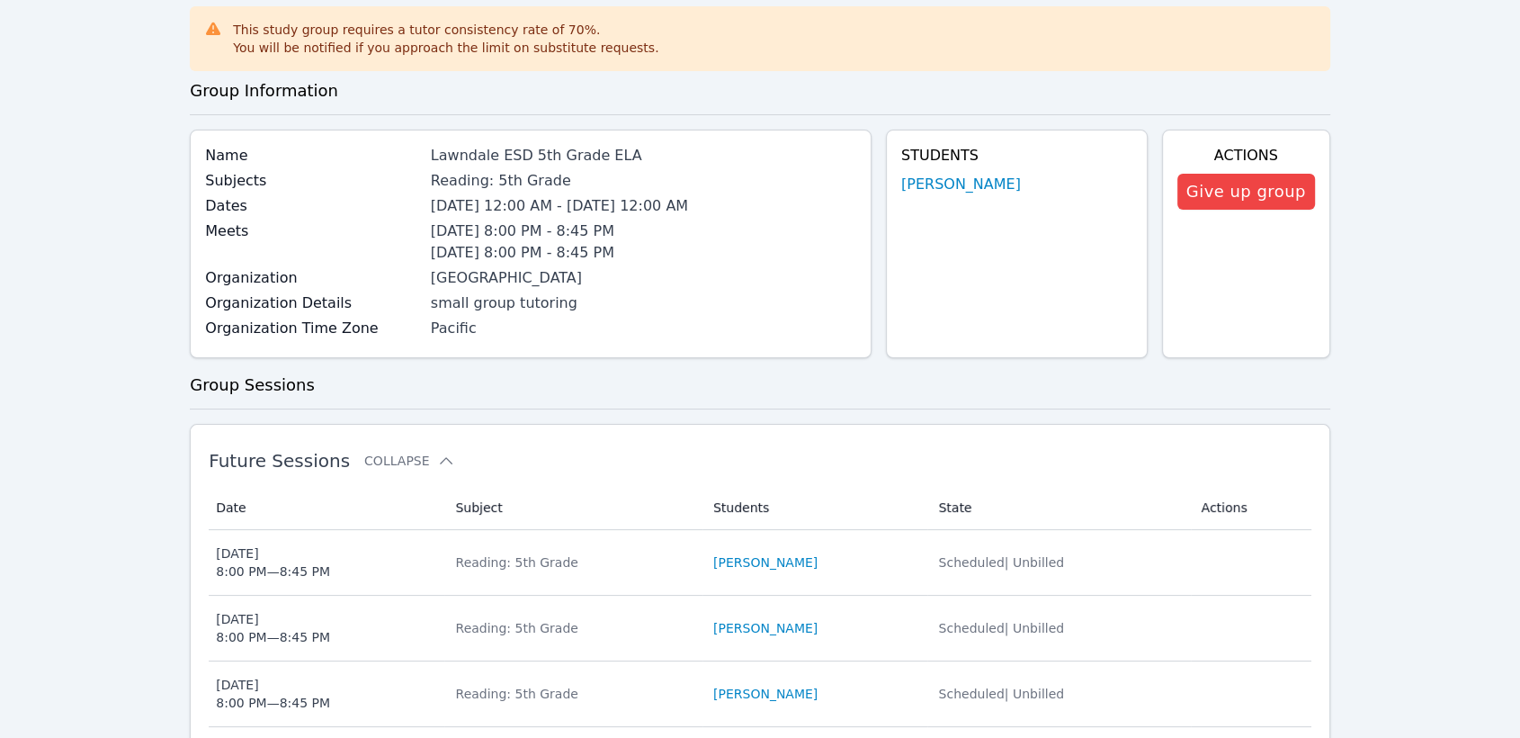
scroll to position [0, 0]
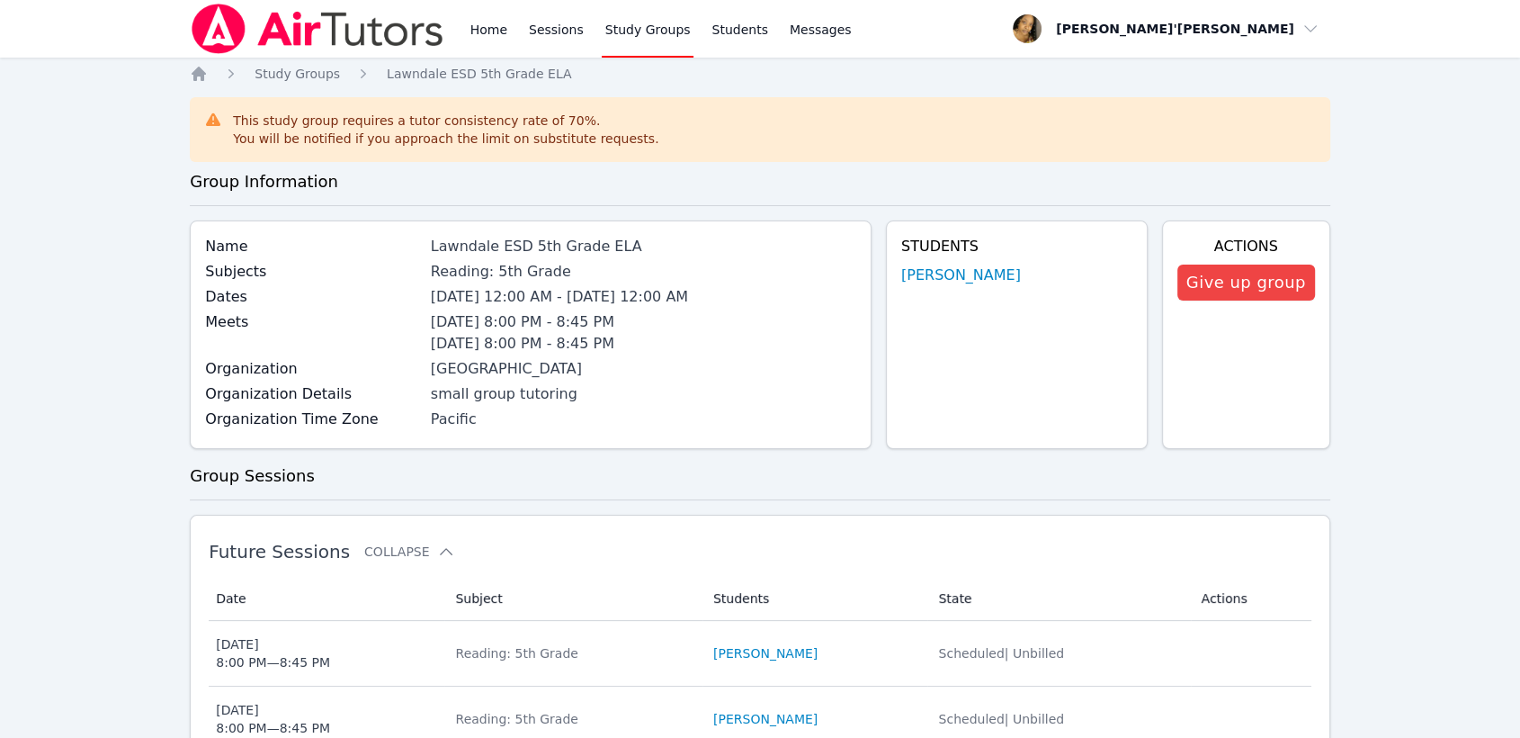
click at [770, 492] on div "Home Study Groups Lawndale ESD 5th Grade ELA This study group requires a tutor …" at bounding box center [760, 740] width 1141 height 1351
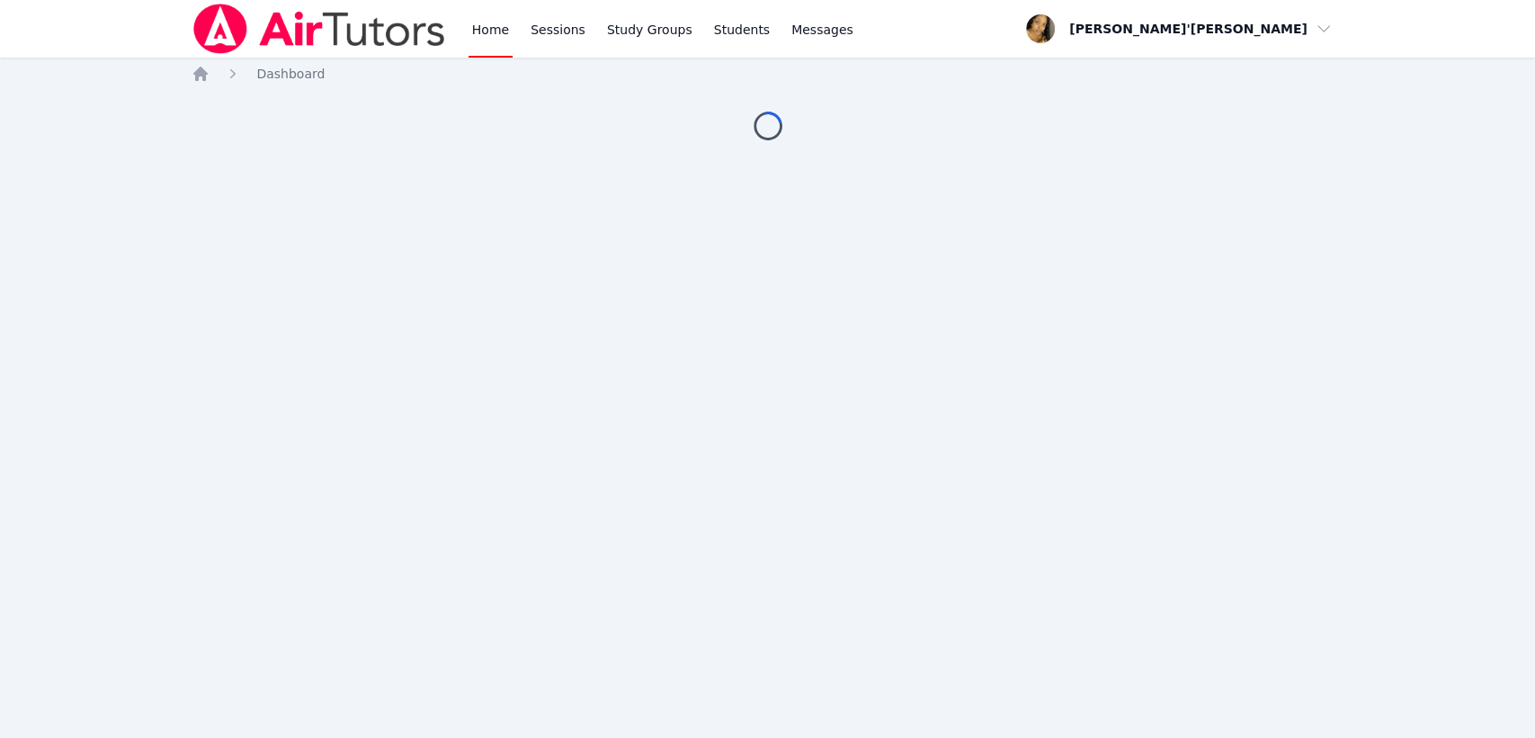
click at [82, 104] on div "Home Sessions Study Groups Students Messages Open user menu Lee'Tayna Hostick O…" at bounding box center [767, 369] width 1535 height 738
